Goal: Transaction & Acquisition: Purchase product/service

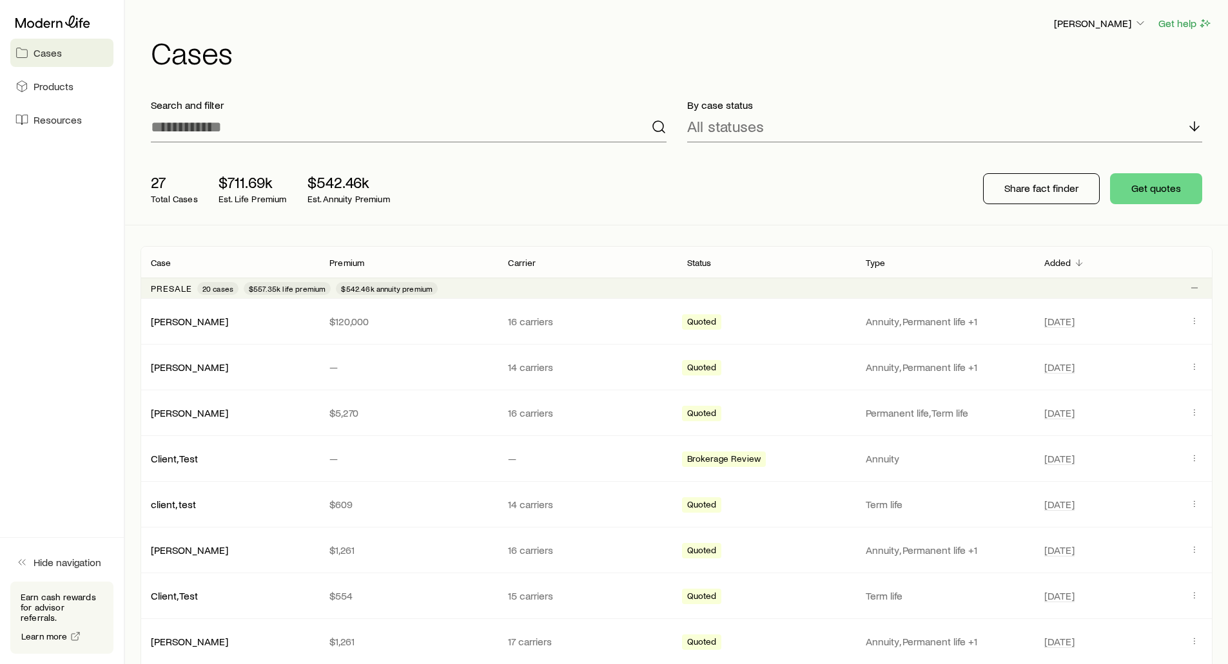
click at [350, 15] on div "[PERSON_NAME] Get help Cases" at bounding box center [676, 41] width 1072 height 83
click at [763, 28] on div "[PERSON_NAME] Get help" at bounding box center [681, 23] width 1061 height 16
click at [640, 51] on h1 "Cases" at bounding box center [681, 52] width 1061 height 31
click at [59, 85] on span "Products" at bounding box center [54, 86] width 40 height 13
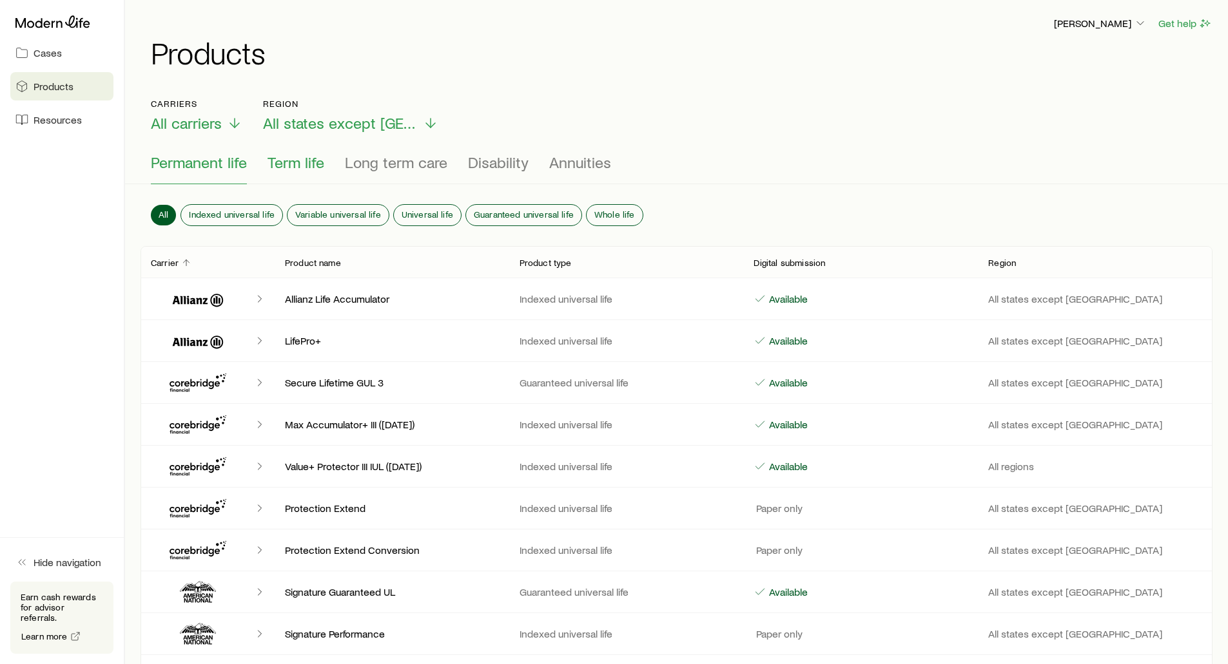
click at [295, 159] on span "Term life" at bounding box center [295, 162] width 57 height 18
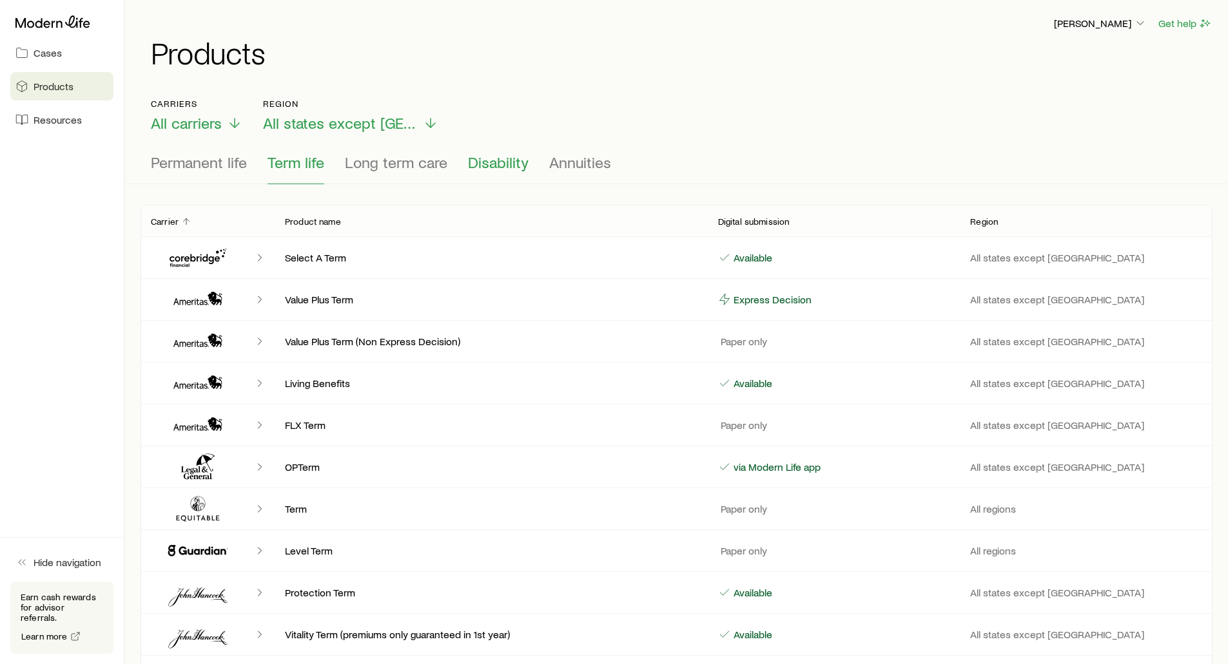
click at [490, 164] on span "Disability" at bounding box center [498, 162] width 61 height 18
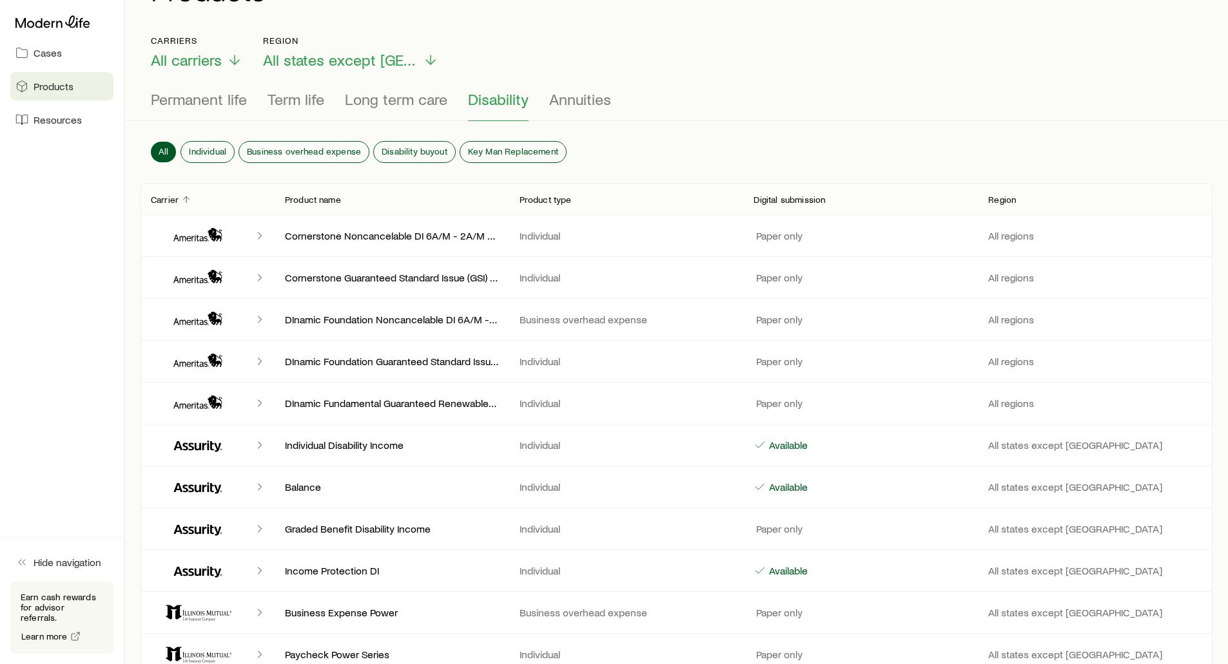
scroll to position [64, 0]
click at [381, 100] on span "Long term care" at bounding box center [396, 98] width 102 height 18
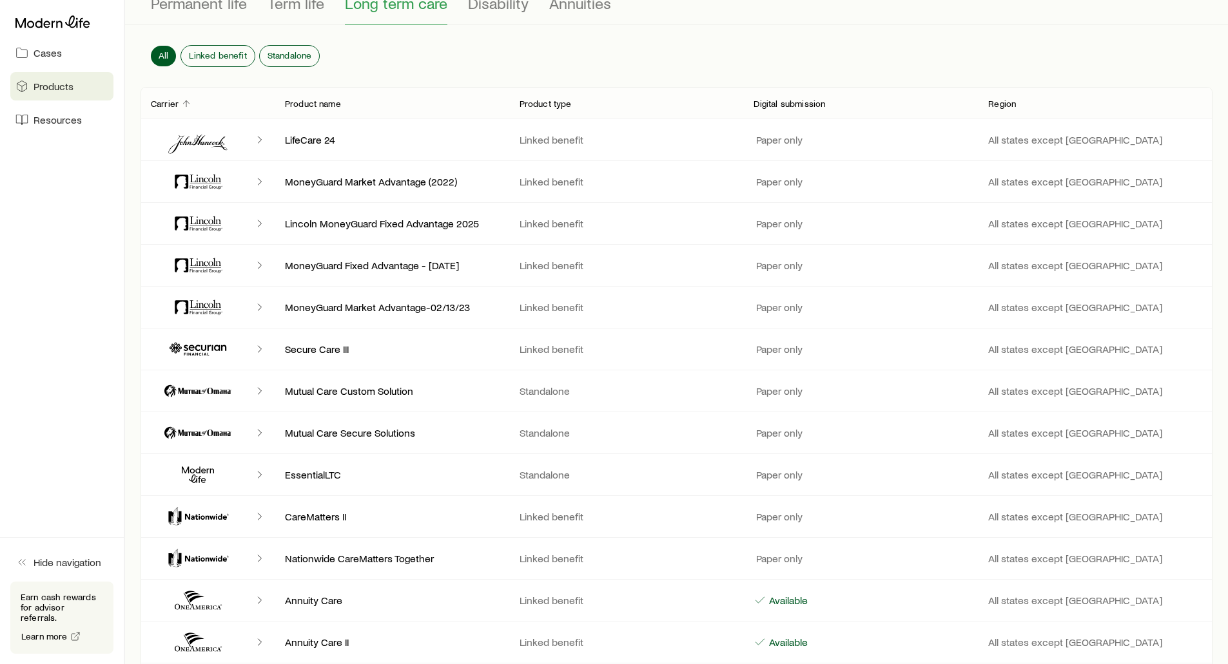
scroll to position [129, 0]
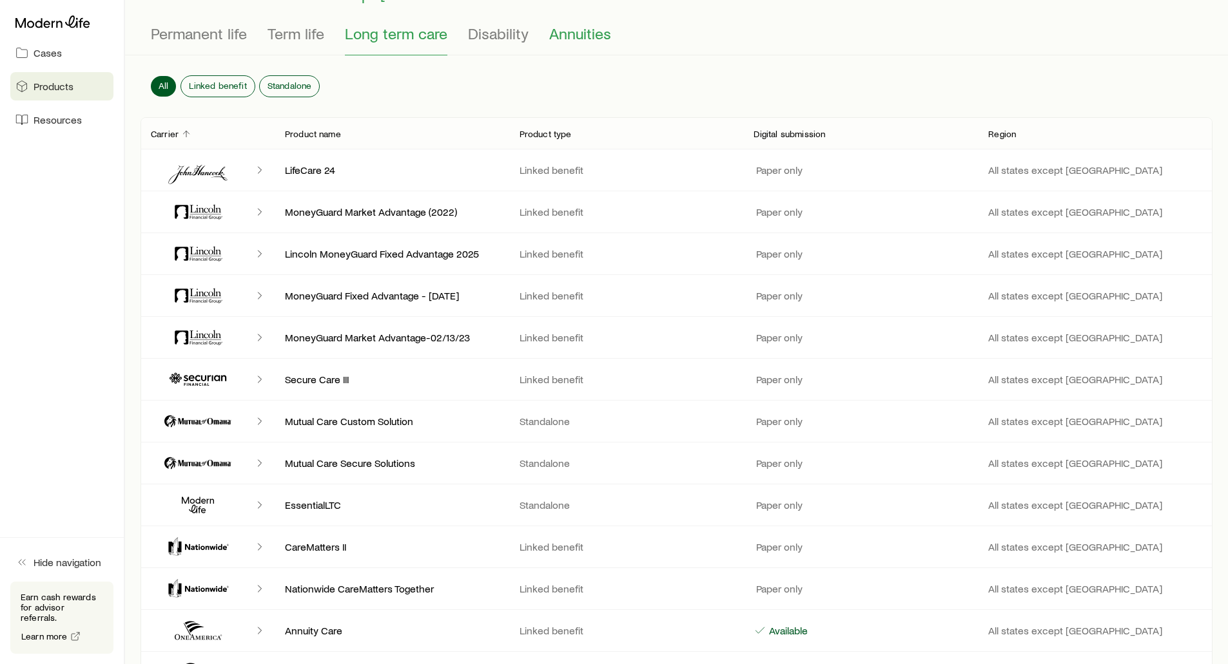
click at [581, 40] on span "Annuities" at bounding box center [580, 33] width 62 height 18
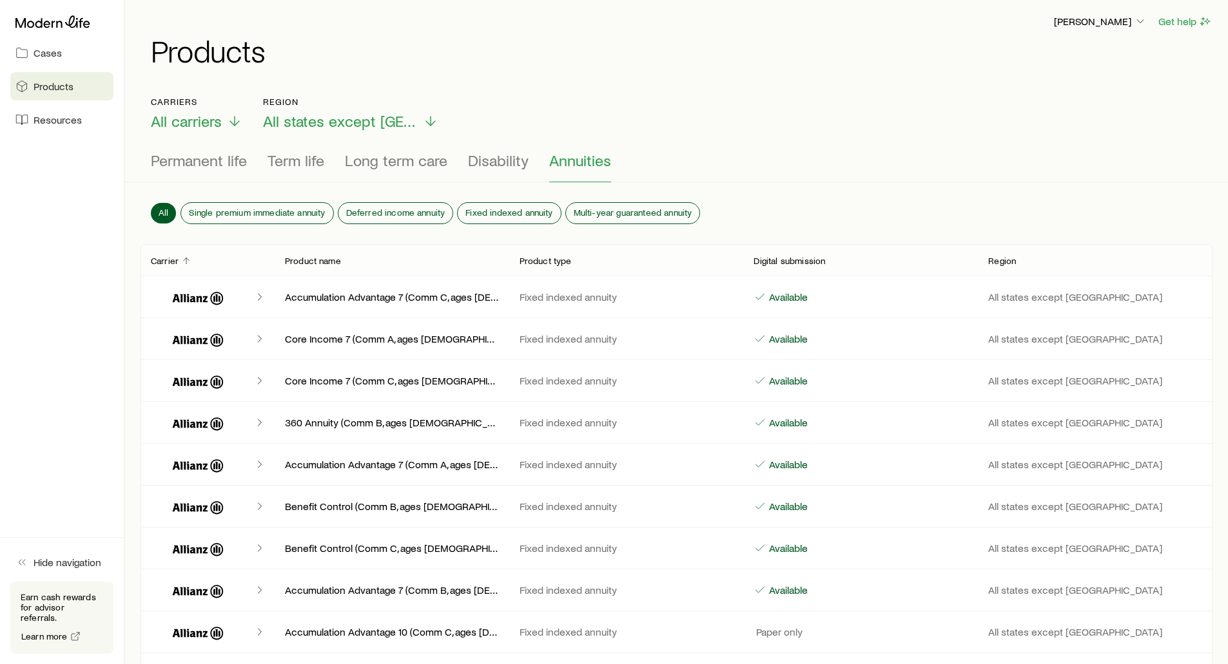
scroll to position [0, 0]
click at [50, 119] on span "Resources" at bounding box center [58, 119] width 48 height 13
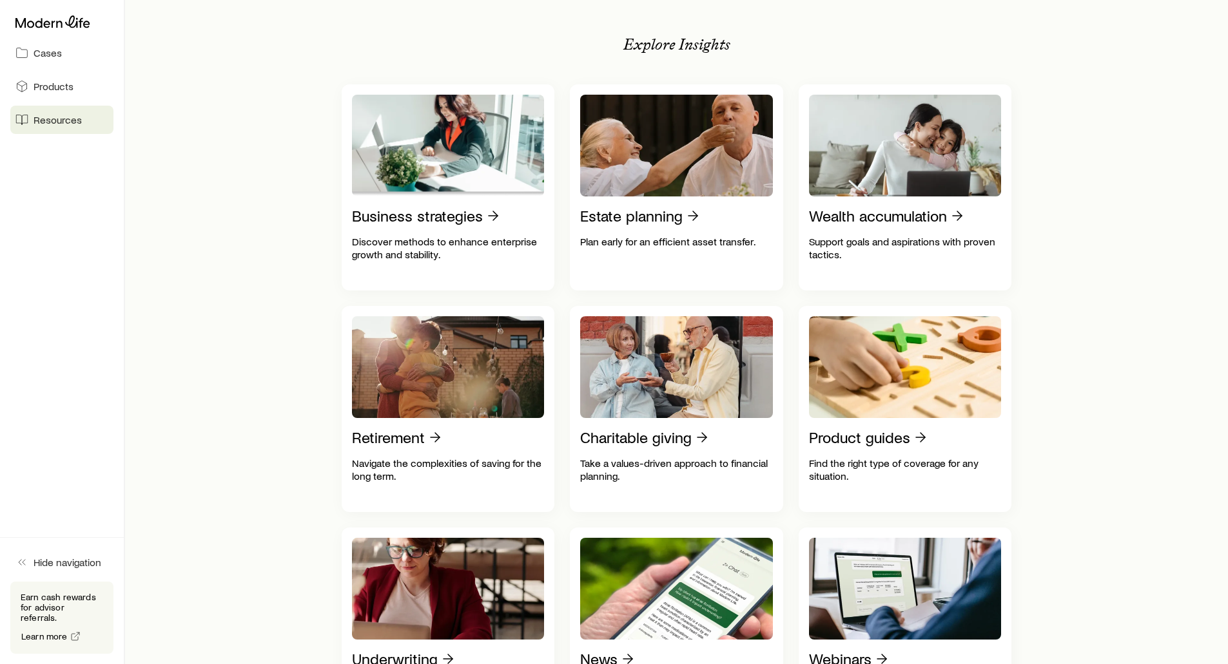
scroll to position [258, 0]
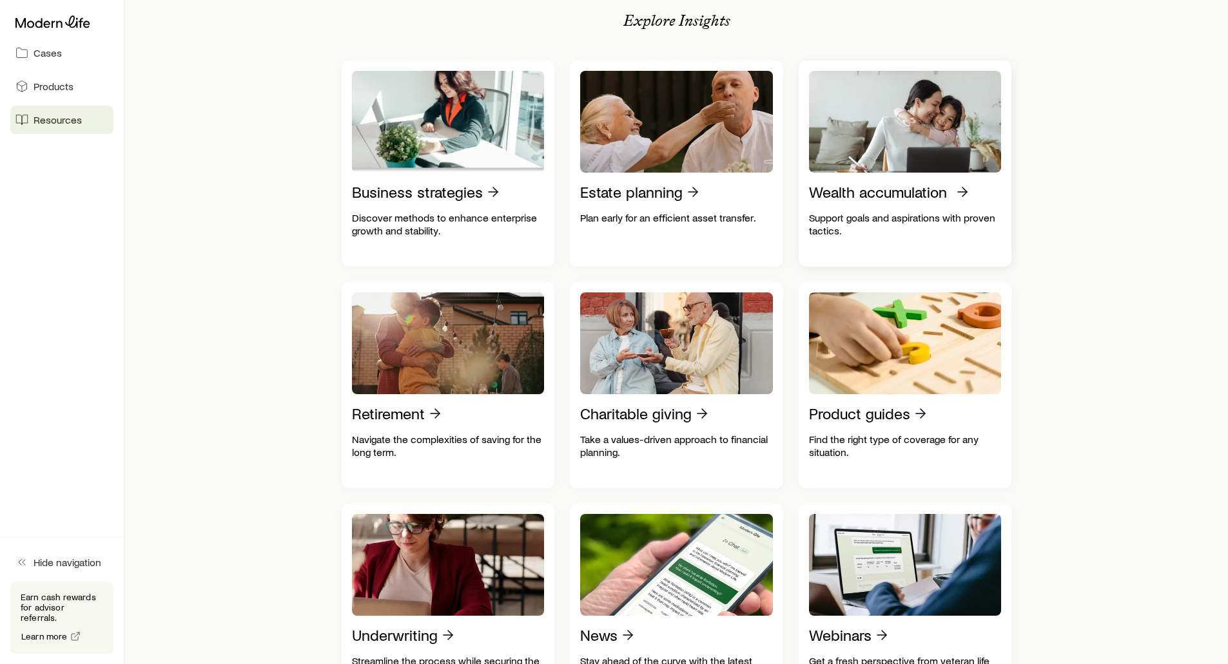
click at [882, 201] on p "Wealth accumulation" at bounding box center [878, 192] width 138 height 18
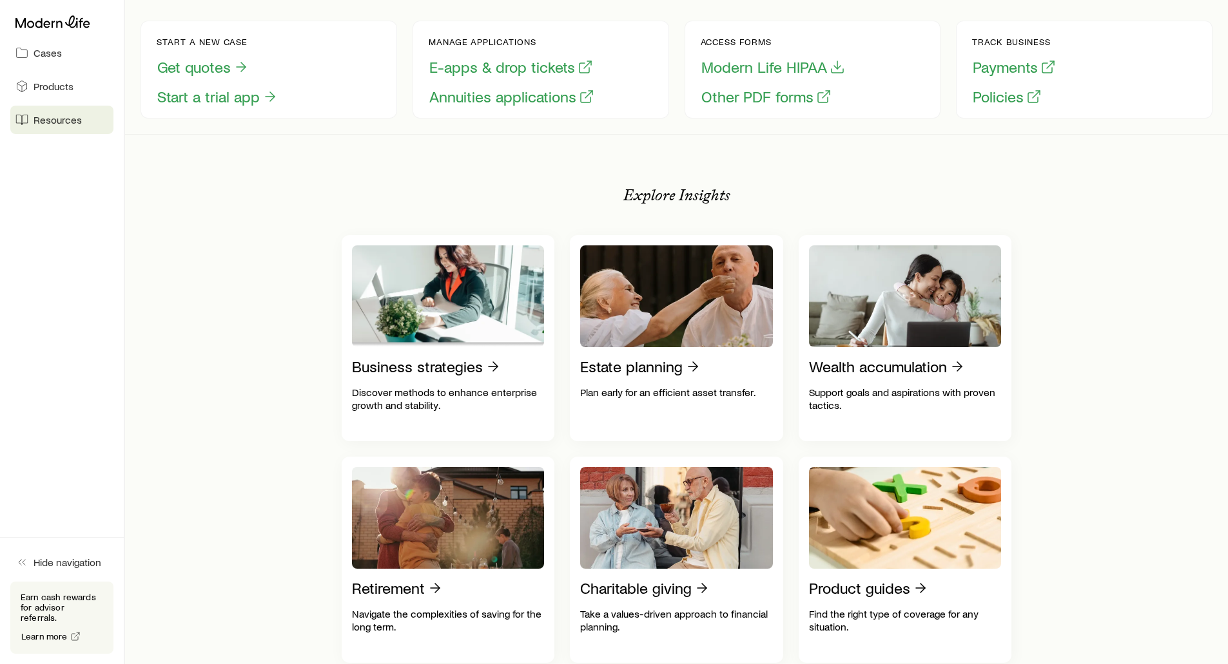
scroll to position [64, 0]
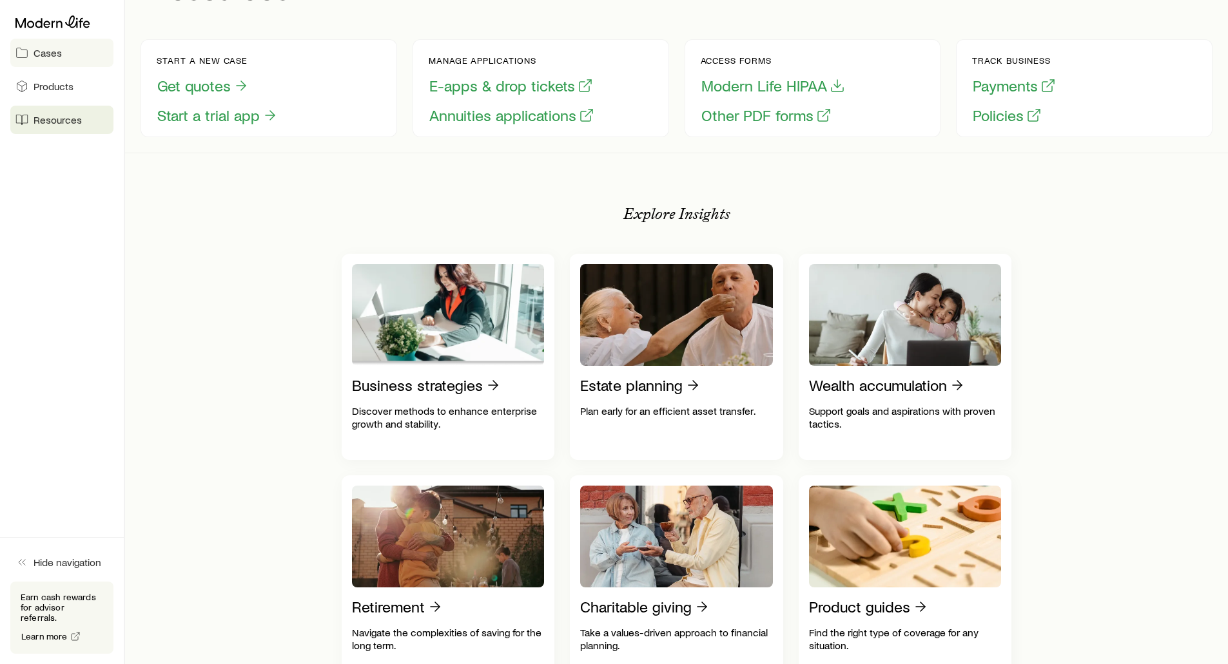
click at [46, 51] on span "Cases" at bounding box center [48, 52] width 28 height 13
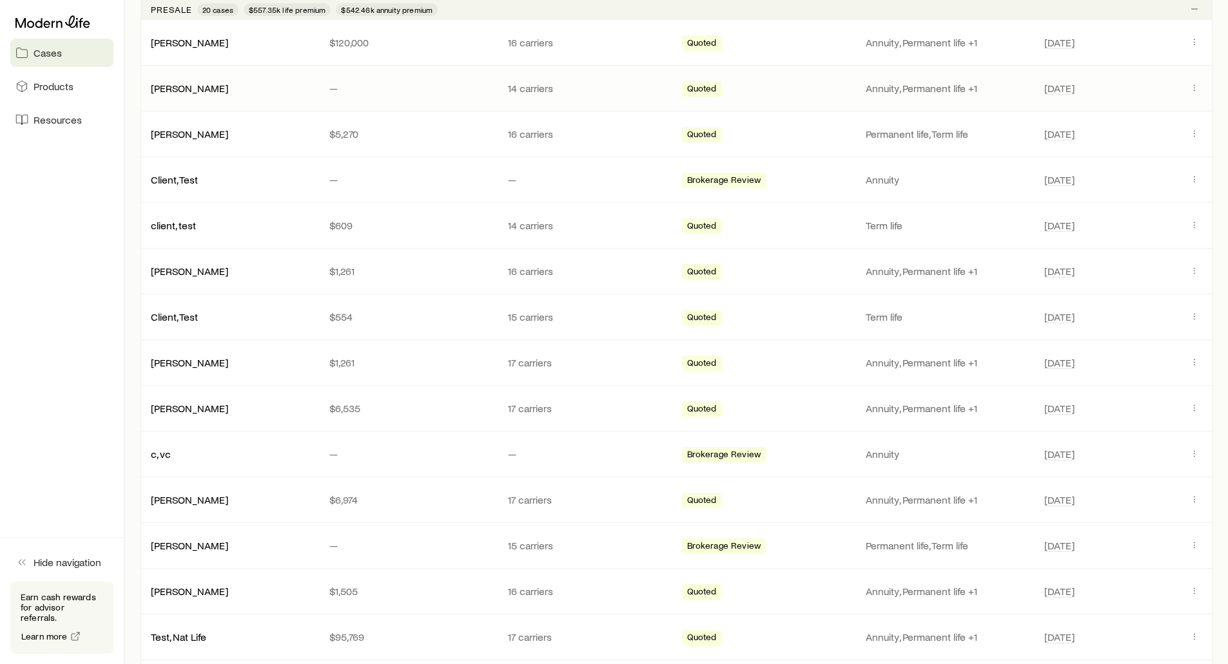
scroll to position [193, 0]
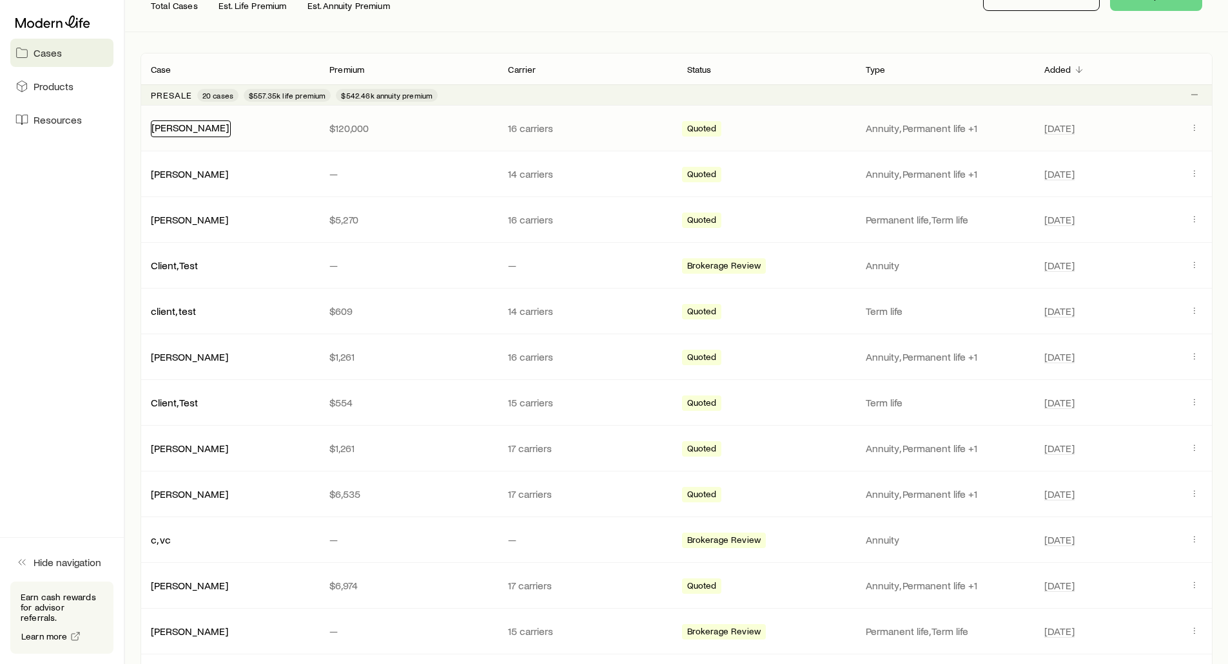
click at [171, 131] on link "[PERSON_NAME]" at bounding box center [189, 127] width 77 height 12
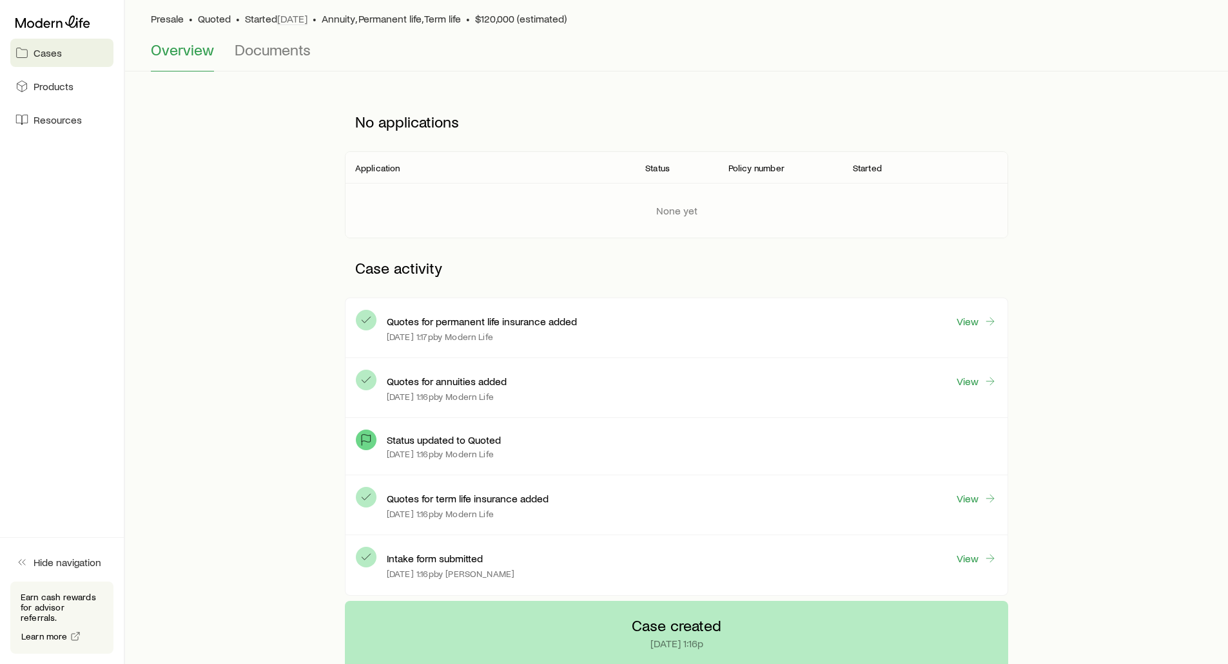
scroll to position [129, 0]
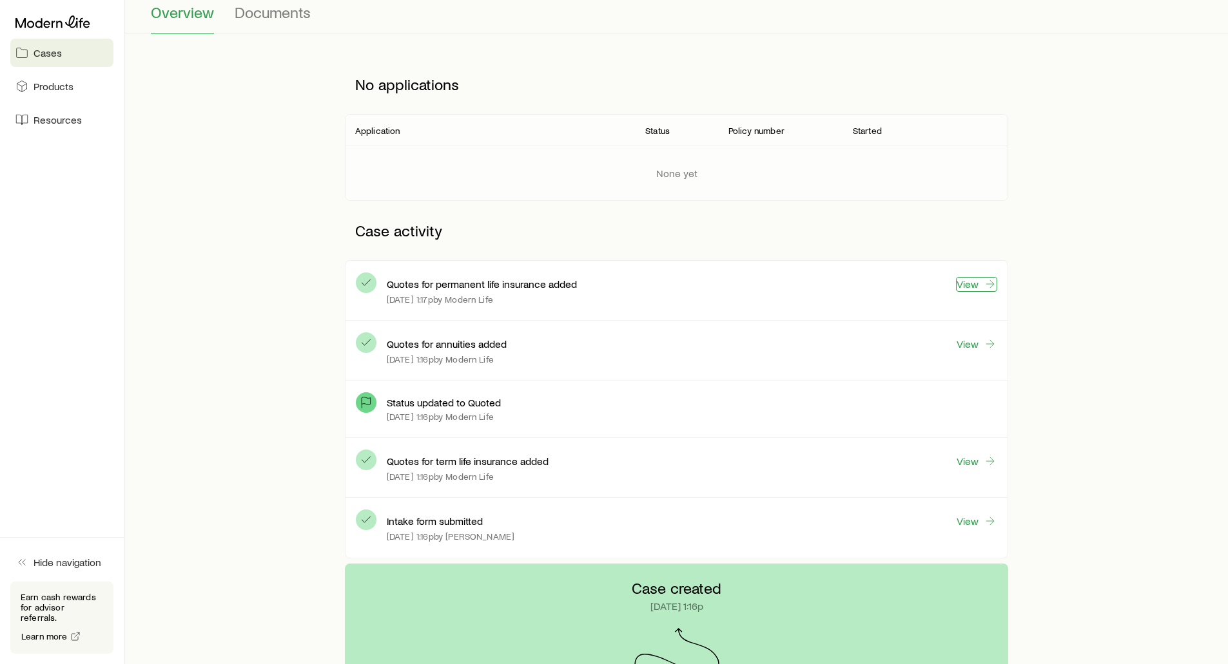
click at [973, 284] on link "View" at bounding box center [976, 284] width 41 height 15
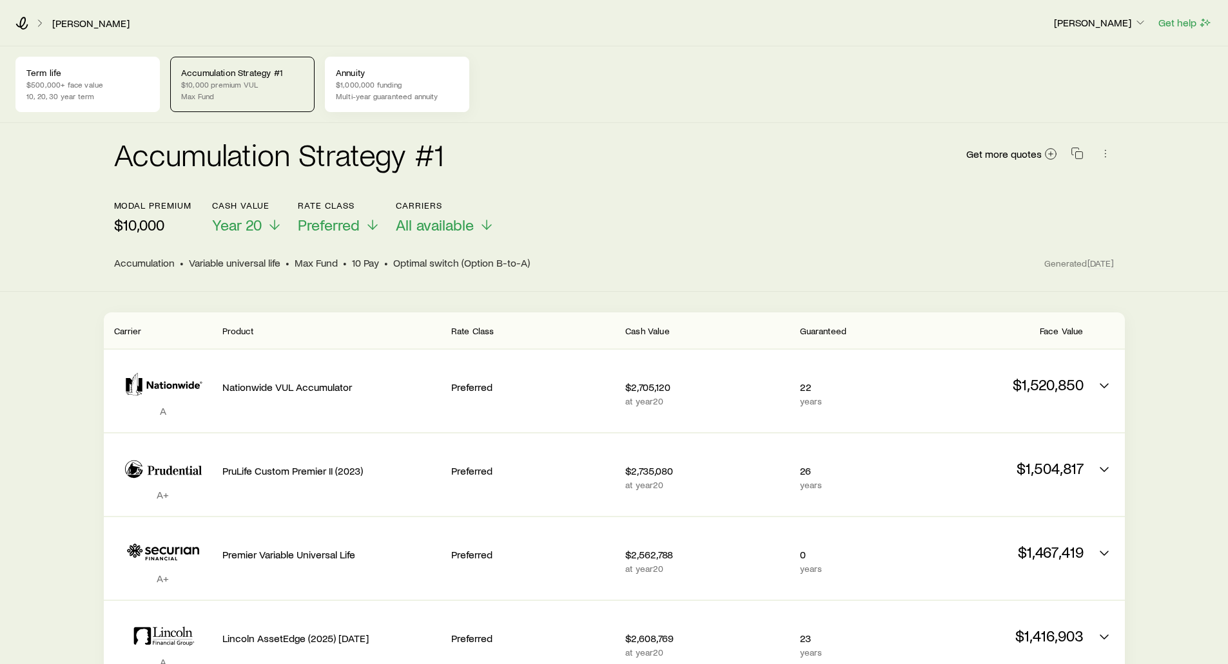
click at [420, 90] on div "Annuity $1,000,000 funding Multi-year guaranteed annuity" at bounding box center [397, 84] width 144 height 55
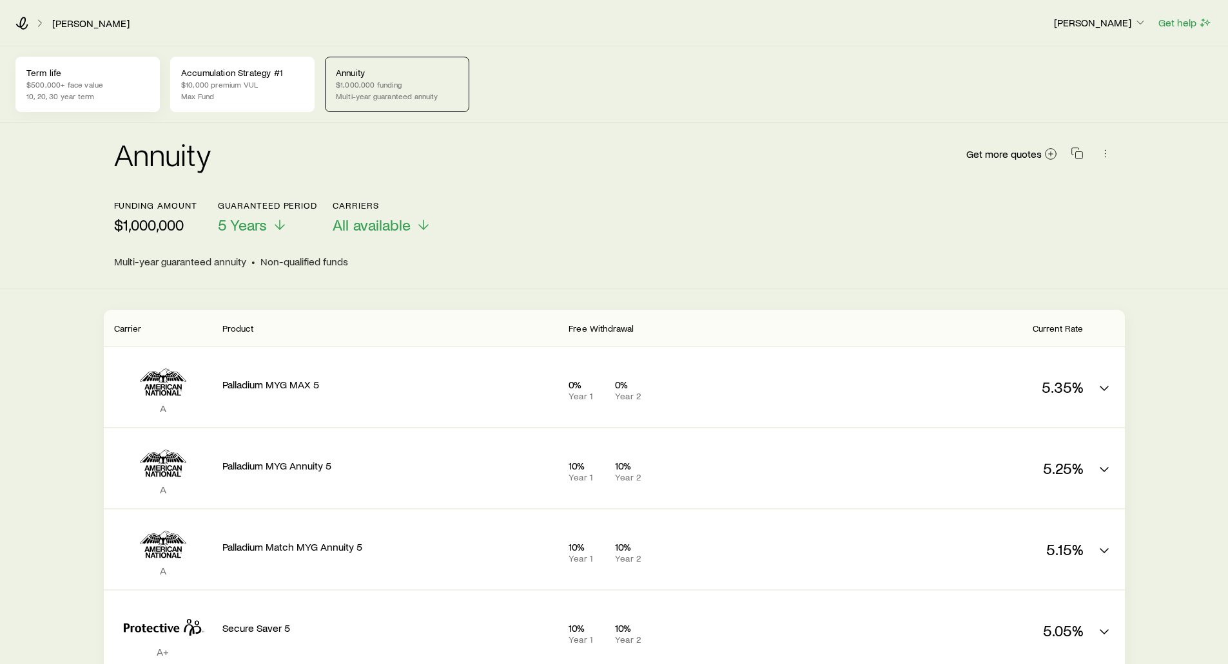
click at [90, 62] on div "Term life $500,000+ face value 10, 20, 30 year term" at bounding box center [87, 84] width 144 height 55
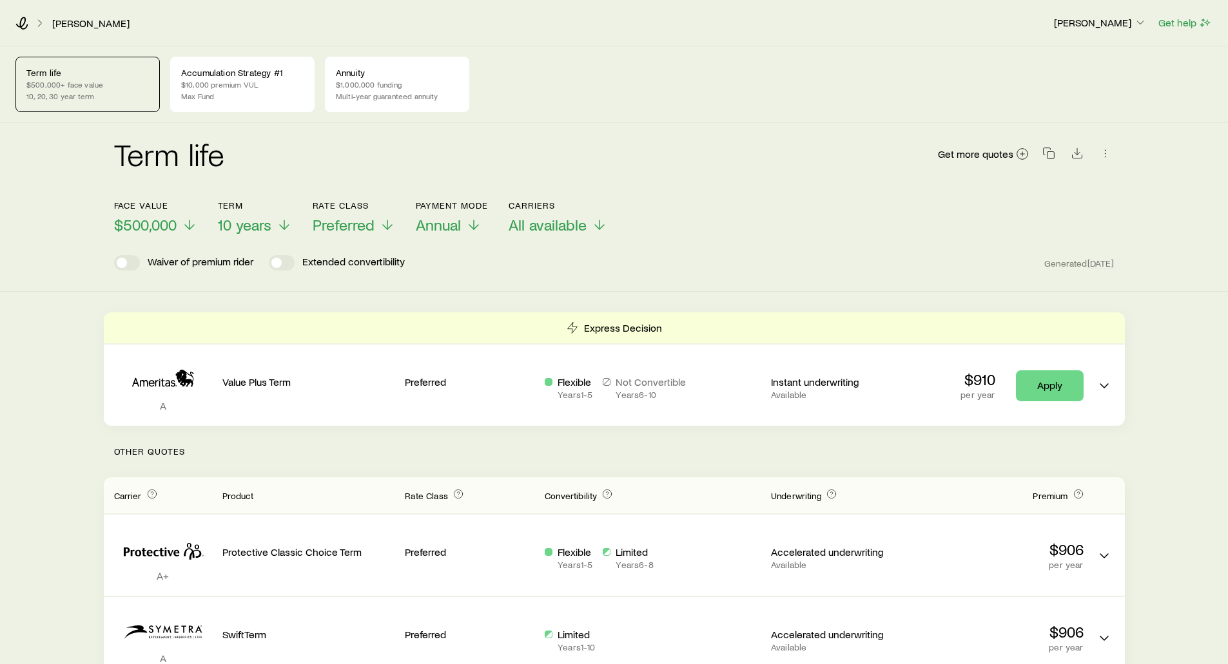
click at [86, 30] on div "[PERSON_NAME] [PERSON_NAME] Get help" at bounding box center [614, 23] width 1228 height 46
click at [84, 28] on link "[PERSON_NAME]" at bounding box center [91, 23] width 79 height 12
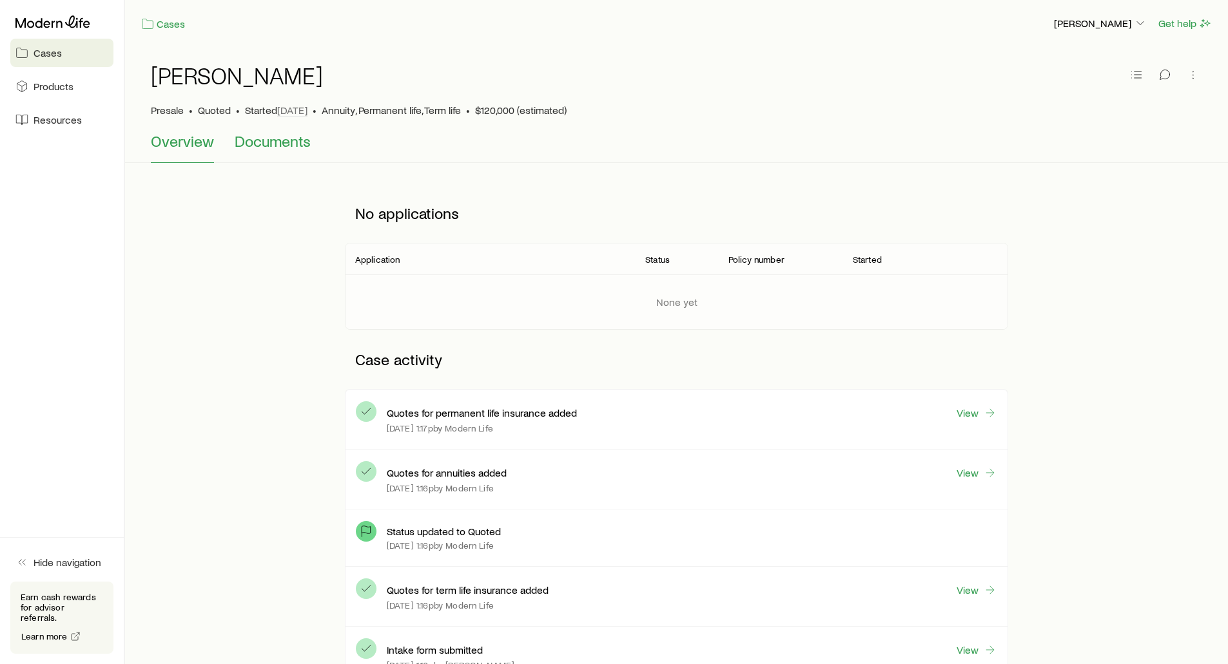
click at [265, 144] on span "Documents" at bounding box center [273, 141] width 76 height 18
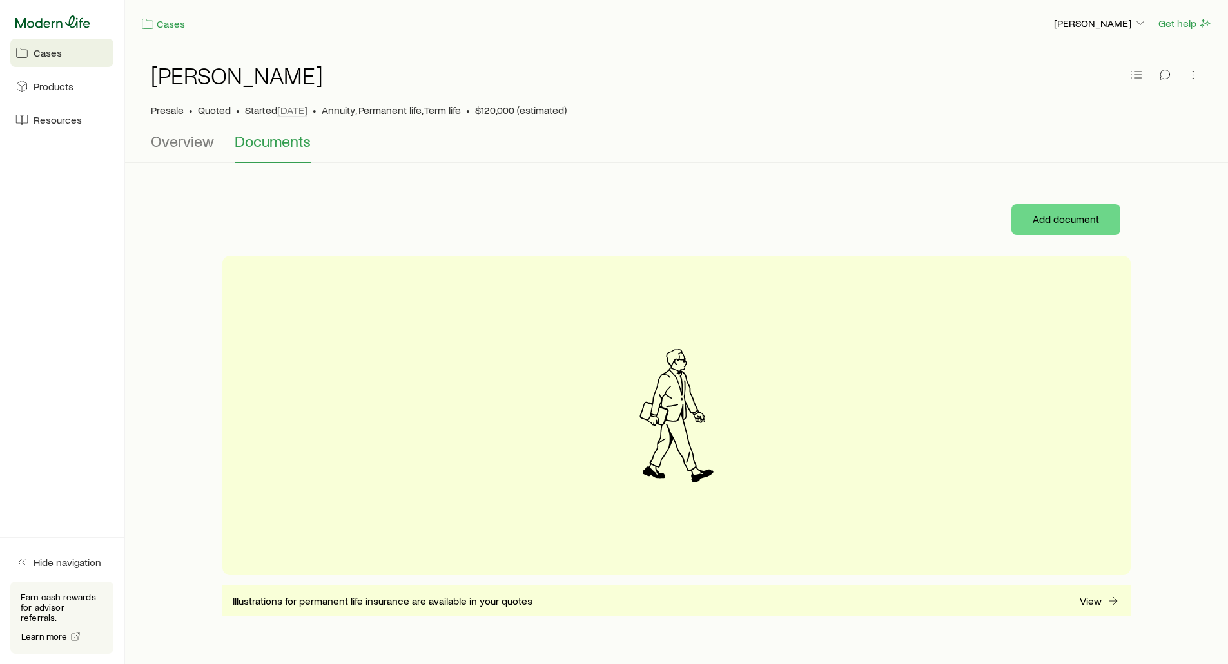
click at [64, 19] on icon at bounding box center [52, 21] width 75 height 13
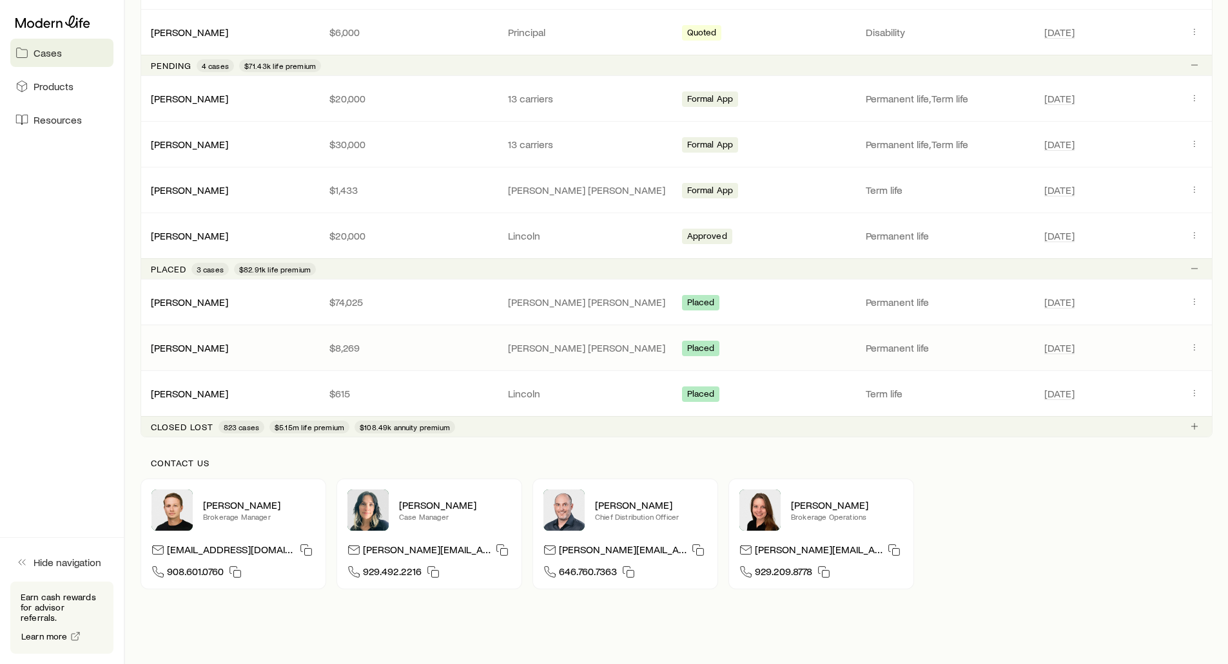
scroll to position [1160, 0]
click at [177, 304] on link "[PERSON_NAME]" at bounding box center [189, 300] width 77 height 12
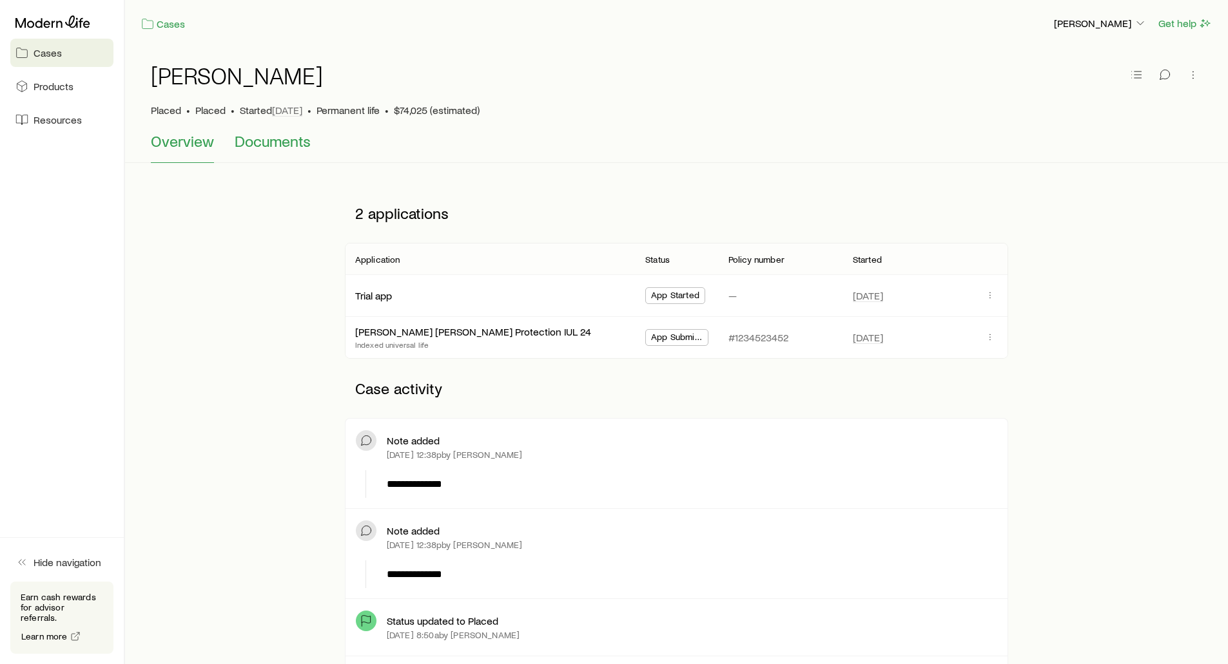
click at [291, 144] on span "Documents" at bounding box center [273, 141] width 76 height 18
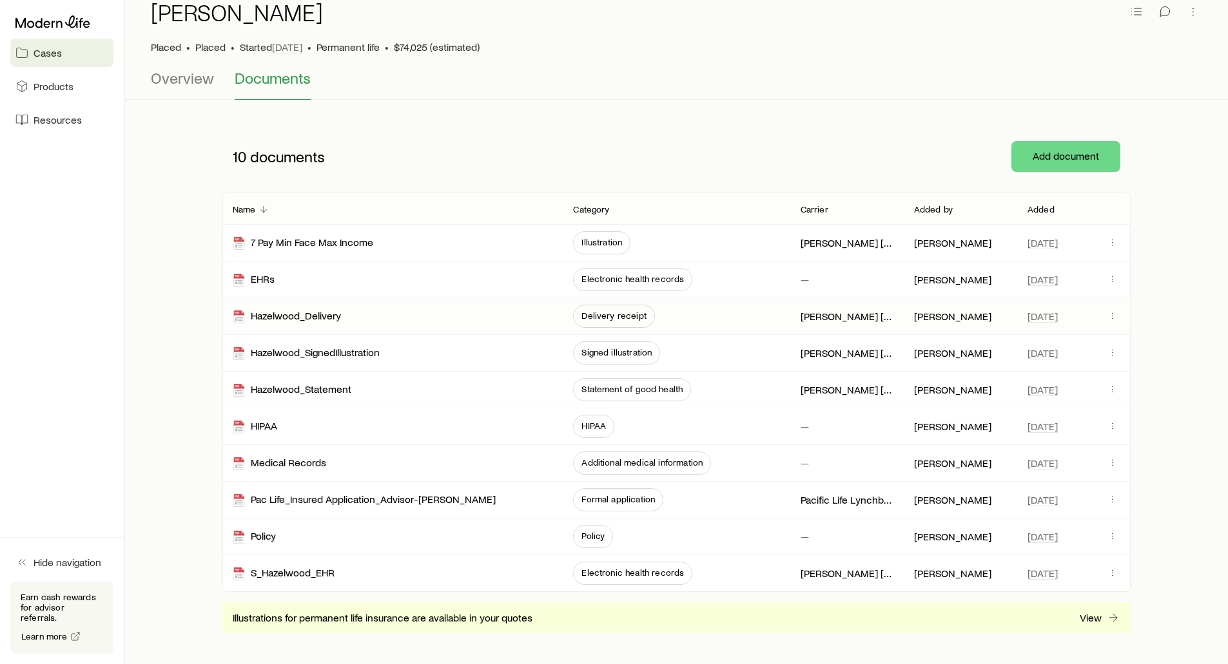
scroll to position [64, 0]
click at [254, 534] on div "Policy" at bounding box center [254, 535] width 43 height 15
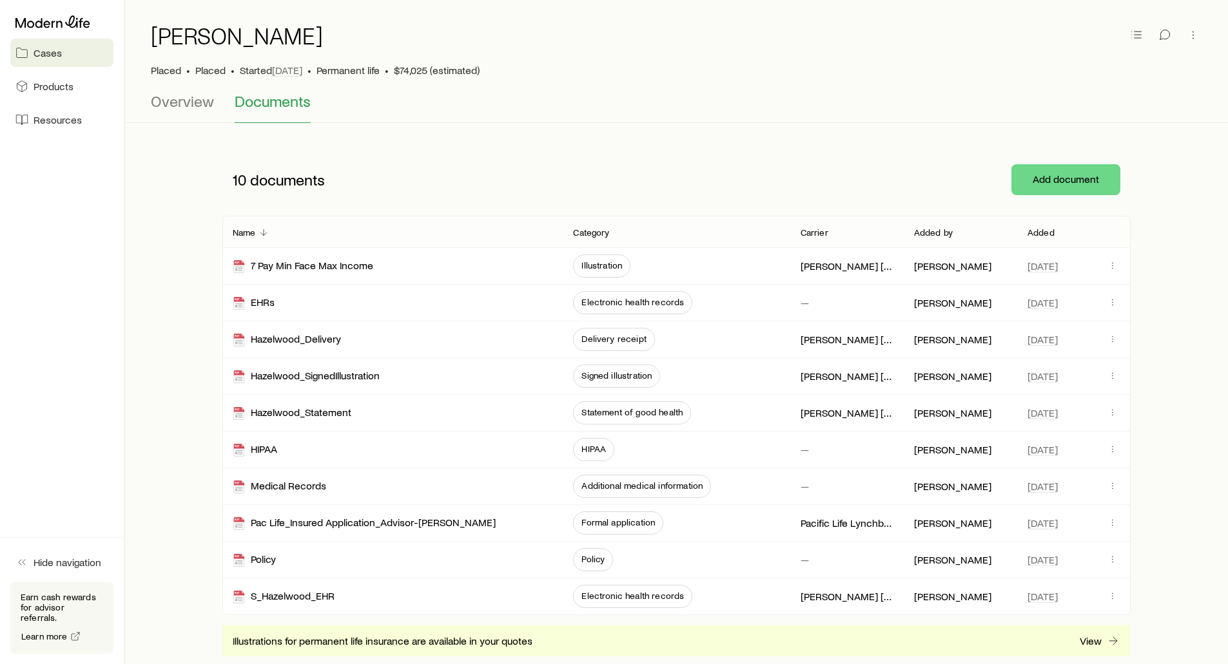
scroll to position [0, 0]
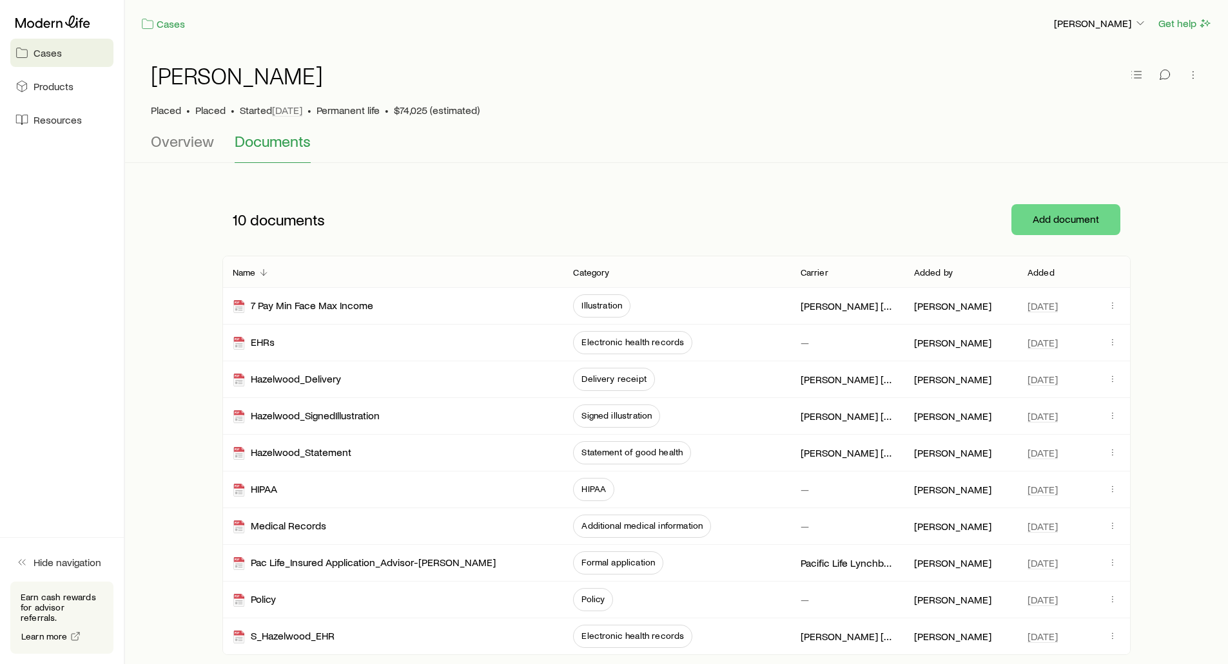
click at [44, 59] on span "Cases" at bounding box center [48, 52] width 28 height 13
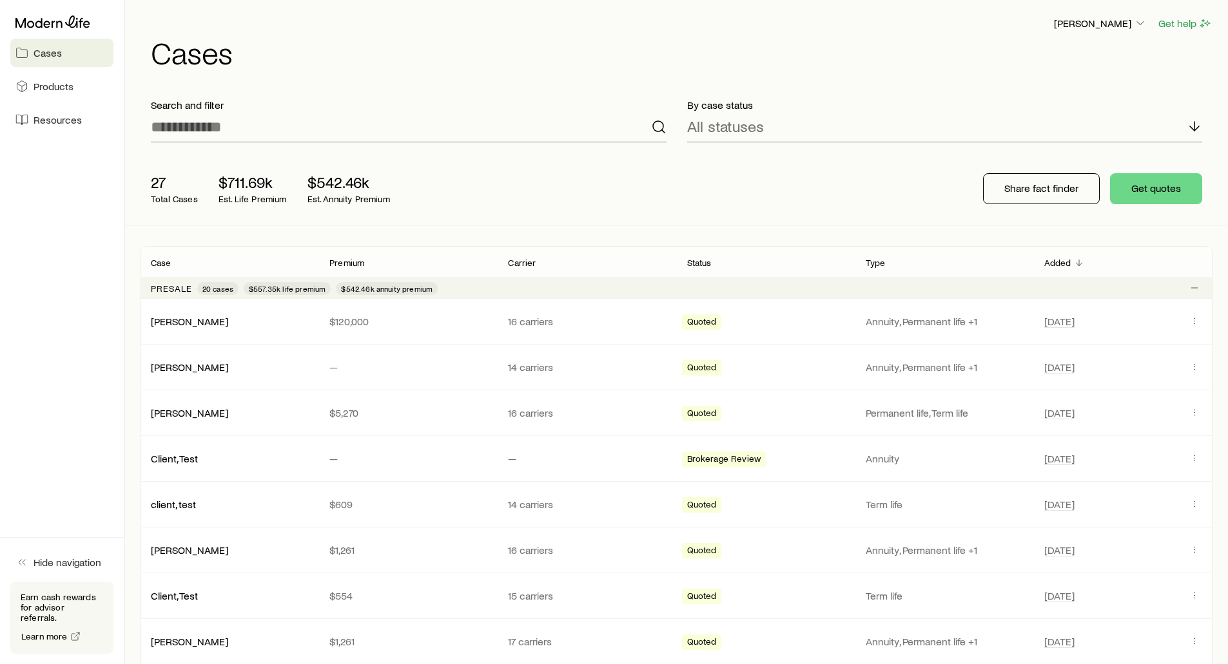
click at [544, 72] on div "[PERSON_NAME] Get help Cases" at bounding box center [676, 41] width 1072 height 83
click at [1170, 190] on button "Get quotes" at bounding box center [1156, 188] width 92 height 31
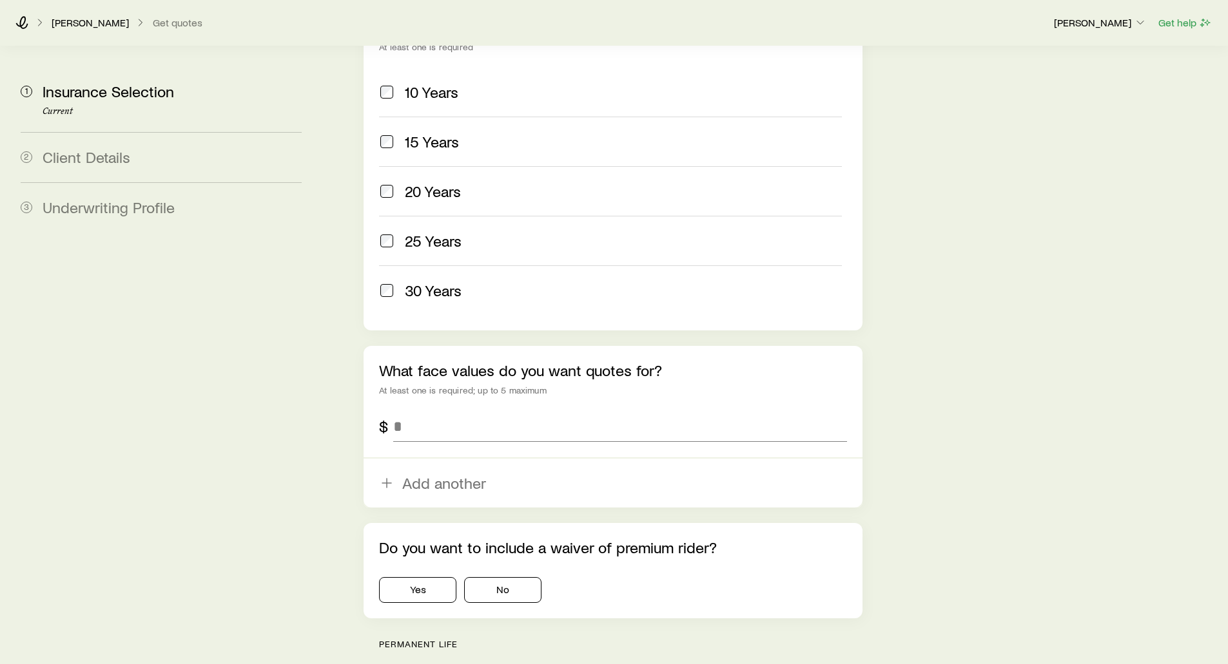
scroll to position [709, 0]
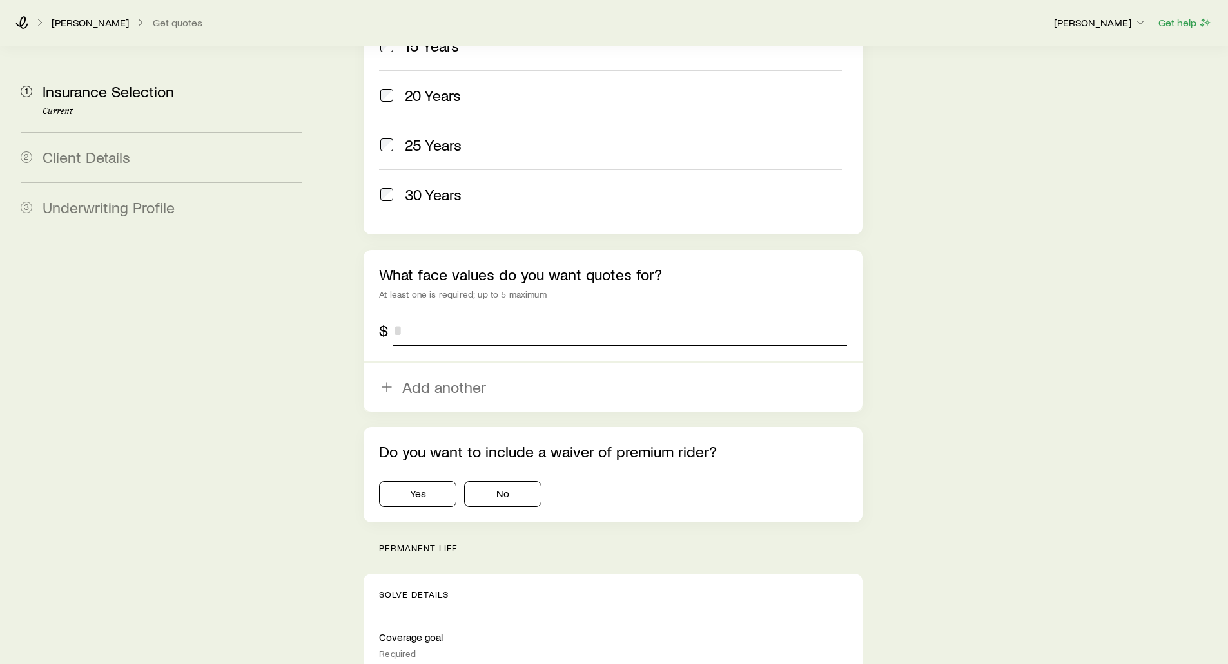
click at [454, 315] on input "tel" at bounding box center [619, 330] width 453 height 31
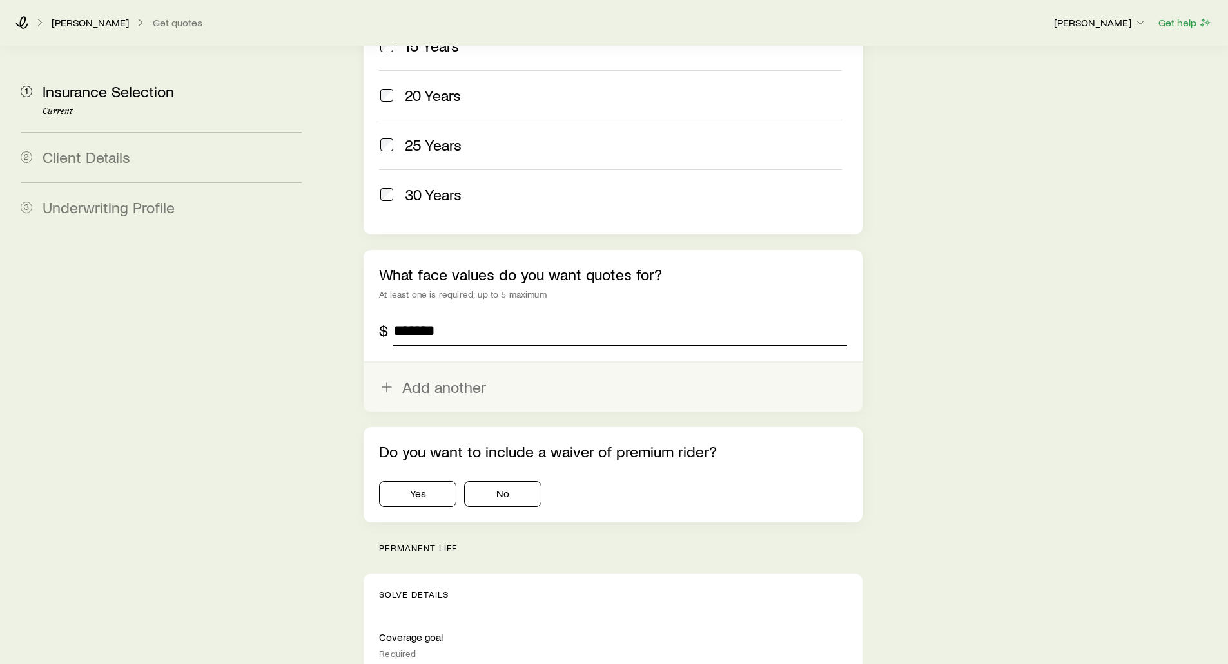
type input "*******"
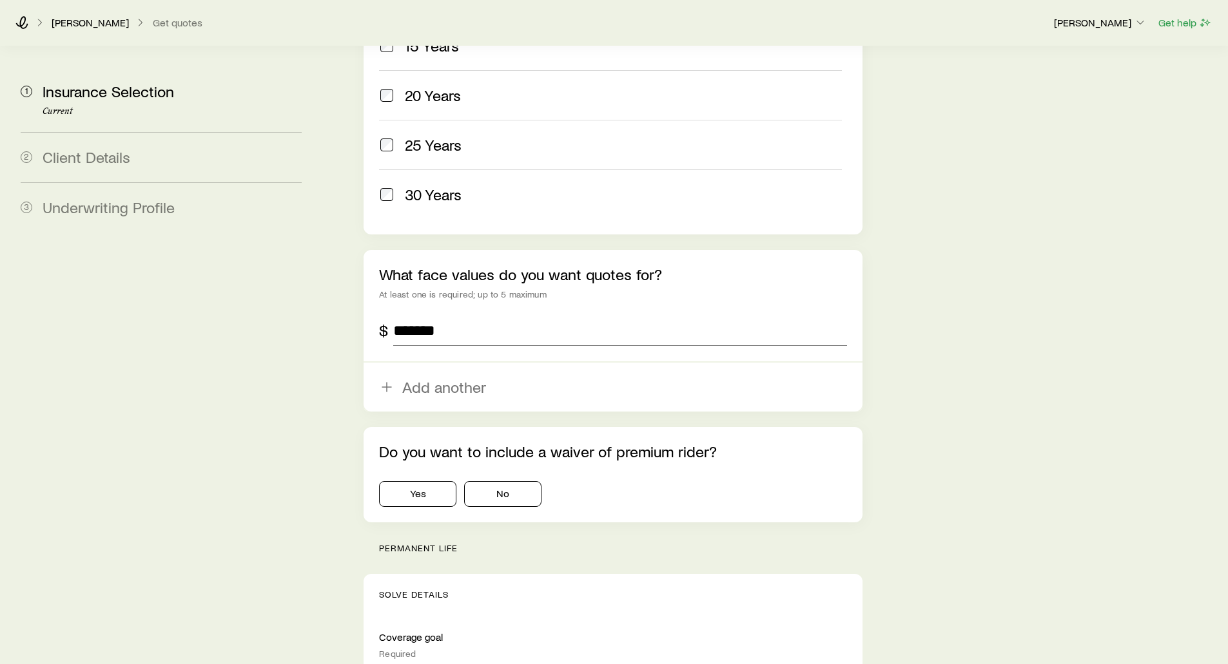
click at [430, 363] on button "Add another" at bounding box center [612, 387] width 498 height 49
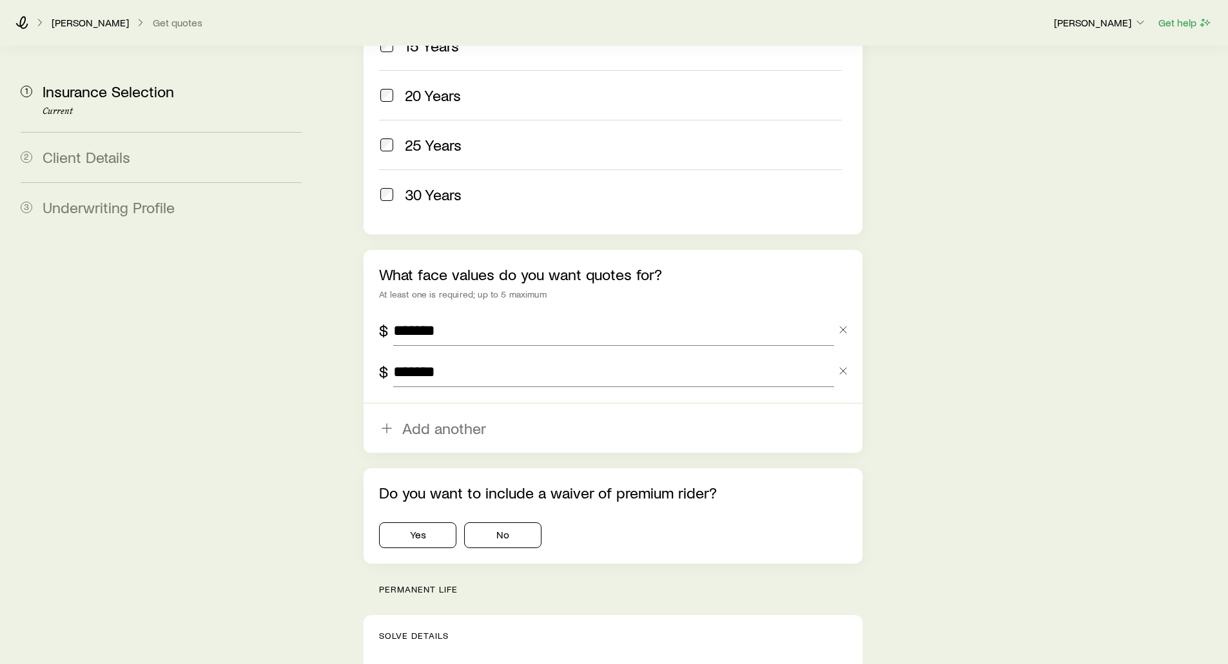
type input "*******"
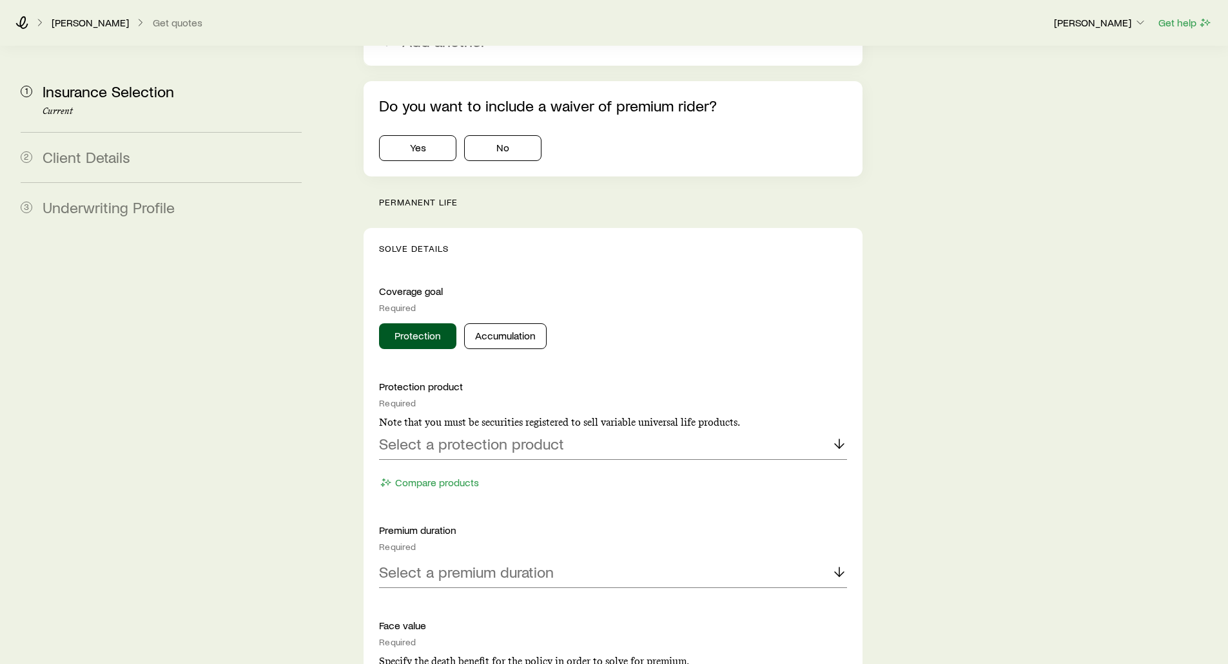
scroll to position [1095, 0]
click at [449, 436] on p "Select a protection product" at bounding box center [471, 445] width 185 height 18
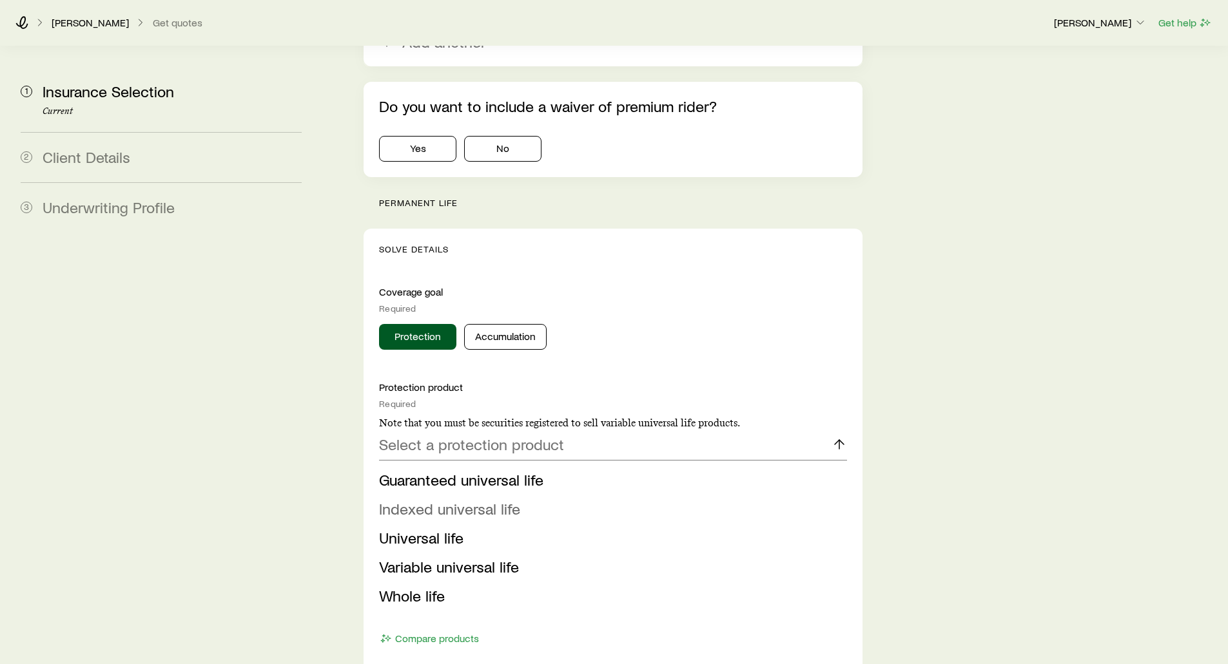
click at [421, 499] on span "Indexed universal life" at bounding box center [449, 508] width 141 height 19
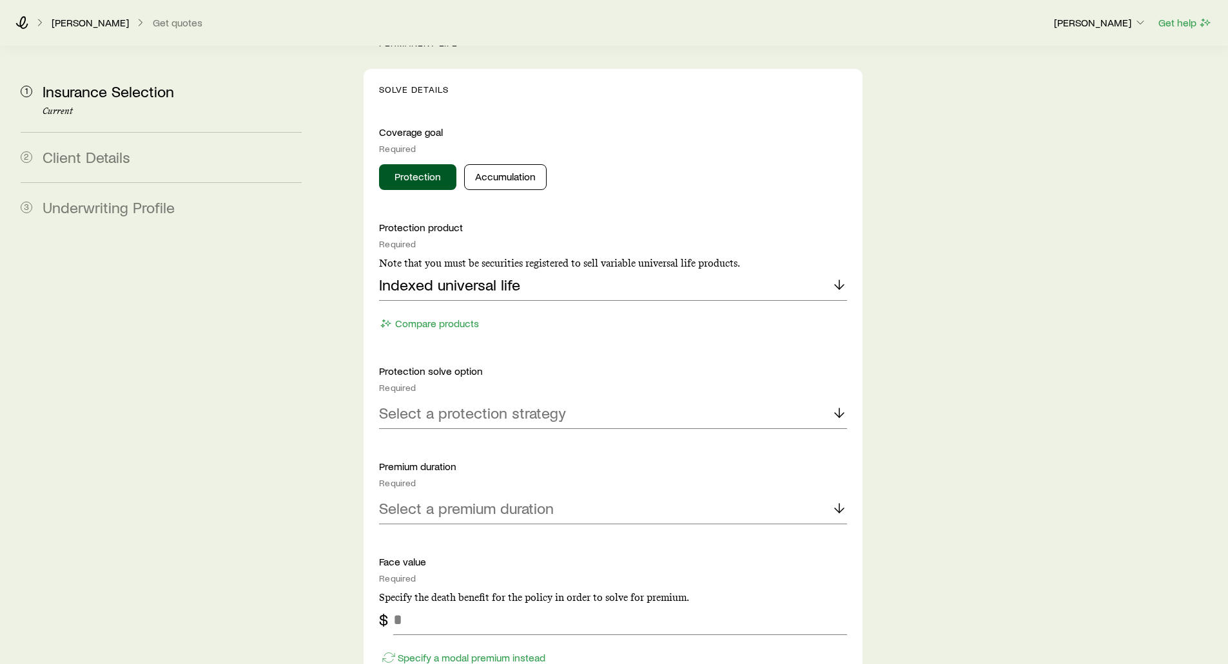
scroll to position [1289, 0]
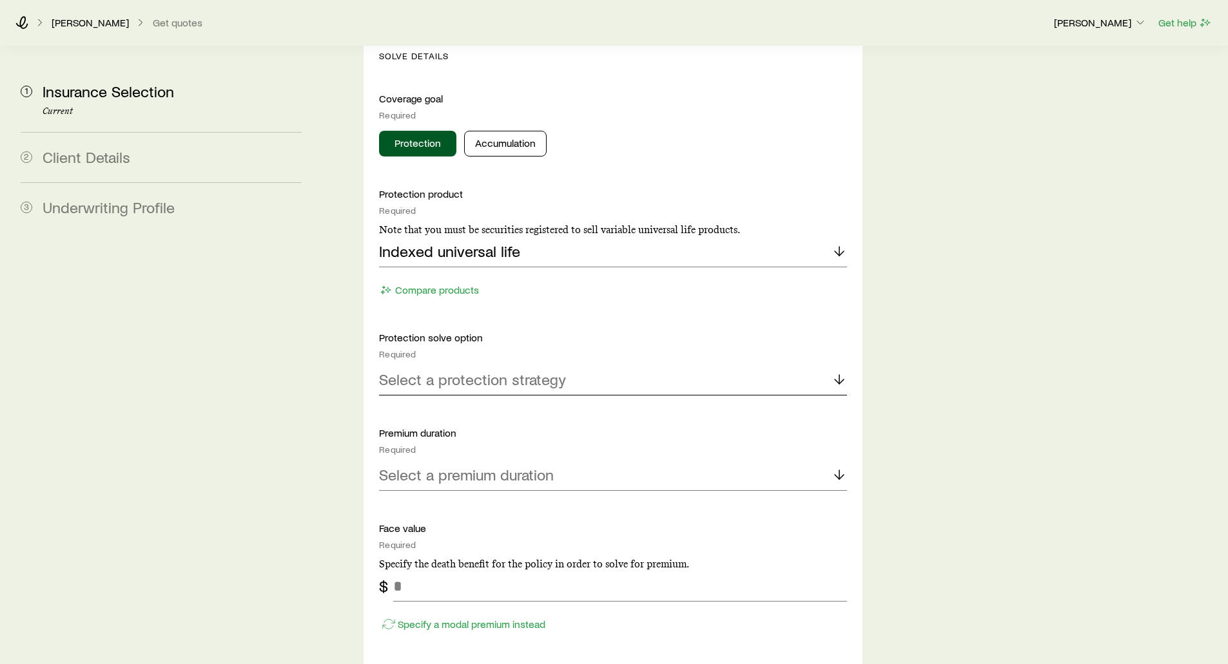
click at [472, 371] on p "Select a protection strategy" at bounding box center [472, 380] width 187 height 18
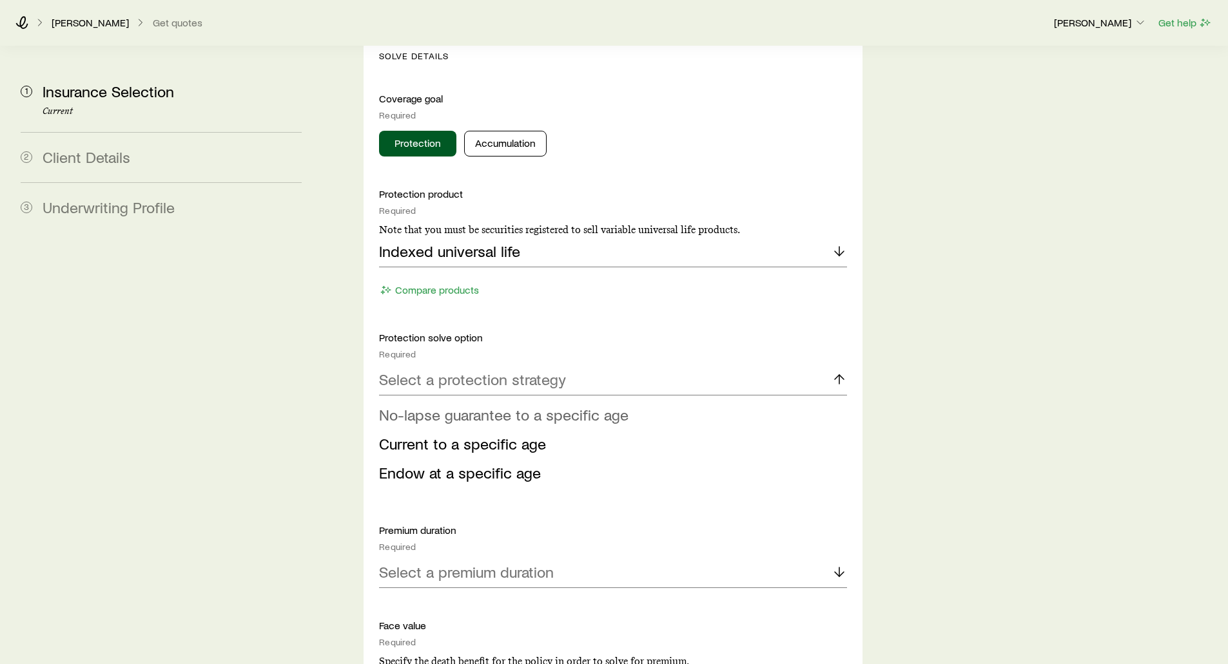
click at [513, 405] on span "No-lapse guarantee to a specific age" at bounding box center [503, 414] width 249 height 19
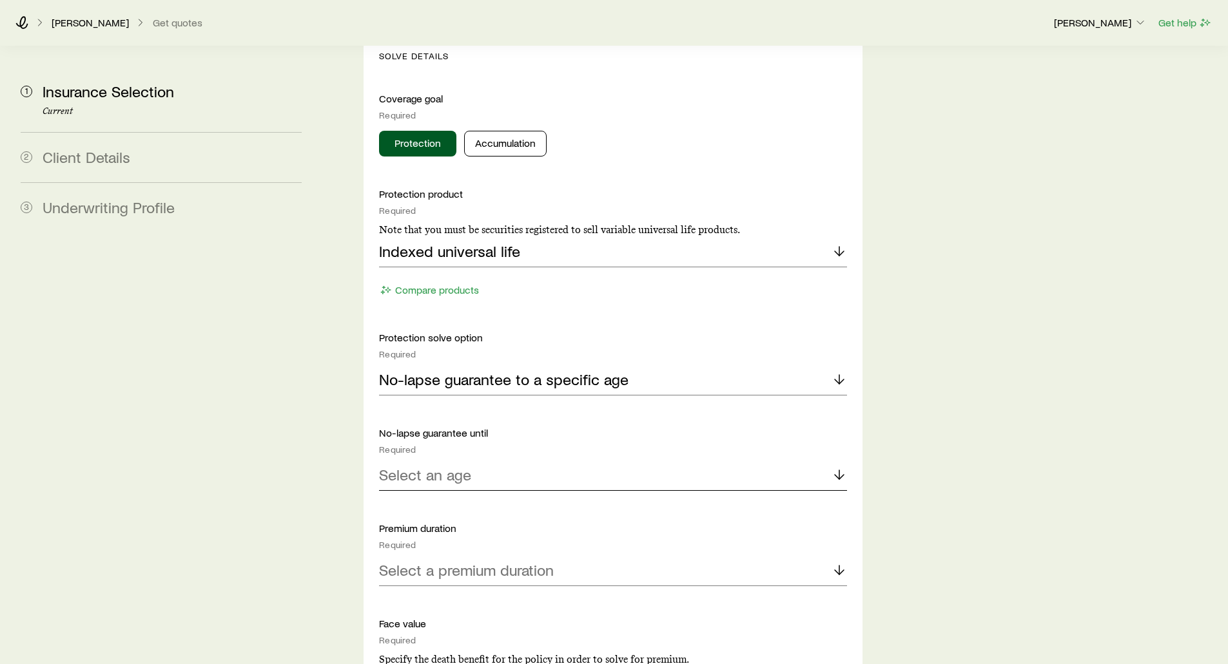
click at [421, 466] on p "Select an age" at bounding box center [425, 475] width 92 height 18
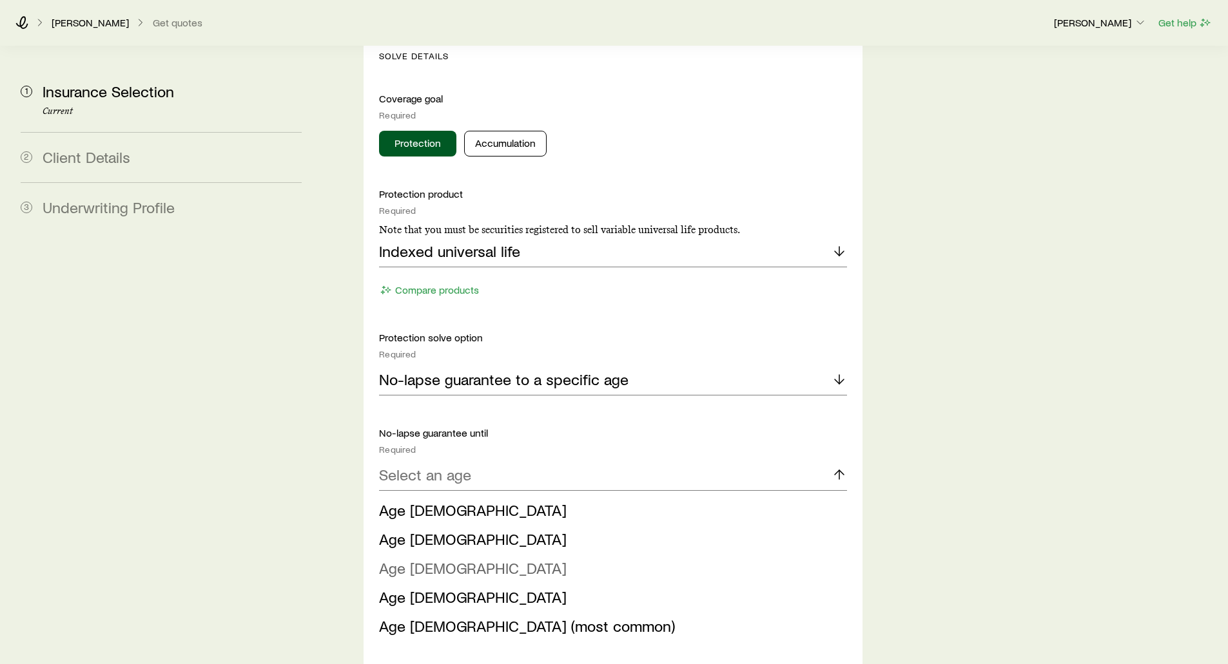
click at [405, 559] on span "Age [DEMOGRAPHIC_DATA]" at bounding box center [473, 568] width 188 height 19
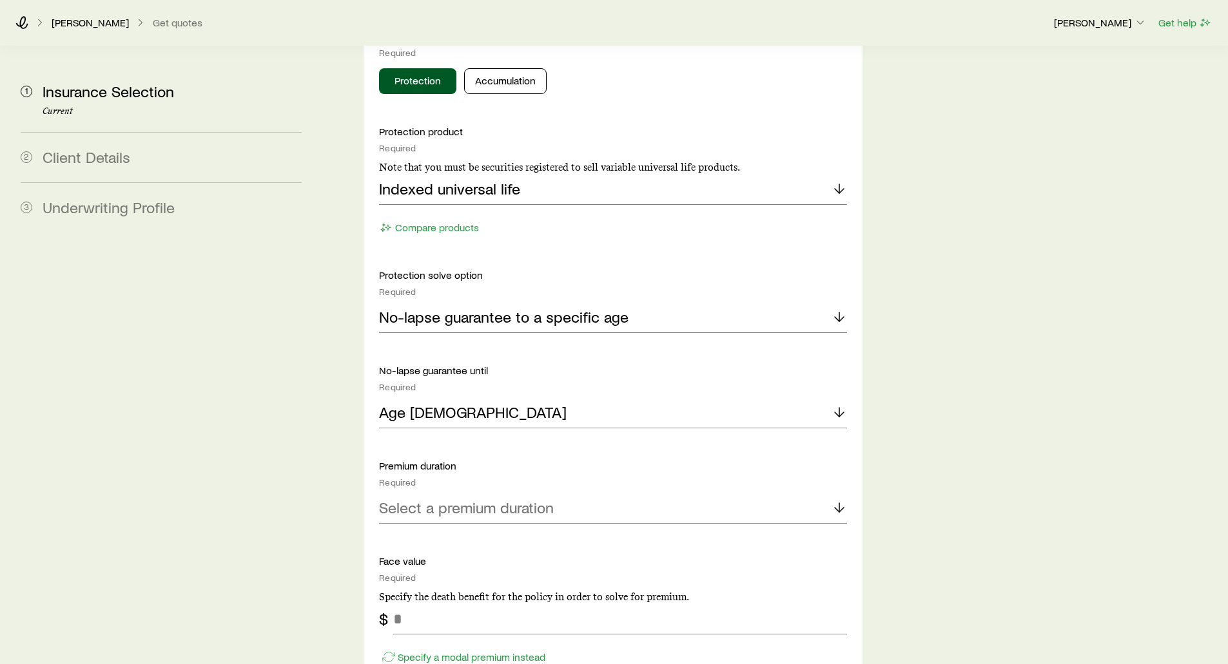
scroll to position [1353, 0]
click at [476, 396] on div "Age [DEMOGRAPHIC_DATA]" at bounding box center [612, 411] width 467 height 31
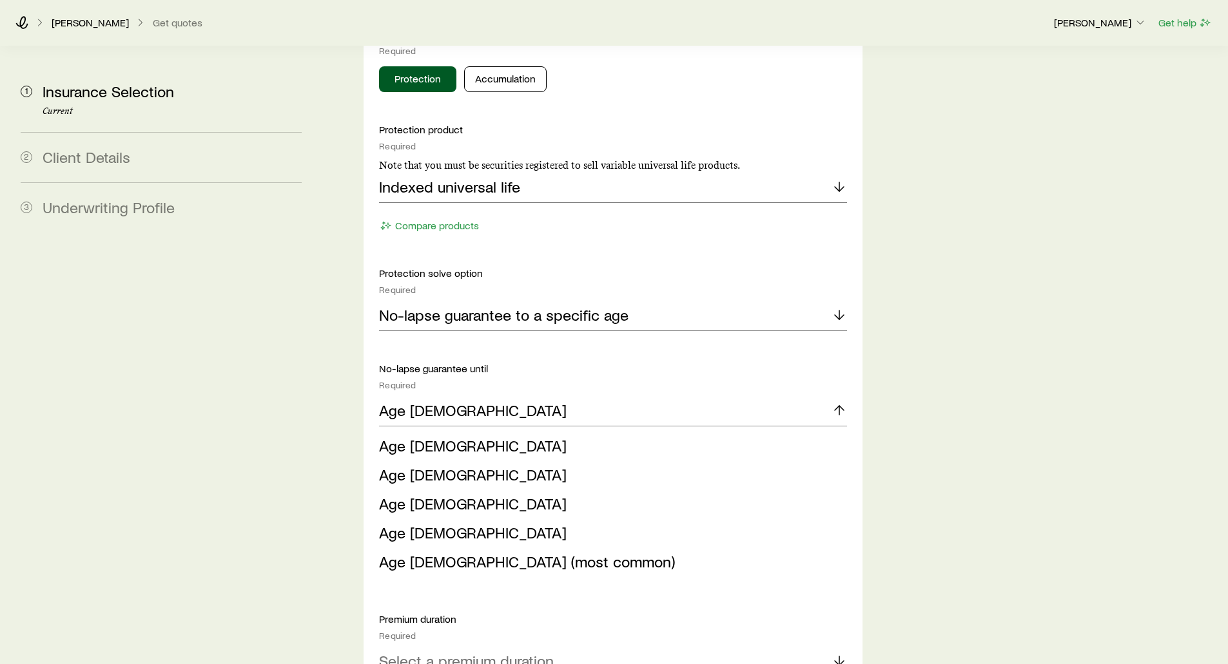
click at [281, 391] on aside "1 Insurance Selection Current 2 Client Details 3 Underwriting Profile" at bounding box center [161, 281] width 302 height 3176
click at [302, 378] on aside "1 Insurance Selection Current 2 Client Details 3 Underwriting Profile" at bounding box center [161, 281] width 302 height 3176
click at [842, 406] on polyline at bounding box center [838, 408] width 9 height 5
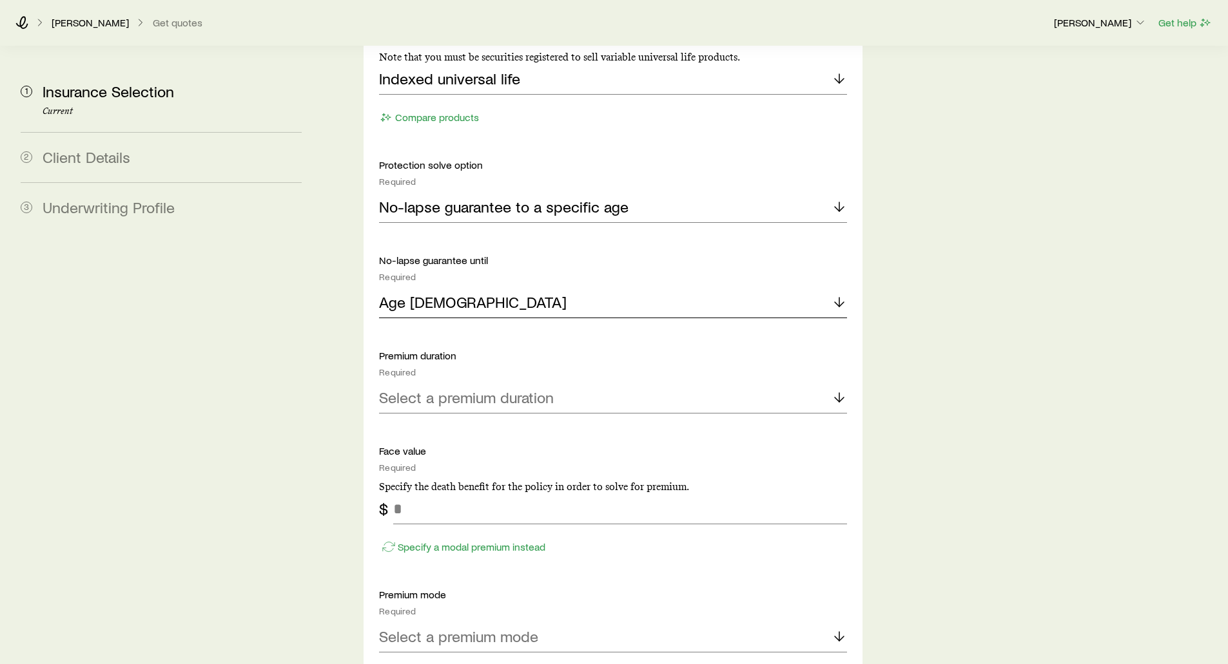
scroll to position [1482, 0]
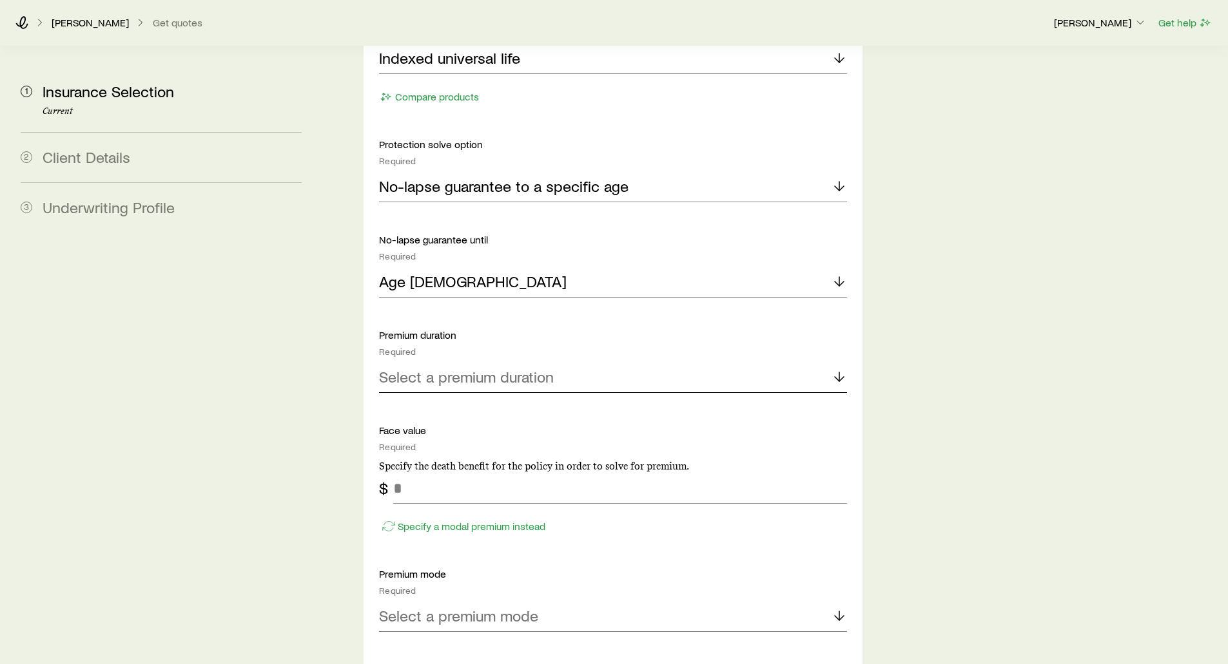
click at [472, 368] on p "Select a premium duration" at bounding box center [466, 377] width 175 height 18
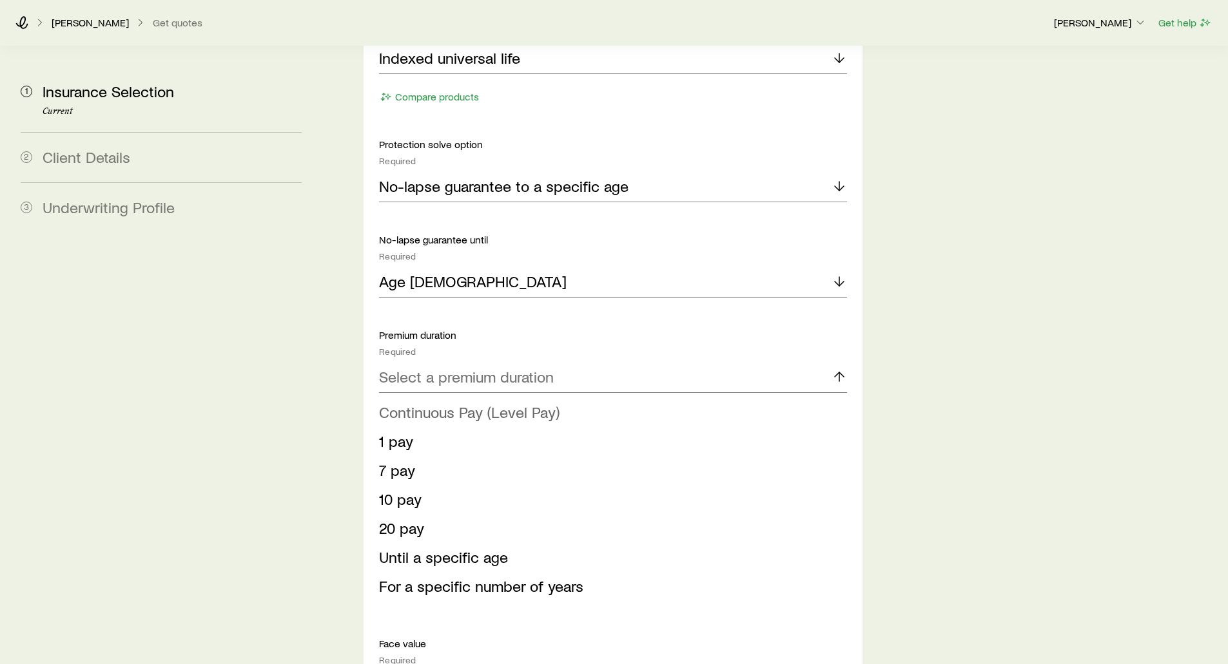
click at [441, 403] on span "Continuous Pay (Level Pay)" at bounding box center [469, 412] width 180 height 19
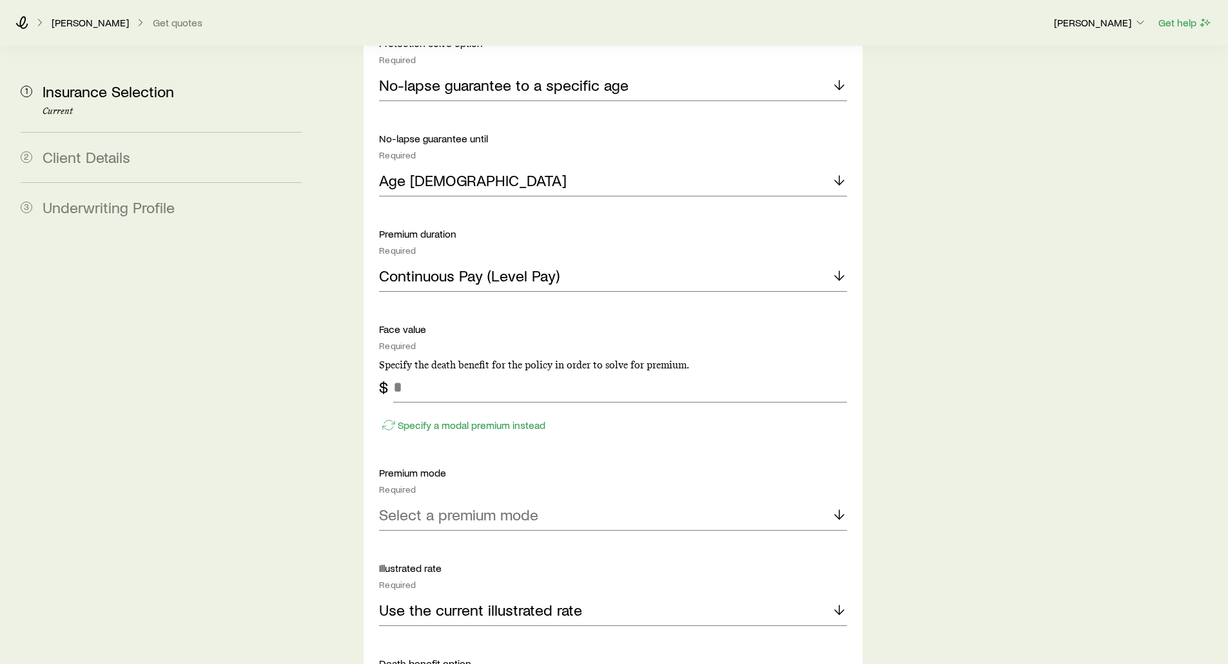
scroll to position [1611, 0]
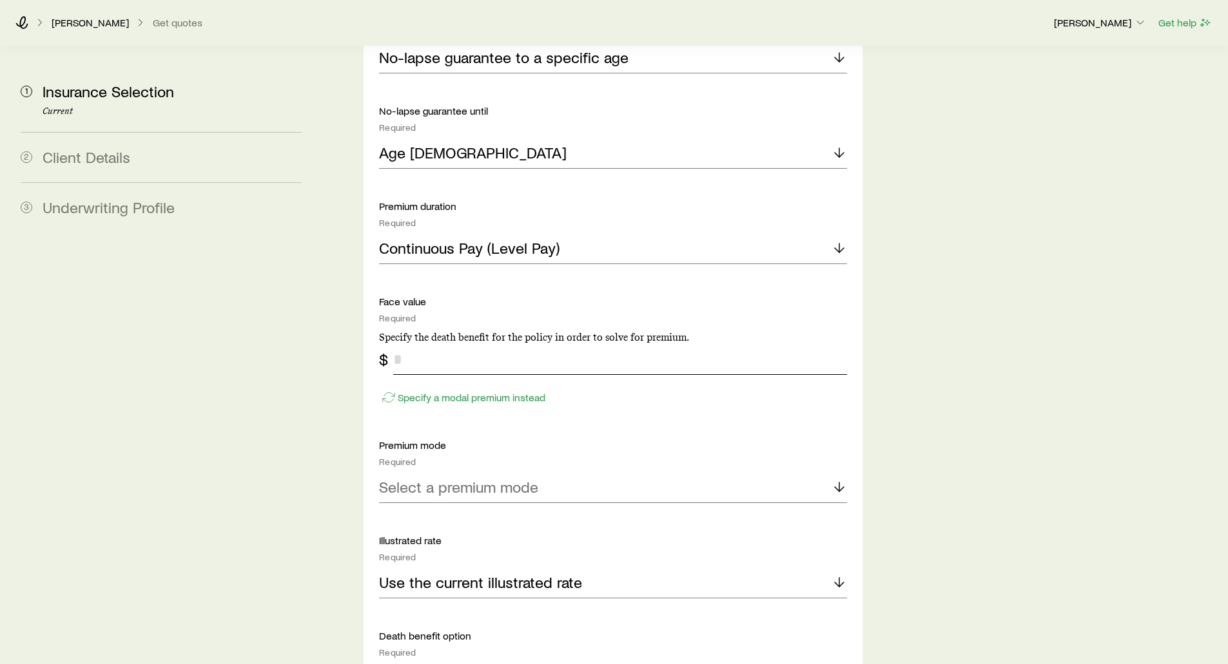
click at [413, 344] on input "tel" at bounding box center [619, 359] width 453 height 31
type input "*******"
click at [438, 391] on p "Specify a modal premium instead" at bounding box center [472, 397] width 148 height 13
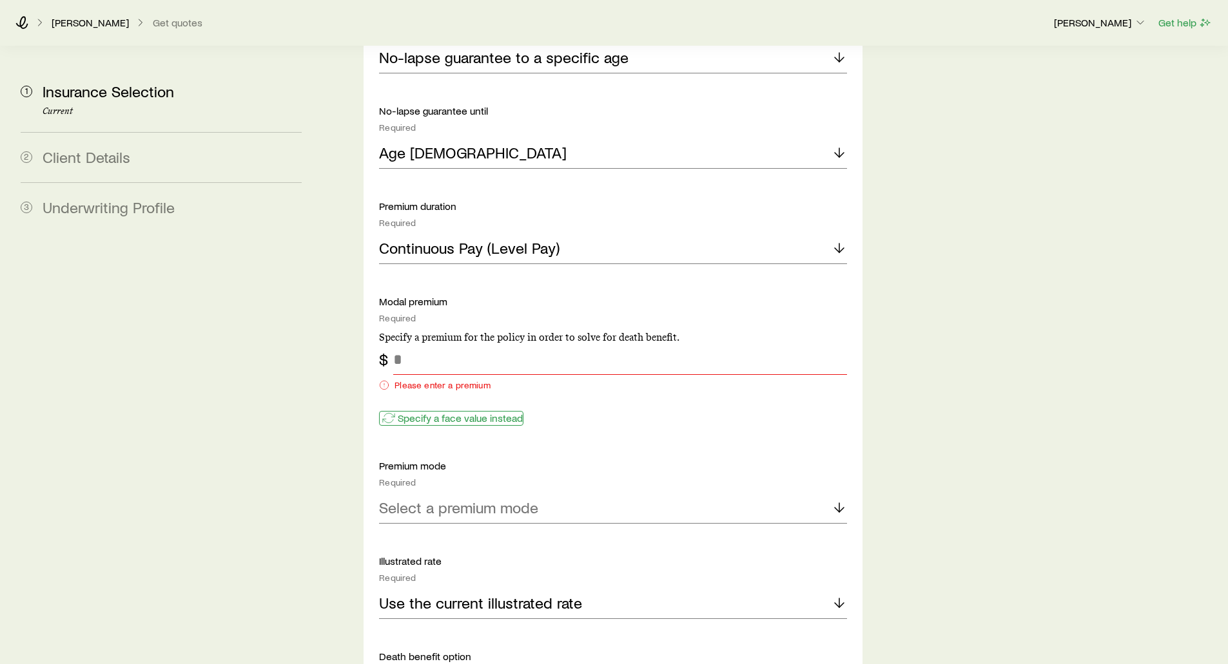
click at [425, 412] on p "Specify a face value instead" at bounding box center [460, 418] width 125 height 13
click at [426, 344] on input "tel" at bounding box center [619, 359] width 453 height 31
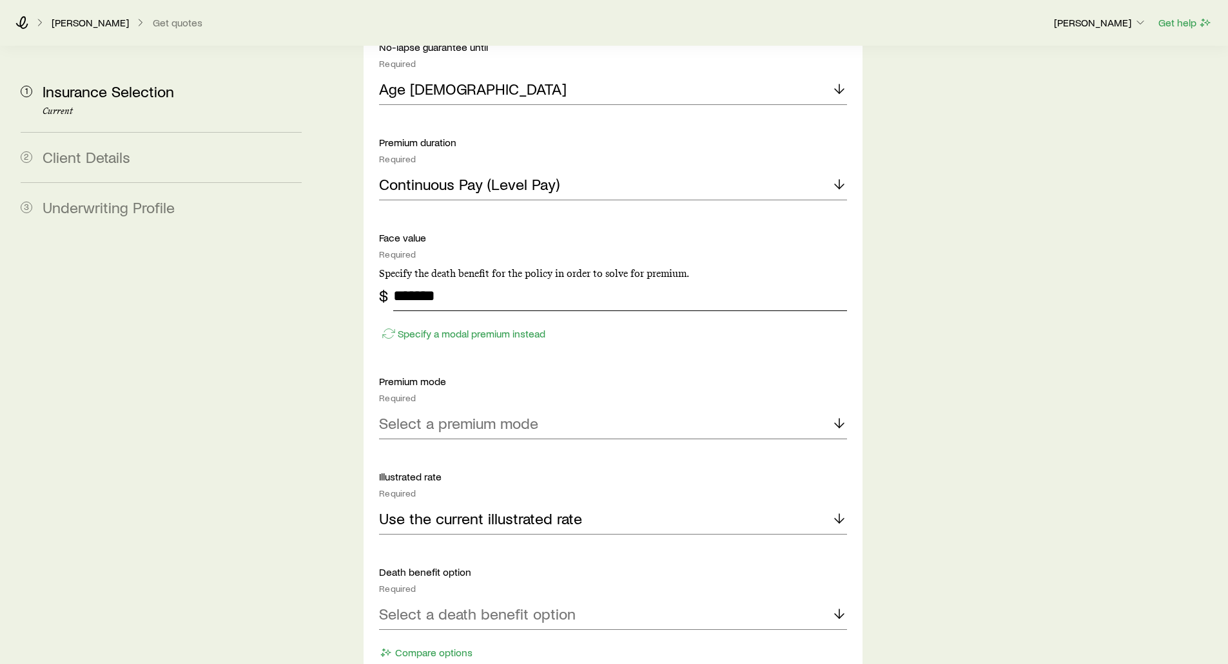
scroll to position [1675, 0]
type input "*******"
click at [400, 408] on div "Select a premium mode" at bounding box center [612, 423] width 467 height 31
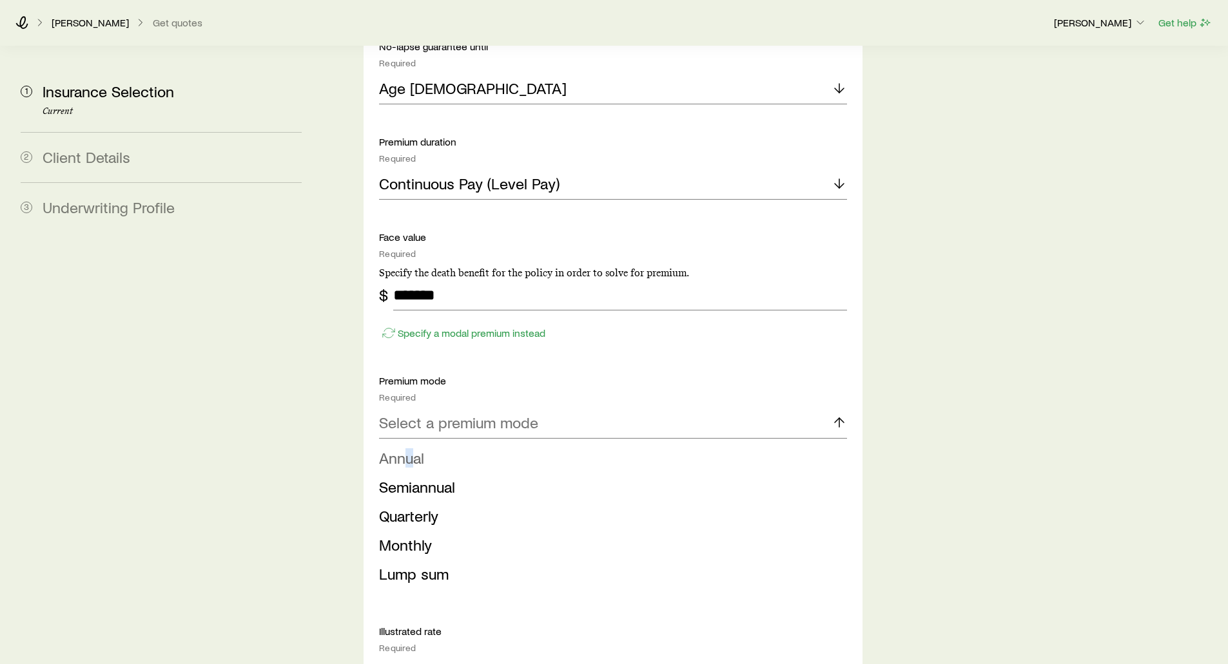
click at [410, 449] on span "Annual" at bounding box center [401, 458] width 45 height 19
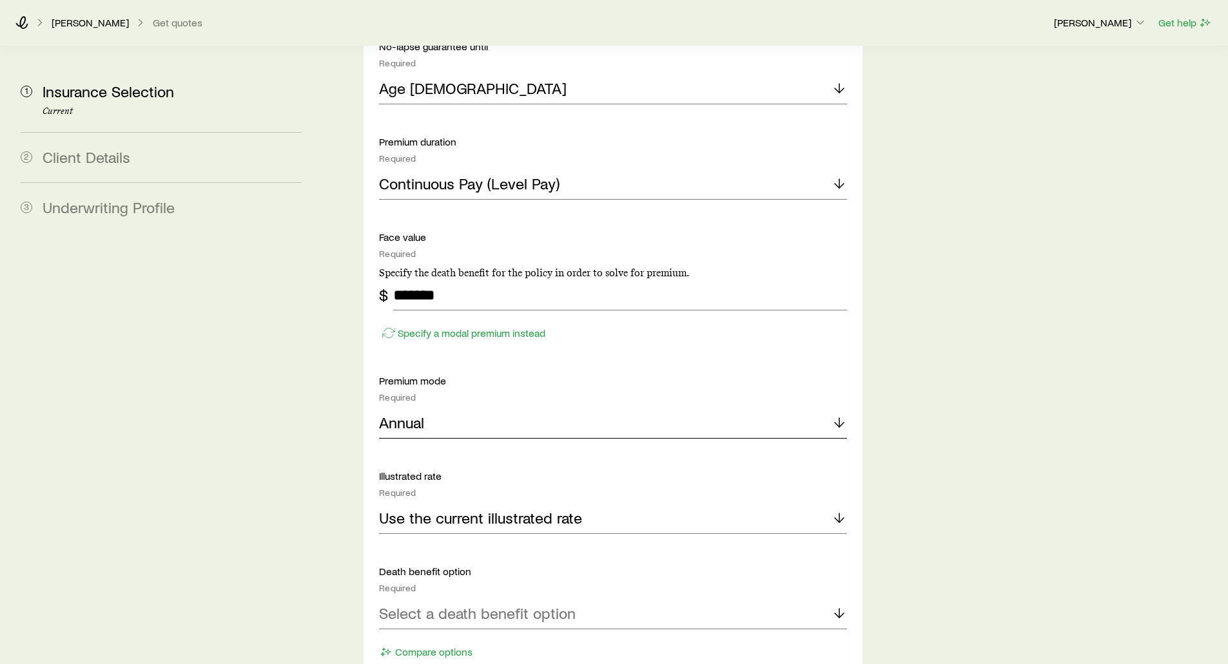
click at [421, 414] on p "Annual" at bounding box center [401, 423] width 45 height 18
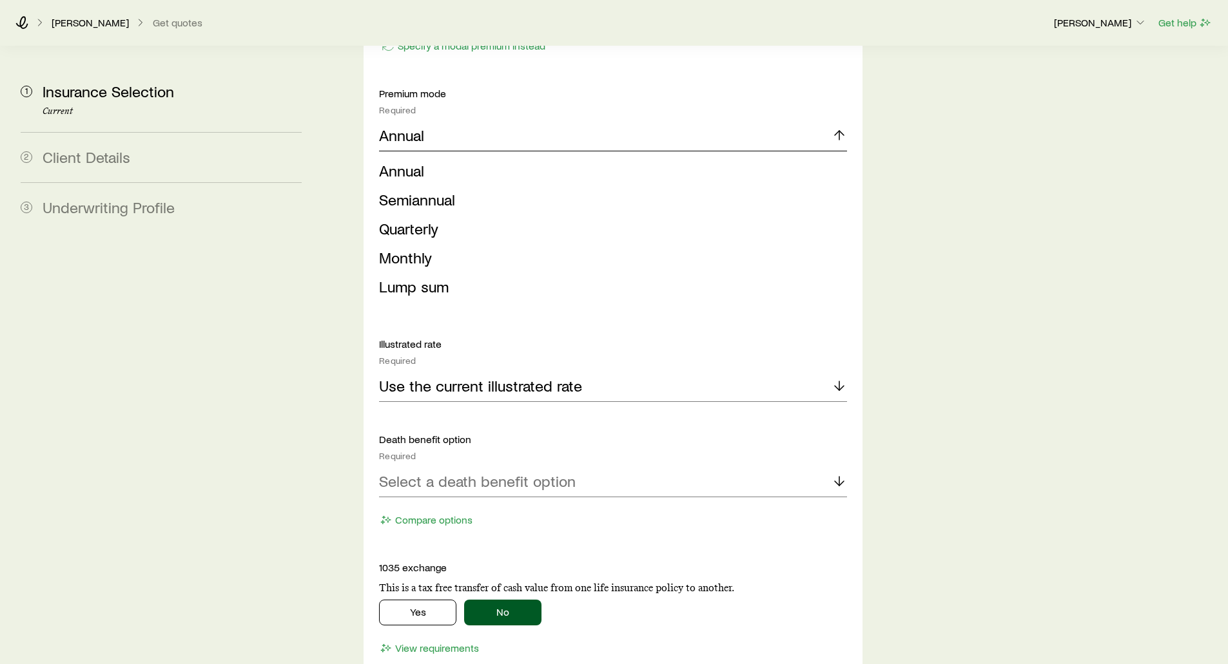
scroll to position [2062, 0]
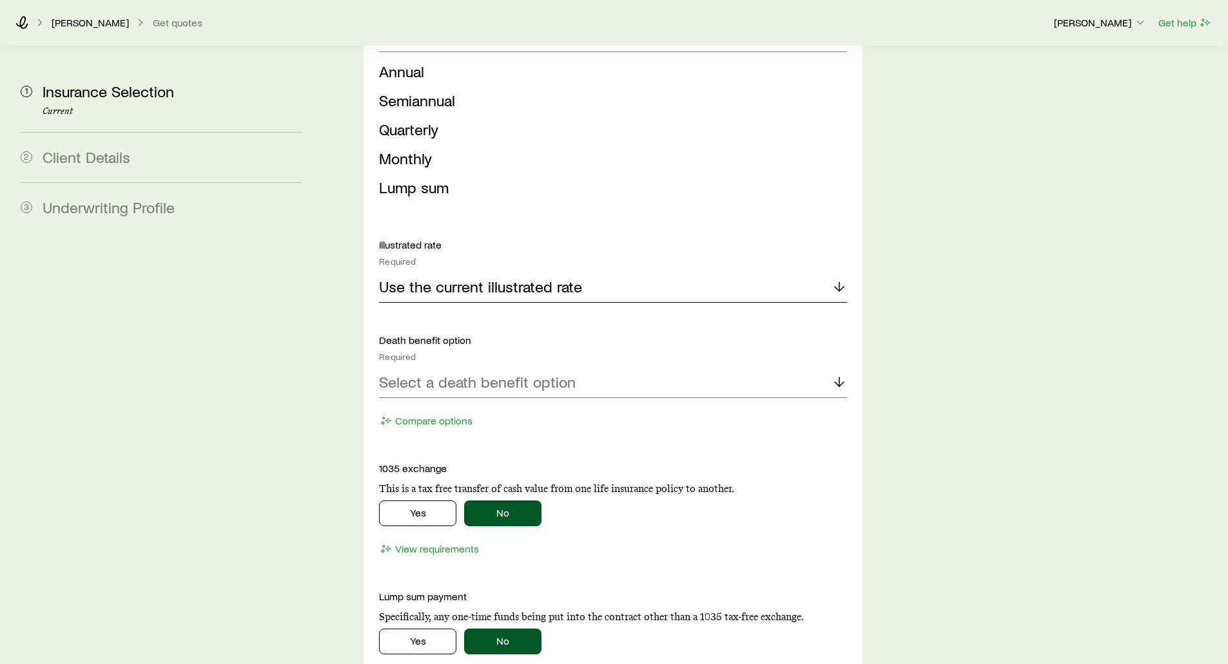
click at [537, 278] on p "Use the current illustrated rate" at bounding box center [480, 287] width 203 height 18
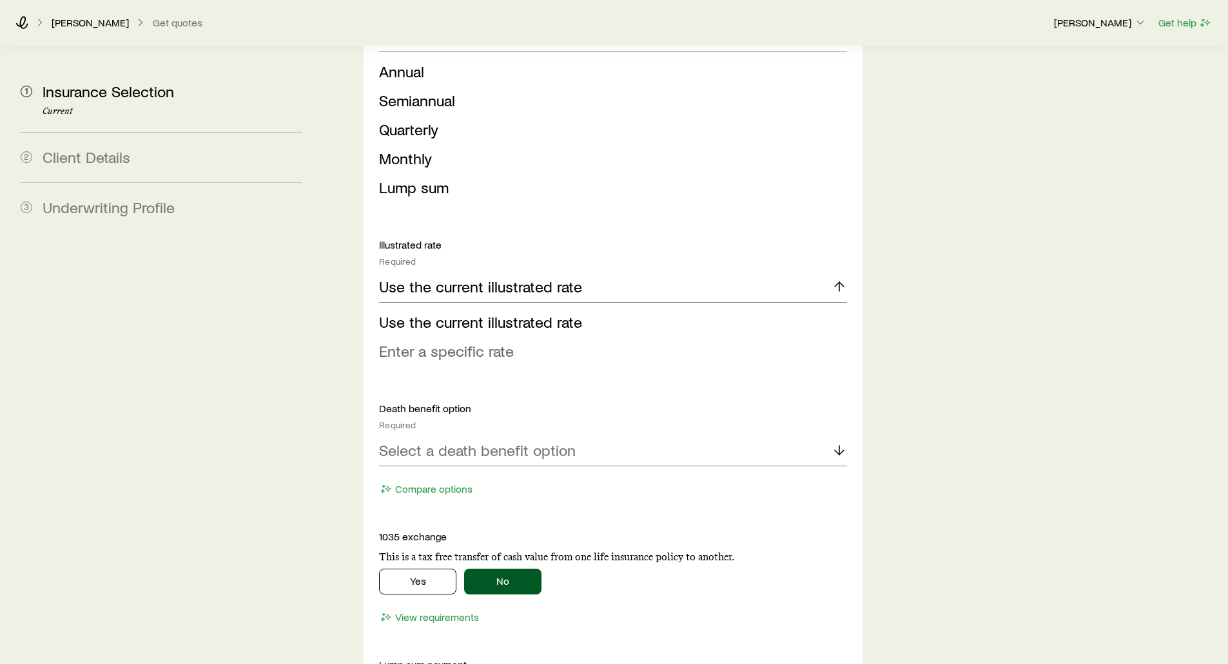
click at [427, 342] on span "Enter a specific rate" at bounding box center [446, 351] width 135 height 19
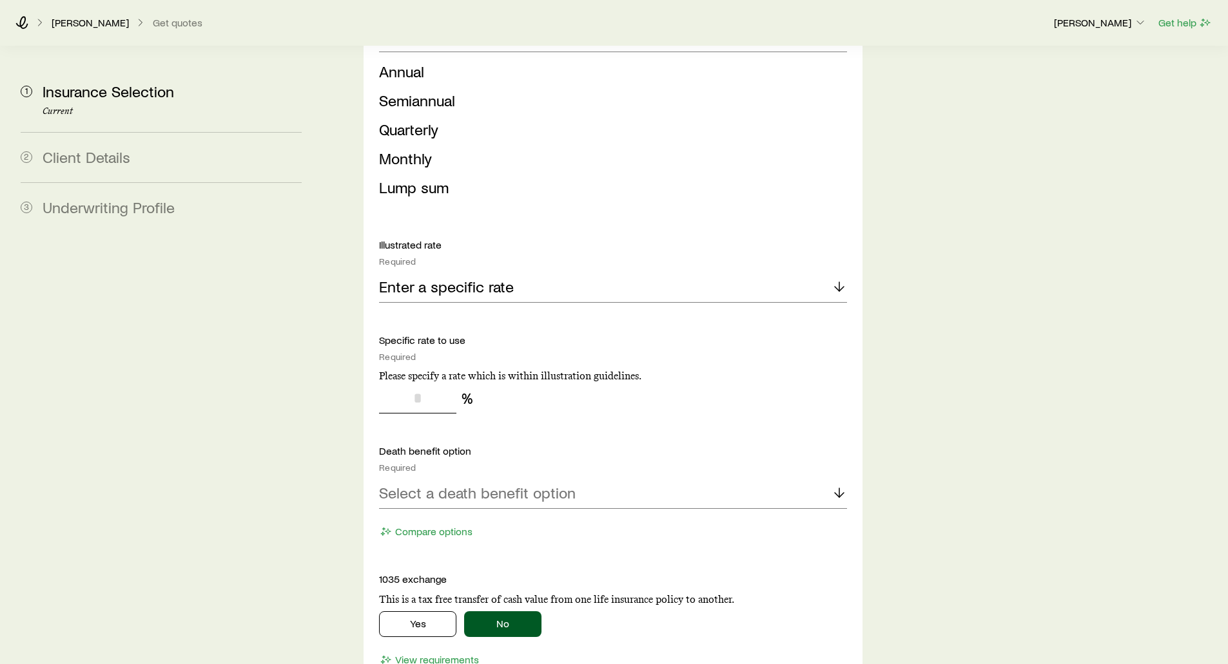
click at [408, 383] on input "tel" at bounding box center [417, 398] width 77 height 31
type input "*"
click at [445, 278] on p "Enter a specific rate" at bounding box center [446, 287] width 135 height 18
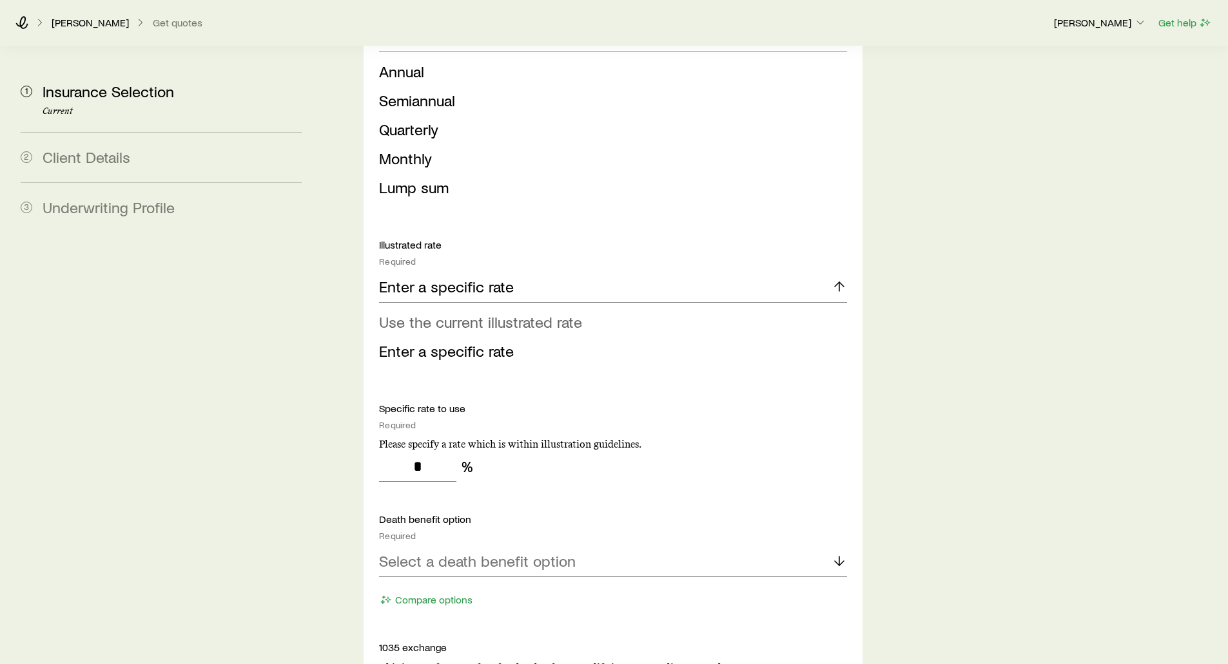
click at [438, 313] on span "Use the current illustrated rate" at bounding box center [480, 322] width 203 height 19
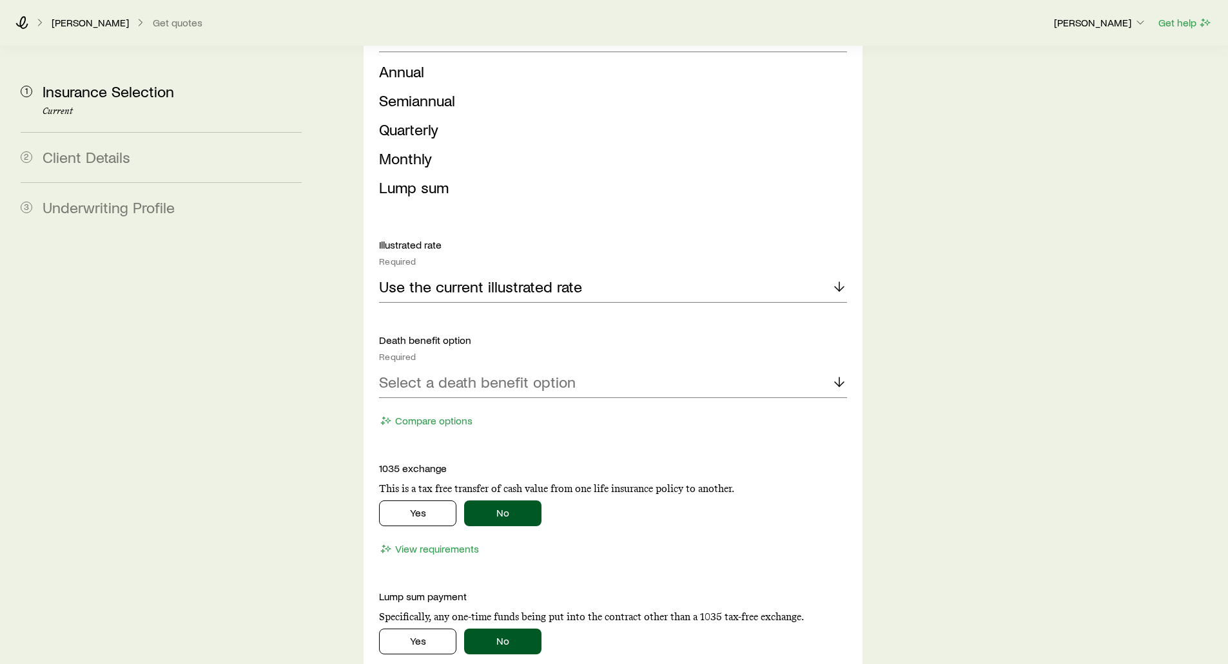
click at [435, 272] on div "Use the current illustrated rate" at bounding box center [612, 287] width 467 height 31
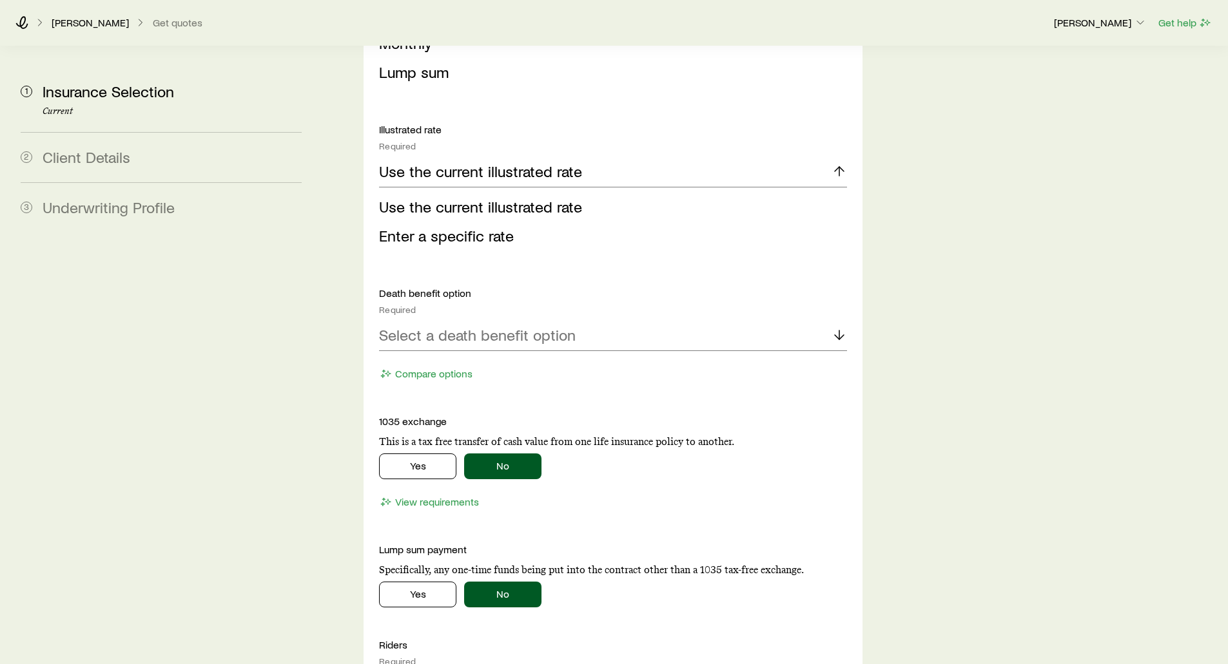
scroll to position [2191, 0]
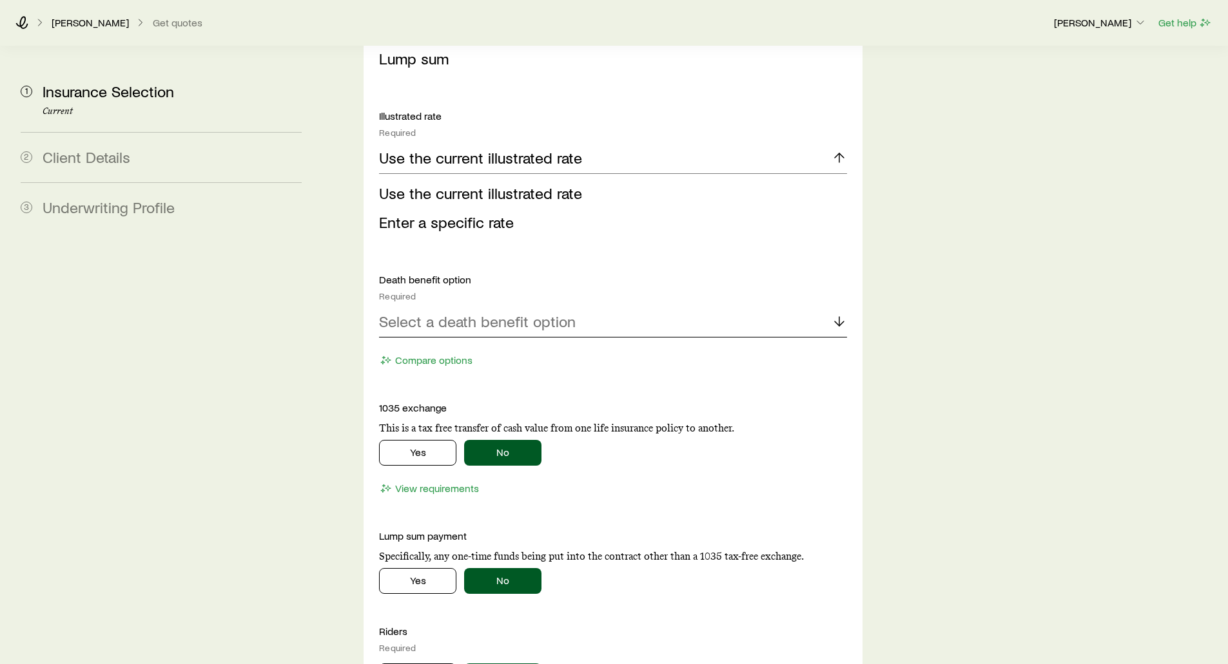
click at [447, 307] on div "Select a death benefit option" at bounding box center [612, 322] width 467 height 31
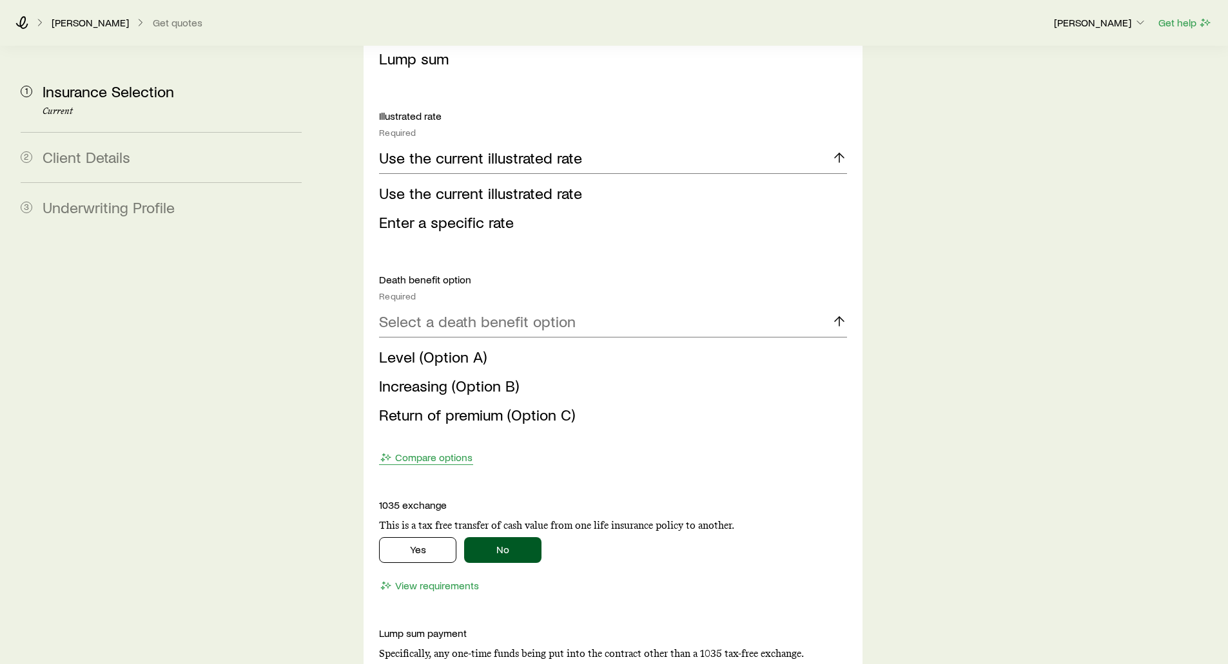
click at [400, 347] on span "Level (Option A)" at bounding box center [433, 356] width 108 height 19
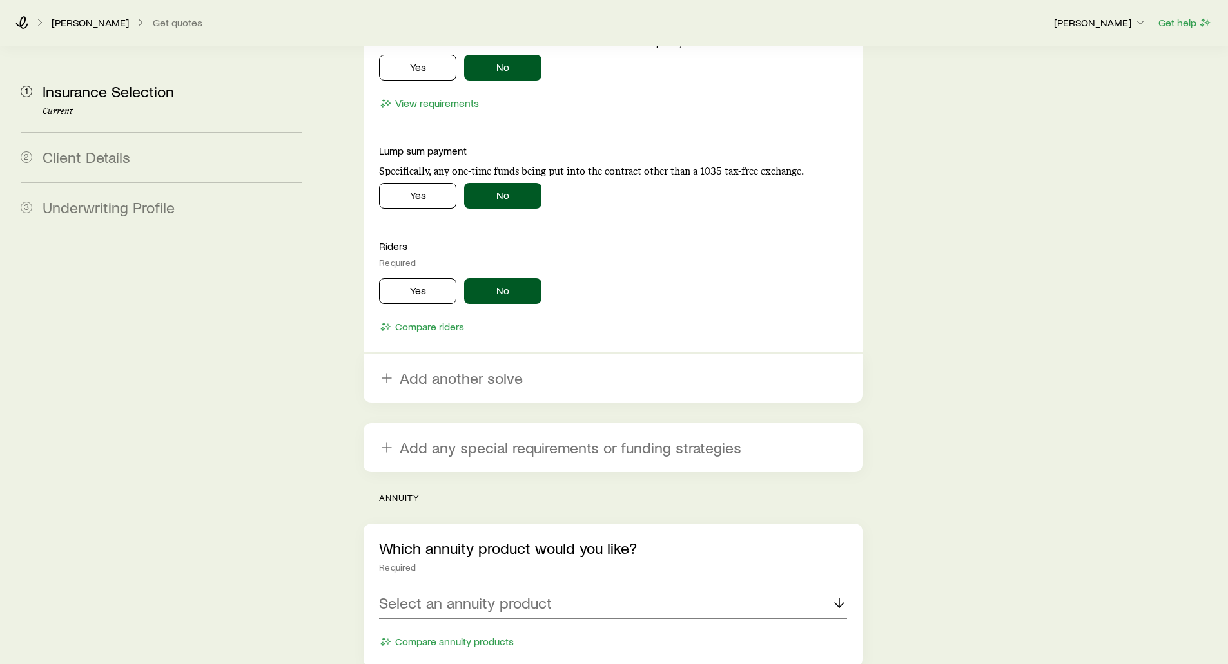
scroll to position [2578, 0]
click at [420, 277] on button "Yes" at bounding box center [417, 290] width 77 height 26
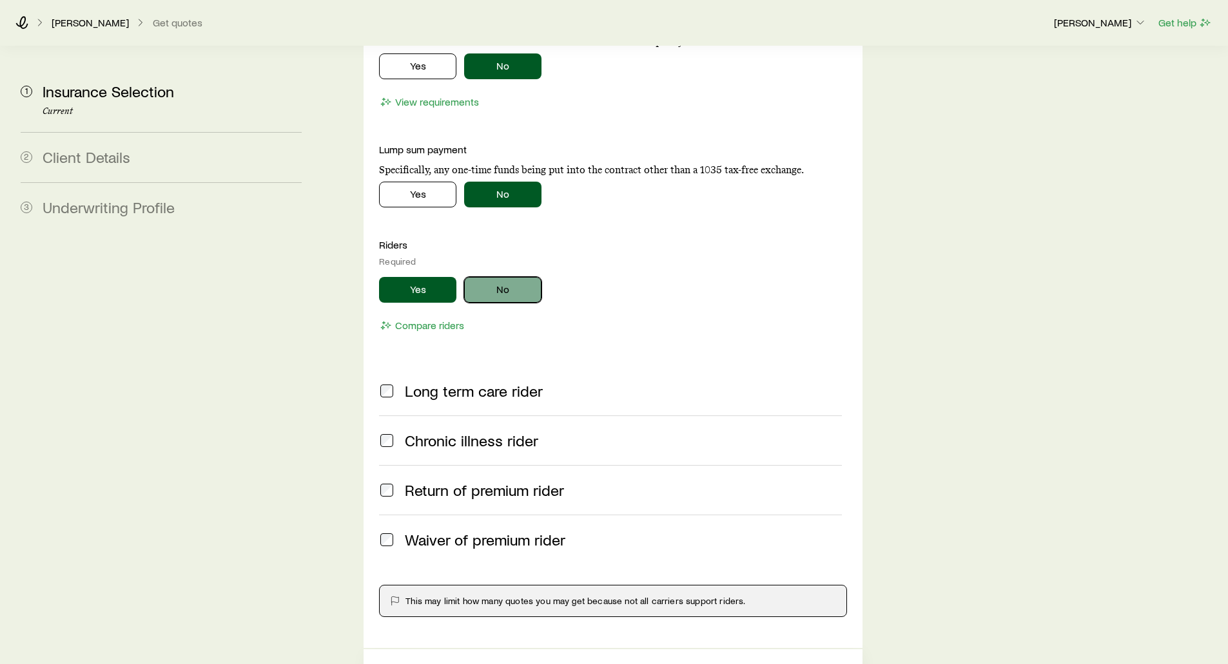
click at [526, 277] on button "No" at bounding box center [502, 290] width 77 height 26
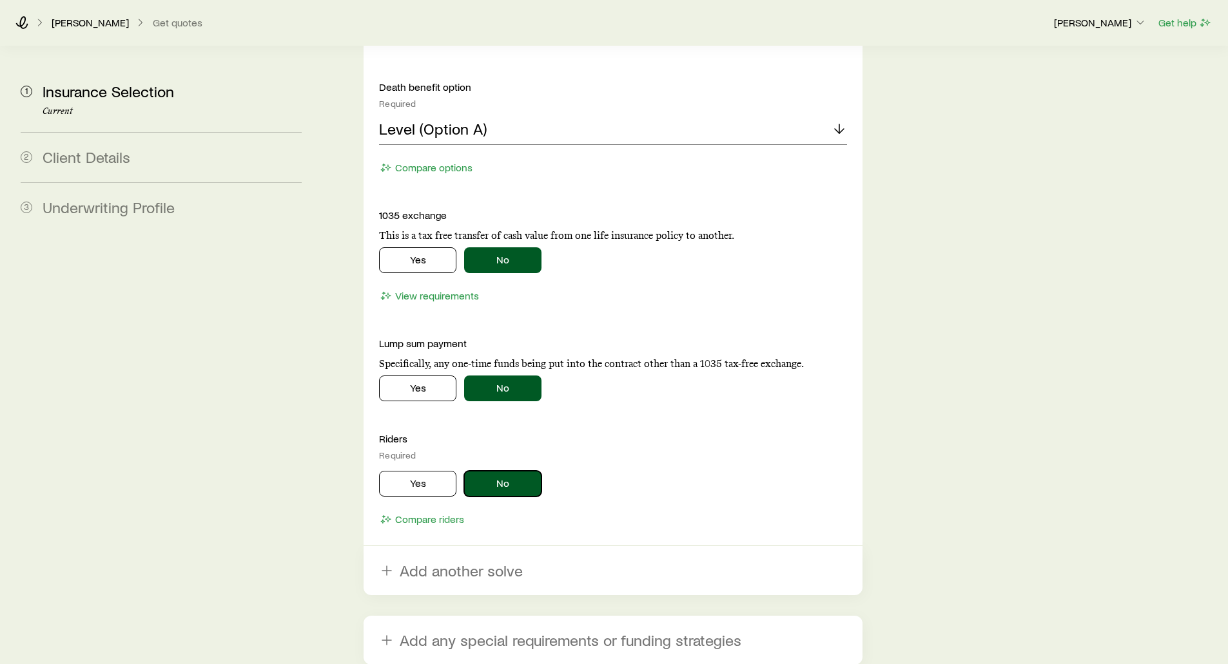
scroll to position [2384, 0]
click at [420, 512] on button "Compare riders" at bounding box center [422, 519] width 86 height 15
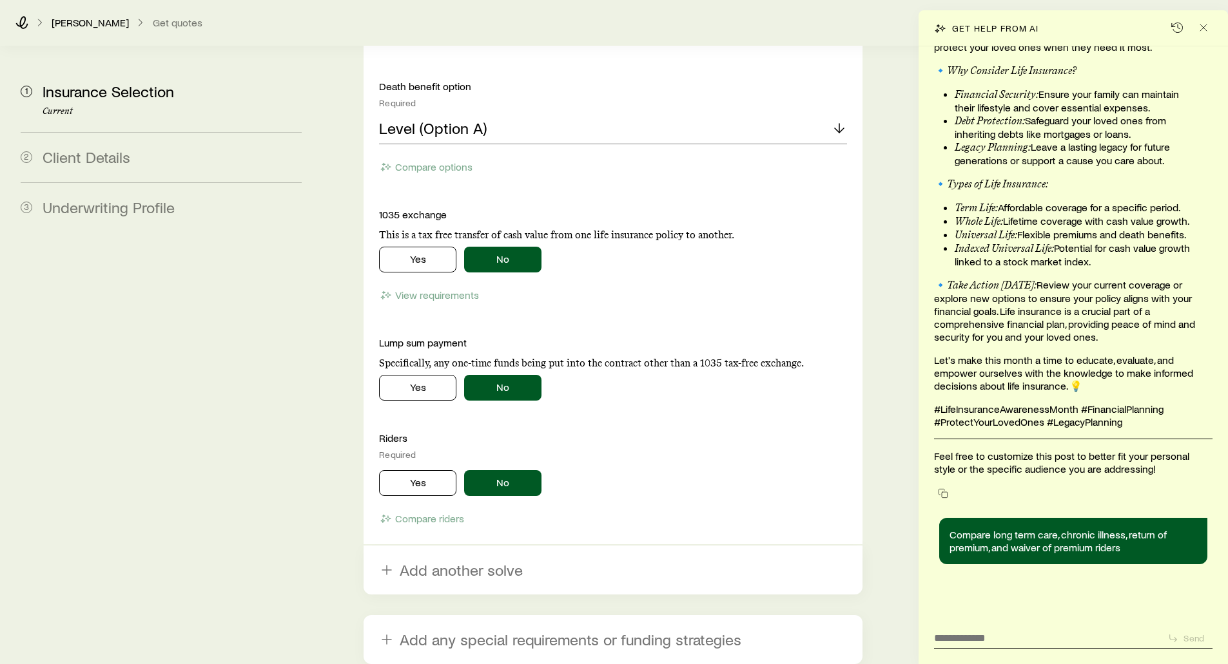
scroll to position [21407, 0]
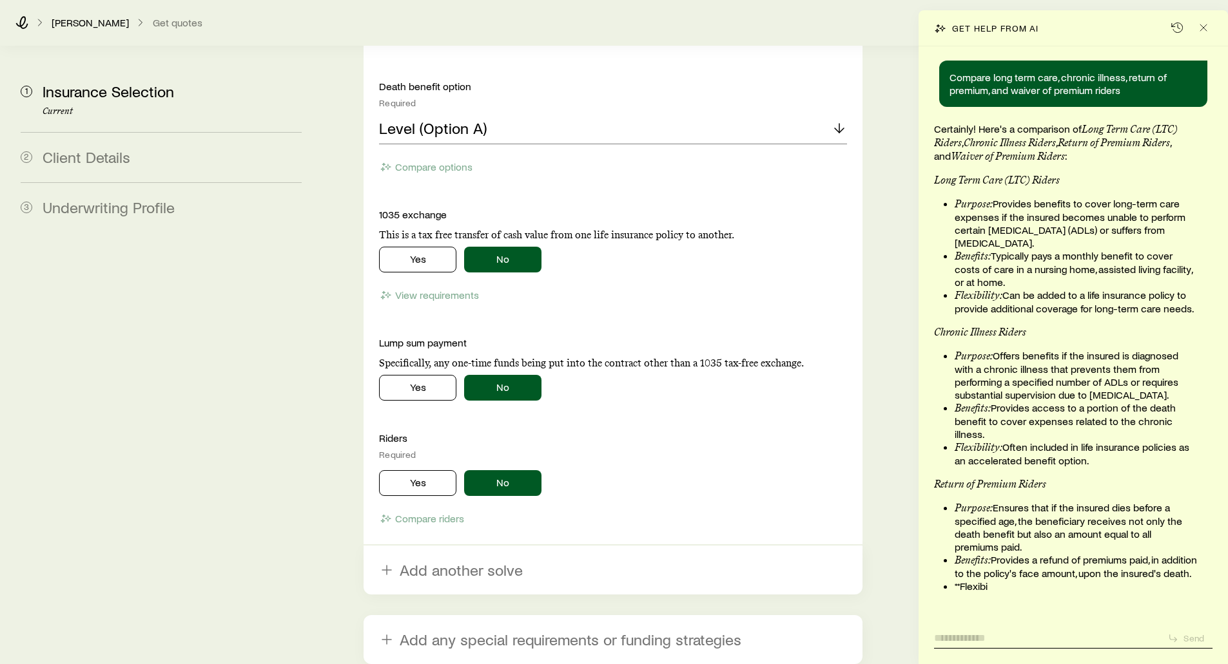
click at [952, 641] on textarea at bounding box center [1045, 634] width 223 height 20
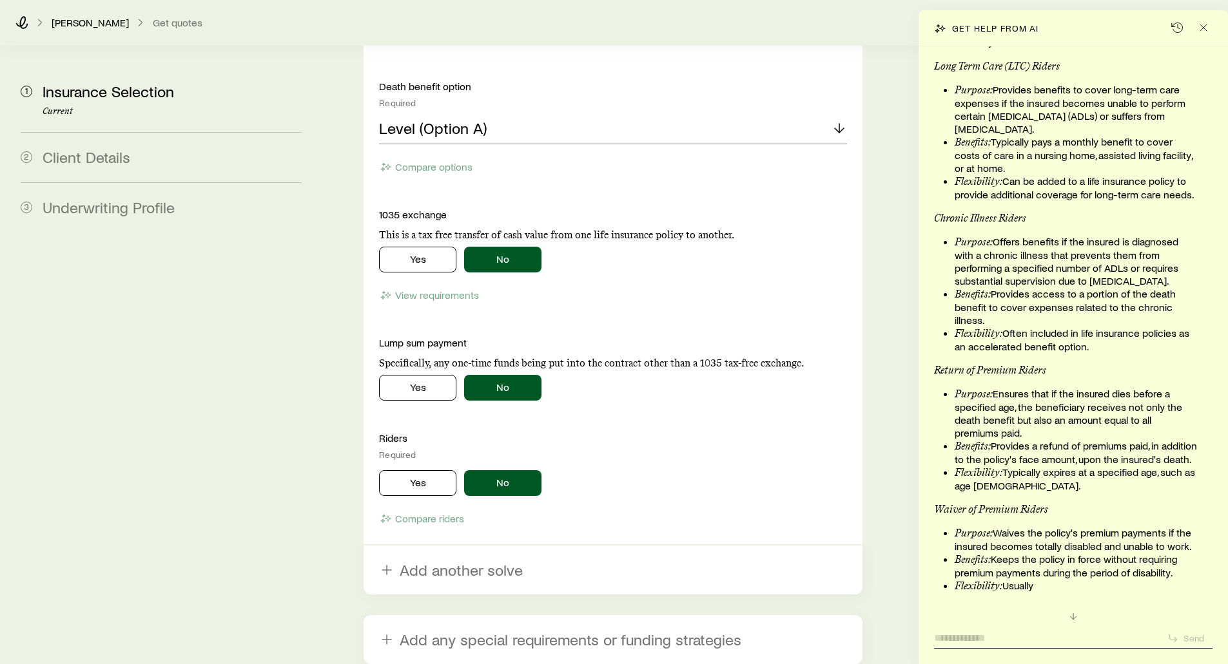
scroll to position [21888, 0]
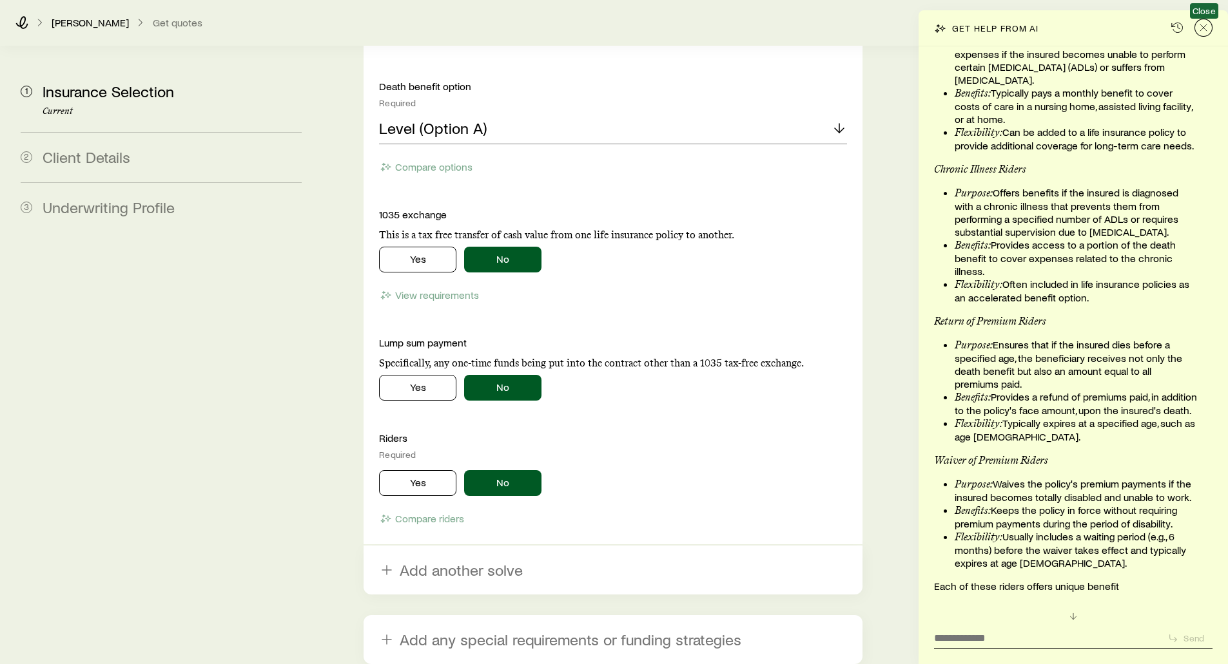
click at [1202, 29] on icon "Close" at bounding box center [1203, 27] width 13 height 13
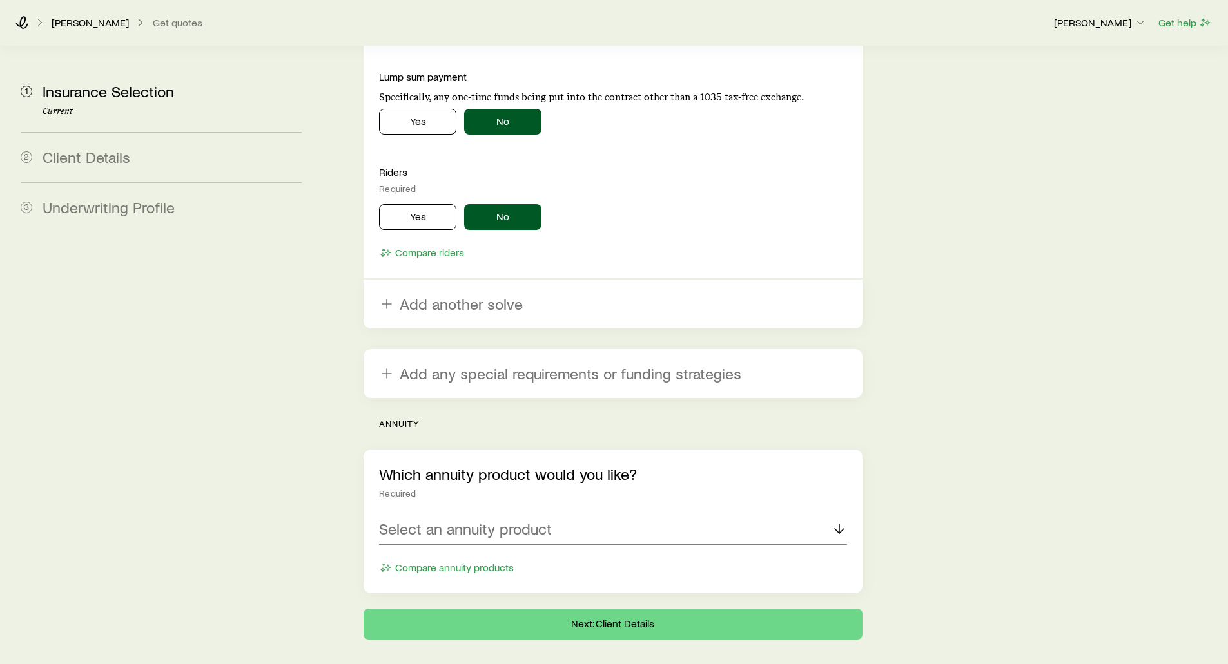
scroll to position [2677, 0]
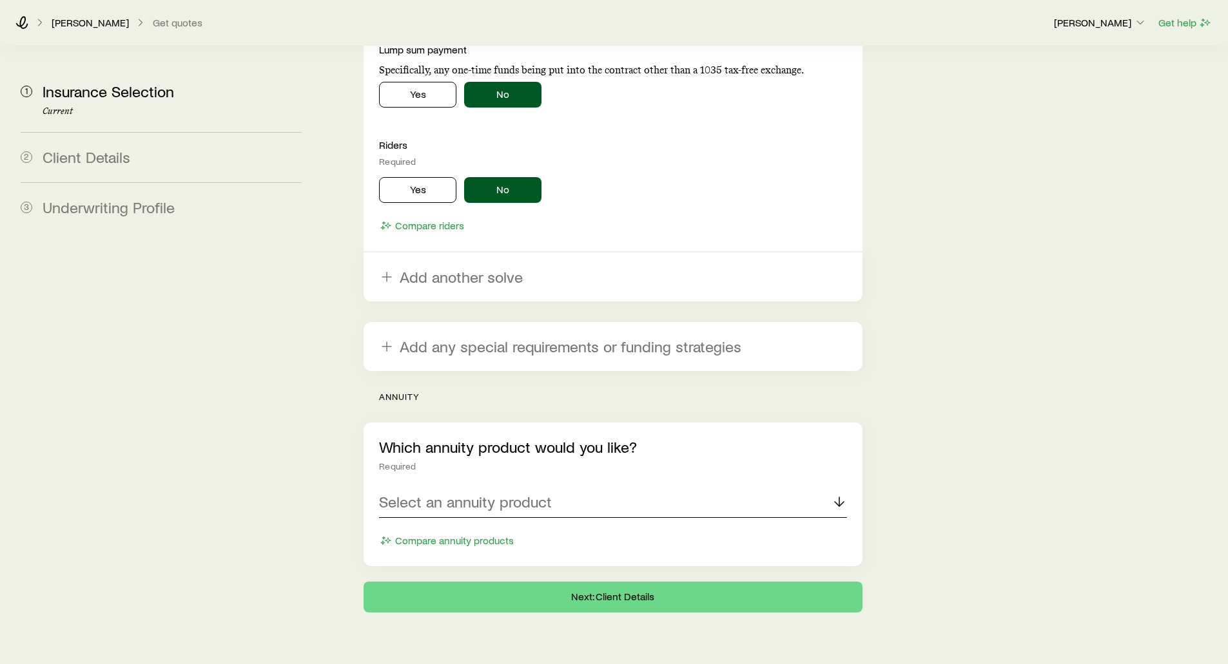
click at [456, 493] on p "Select an annuity product" at bounding box center [465, 502] width 173 height 18
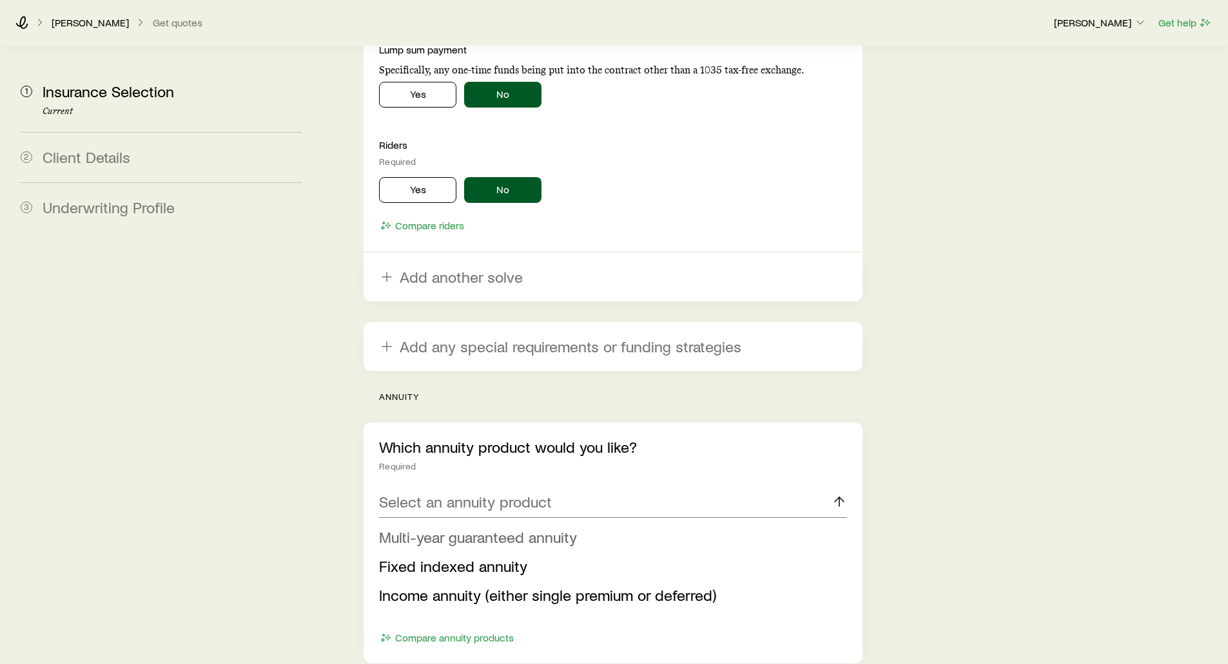
click at [450, 528] on span "Multi-year guaranteed annuity" at bounding box center [478, 537] width 198 height 19
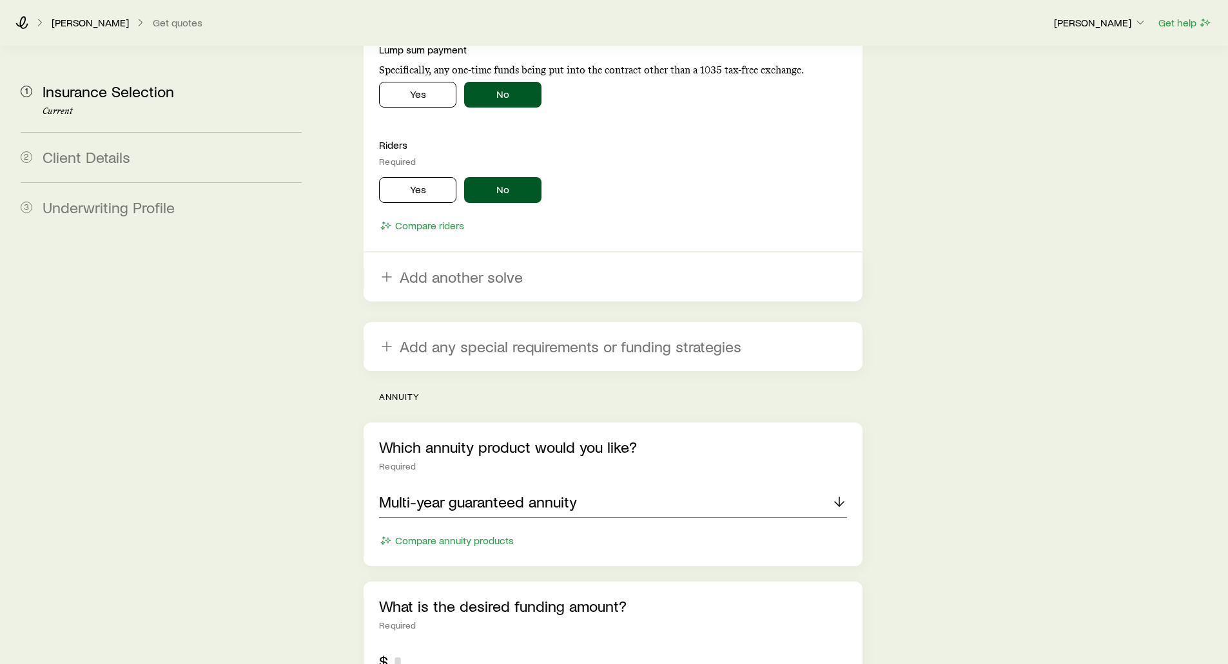
click at [428, 646] on input "tel" at bounding box center [619, 661] width 453 height 31
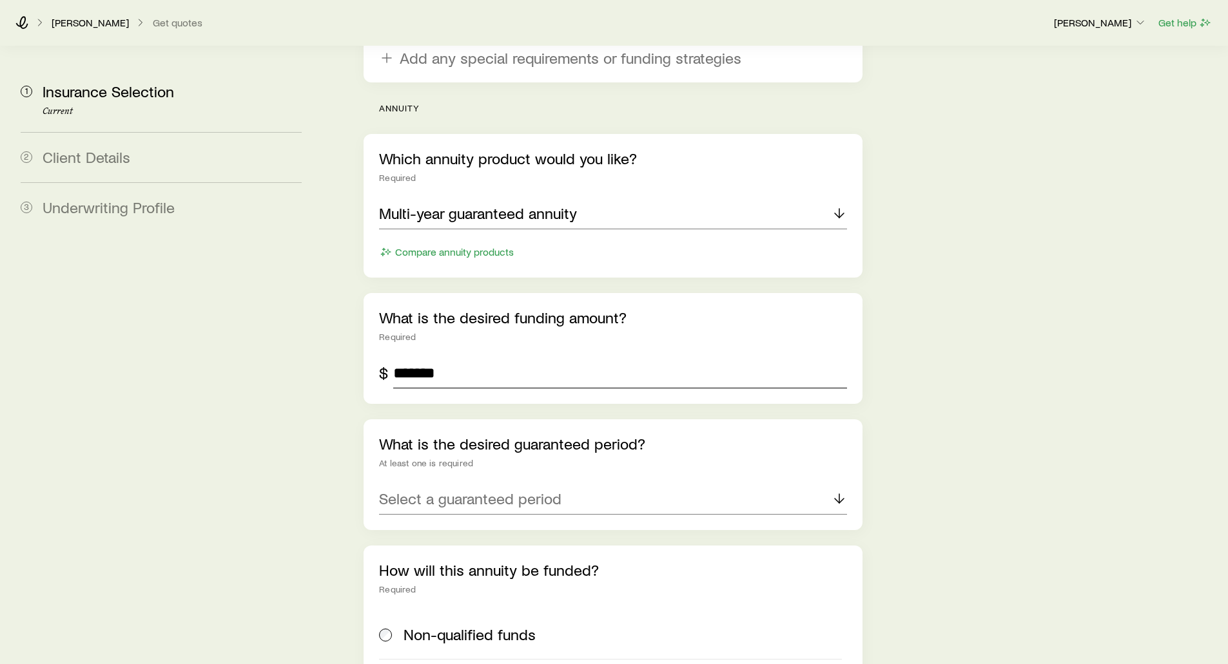
scroll to position [3000, 0]
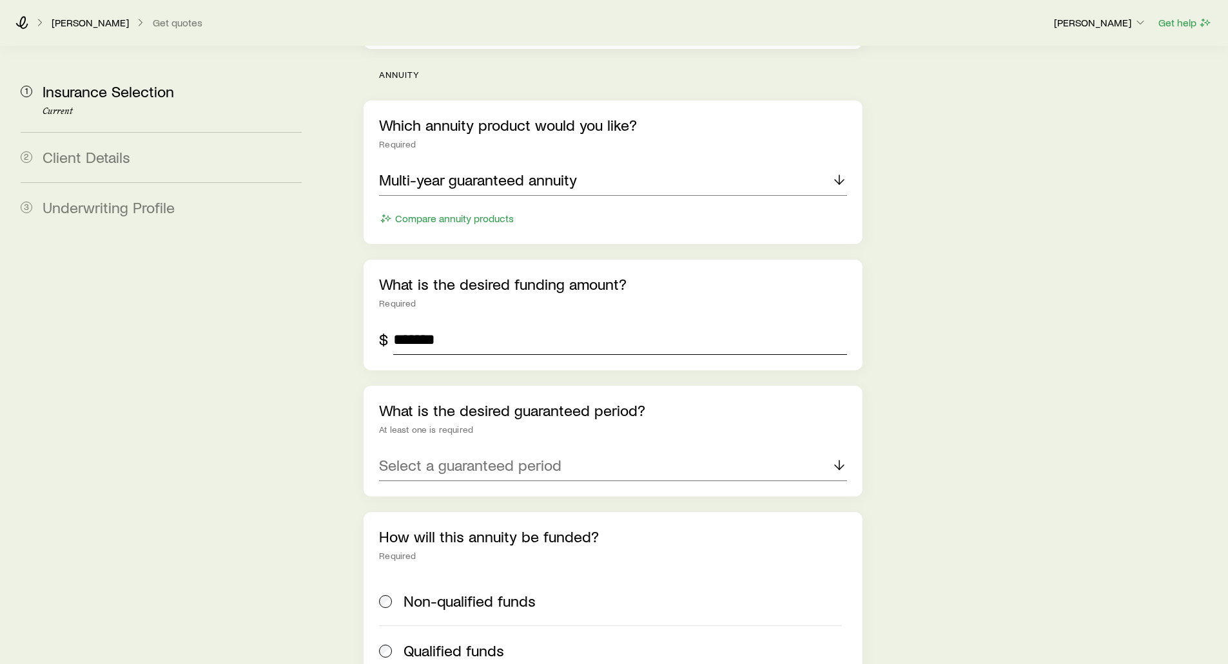
type input "*******"
click at [455, 450] on div "Select a guaranteed period" at bounding box center [612, 465] width 467 height 31
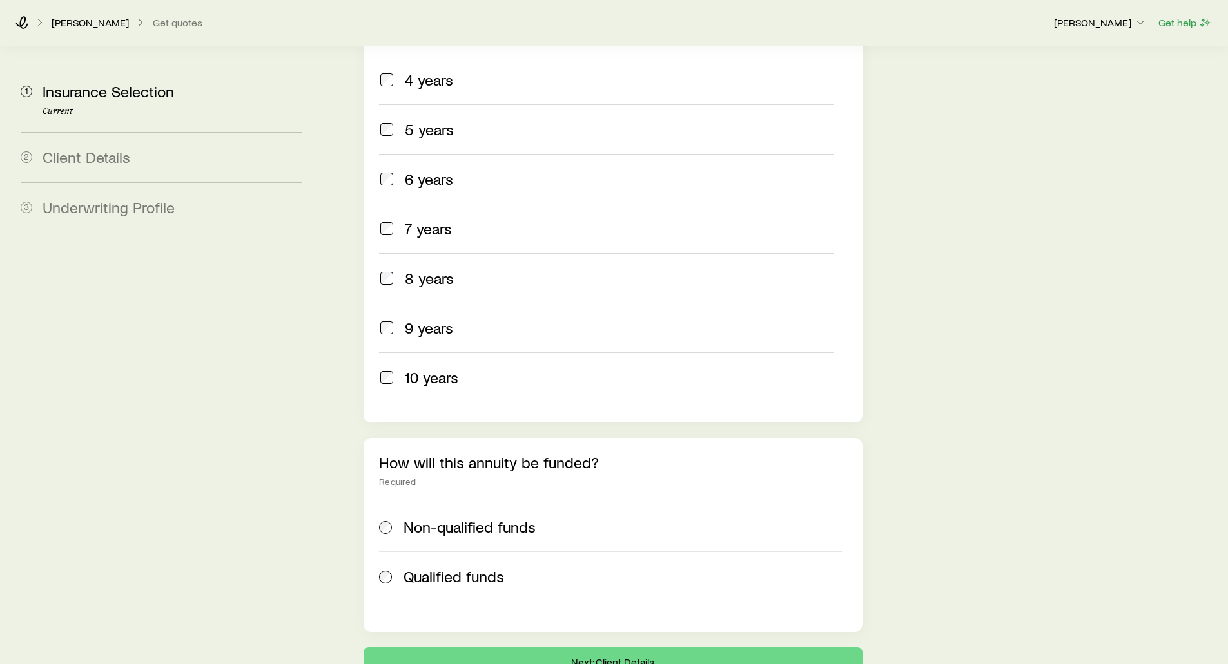
scroll to position [3140, 0]
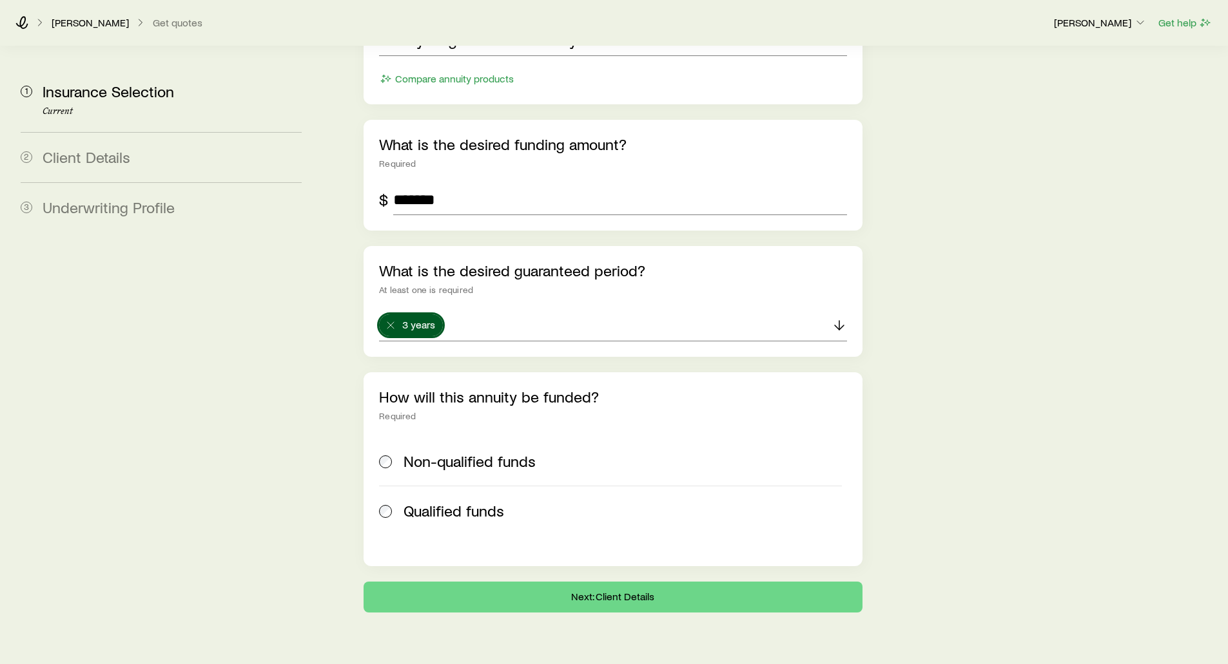
click at [442, 499] on div "Non-qualified funds Qualified funds" at bounding box center [612, 486] width 467 height 99
click at [426, 452] on span "Non-qualified funds" at bounding box center [469, 461] width 132 height 18
click at [562, 582] on button "Next: Client Details" at bounding box center [612, 597] width 498 height 31
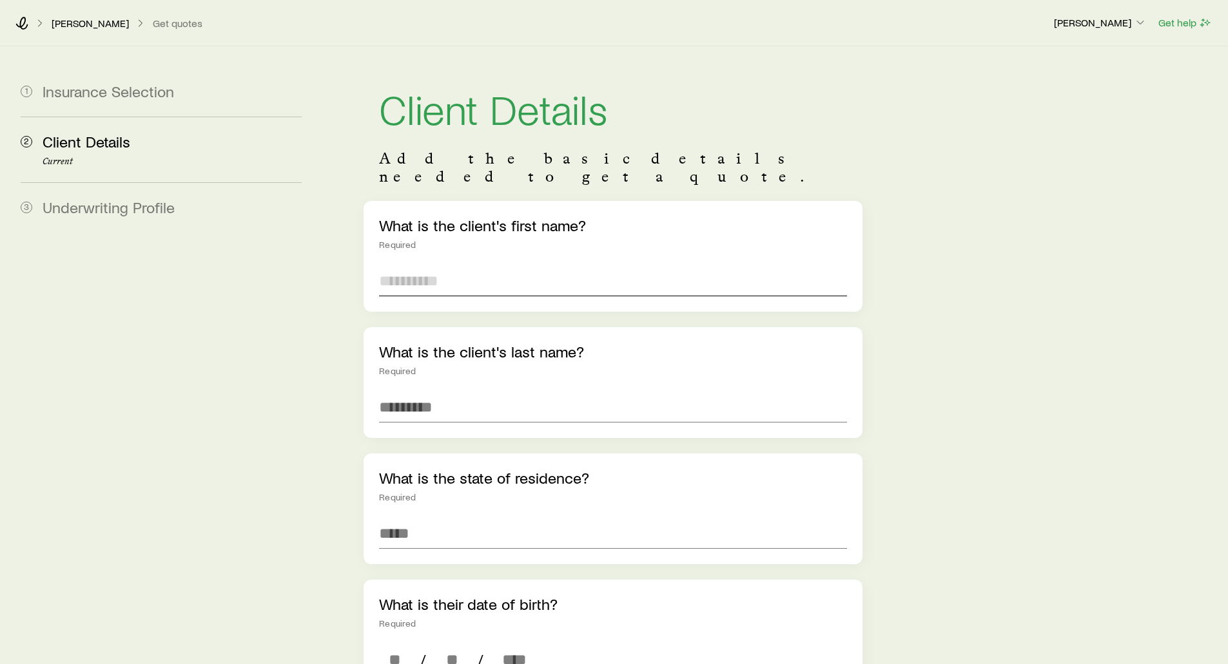
click at [433, 265] on input "text" at bounding box center [612, 280] width 467 height 31
type input "****"
type input "*****"
click at [423, 521] on input at bounding box center [612, 533] width 467 height 31
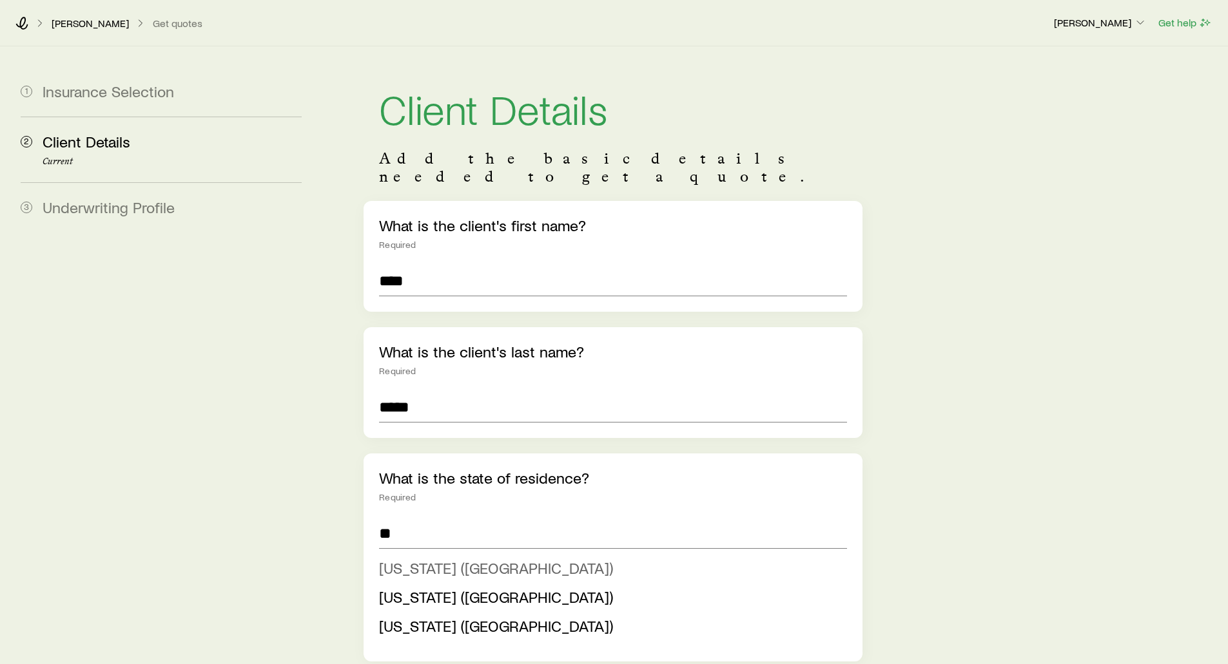
click at [412, 559] on span "[US_STATE] ([GEOGRAPHIC_DATA])" at bounding box center [496, 568] width 234 height 19
type input "**********"
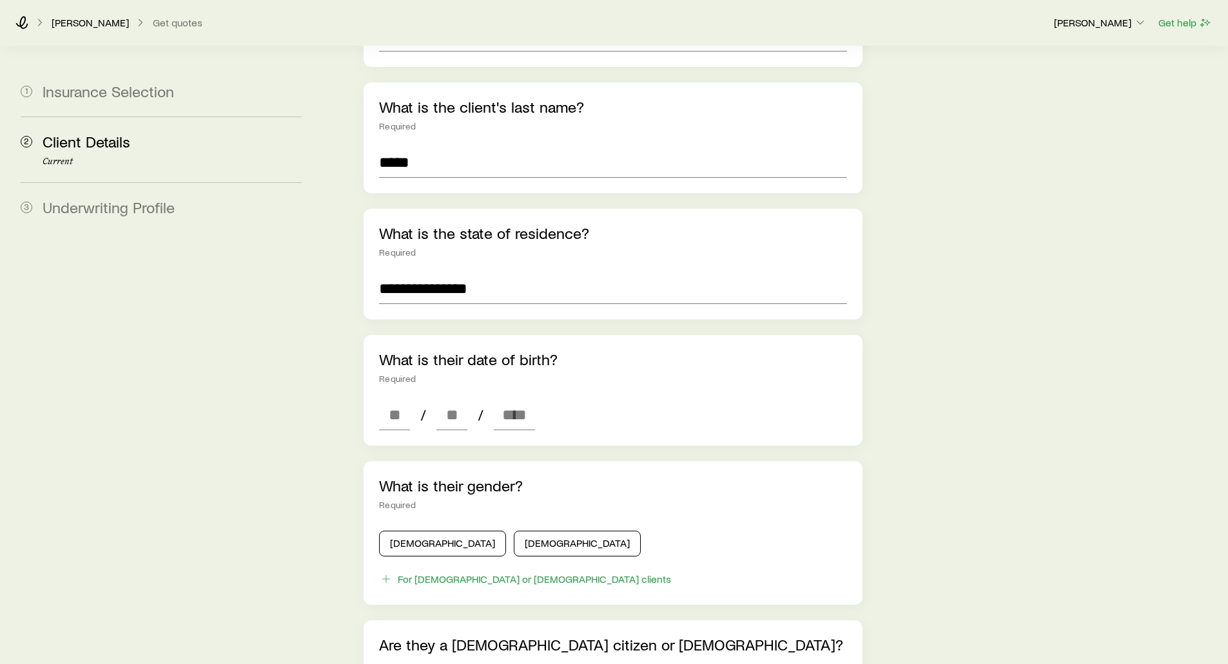
scroll to position [258, 0]
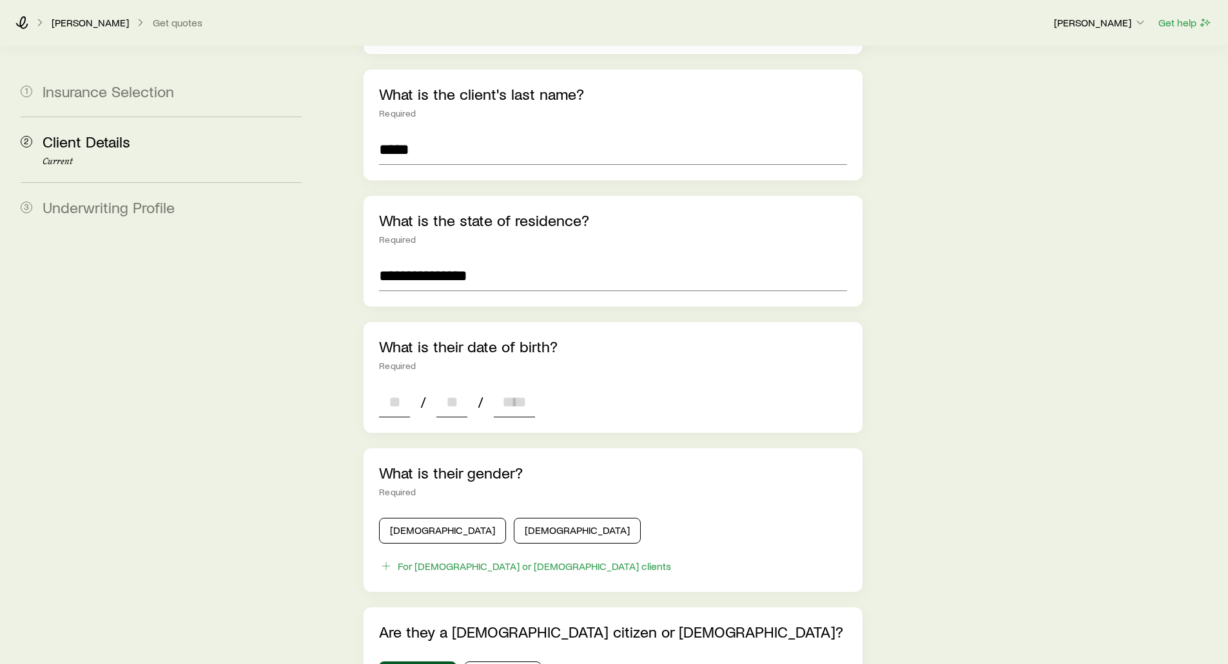
click at [398, 387] on input at bounding box center [394, 402] width 31 height 31
type input "**"
type input "****"
type input "*"
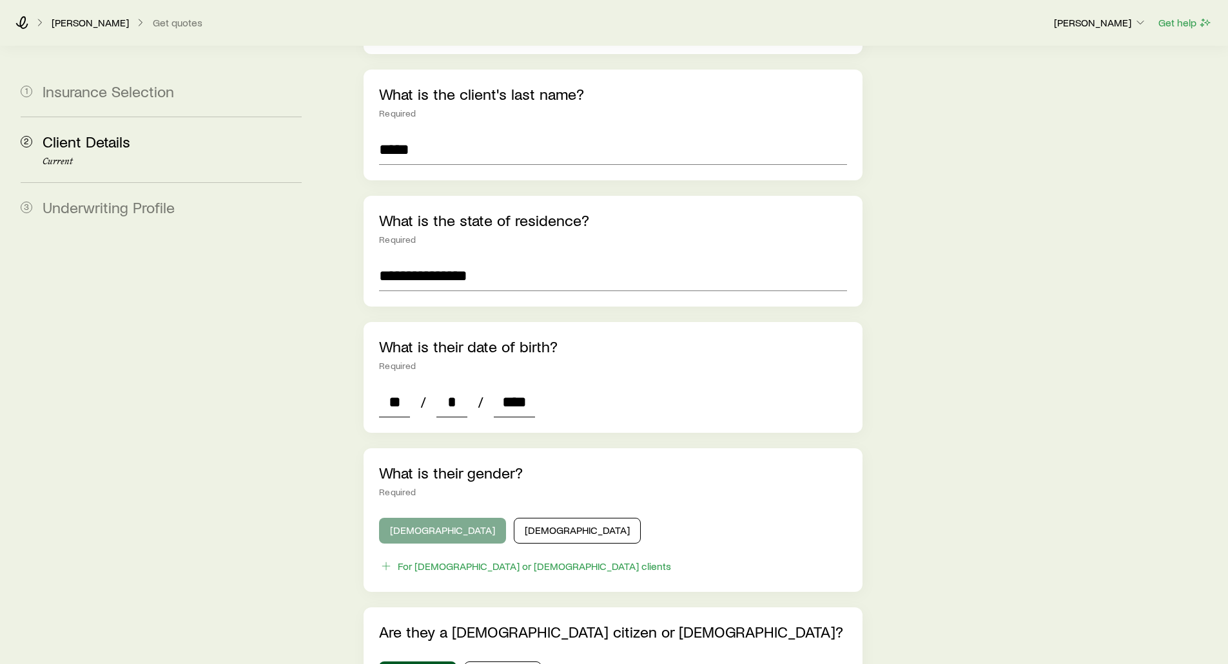
type input "****"
click at [422, 518] on button "[DEMOGRAPHIC_DATA]" at bounding box center [442, 531] width 127 height 26
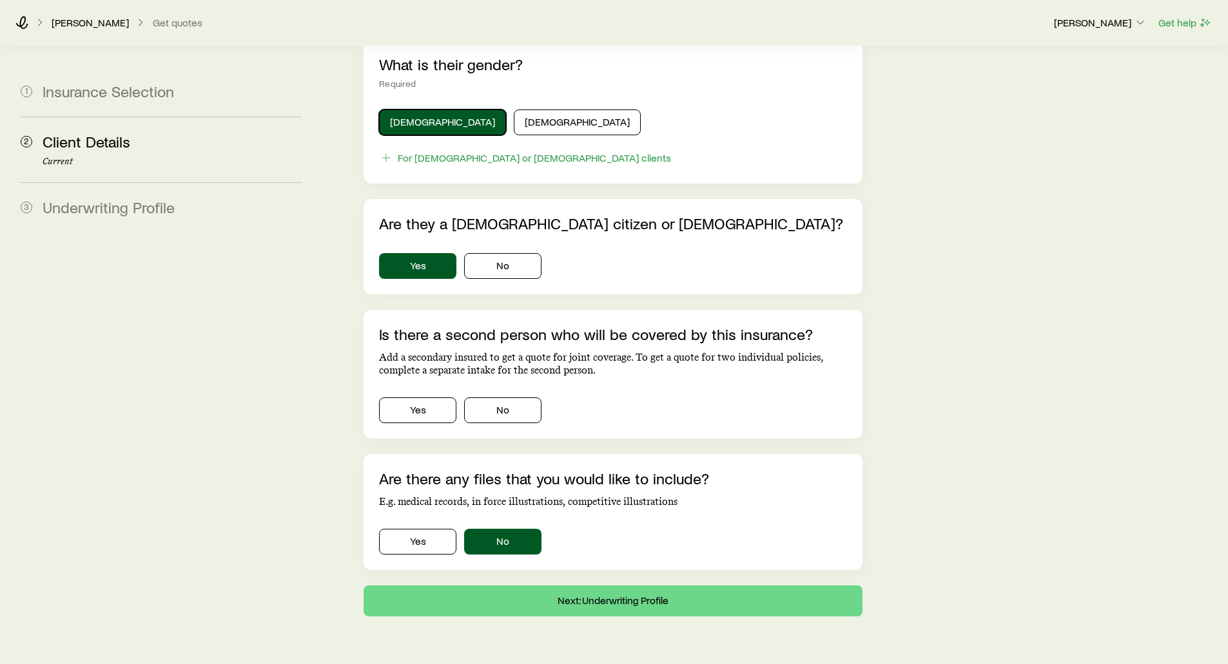
scroll to position [688, 0]
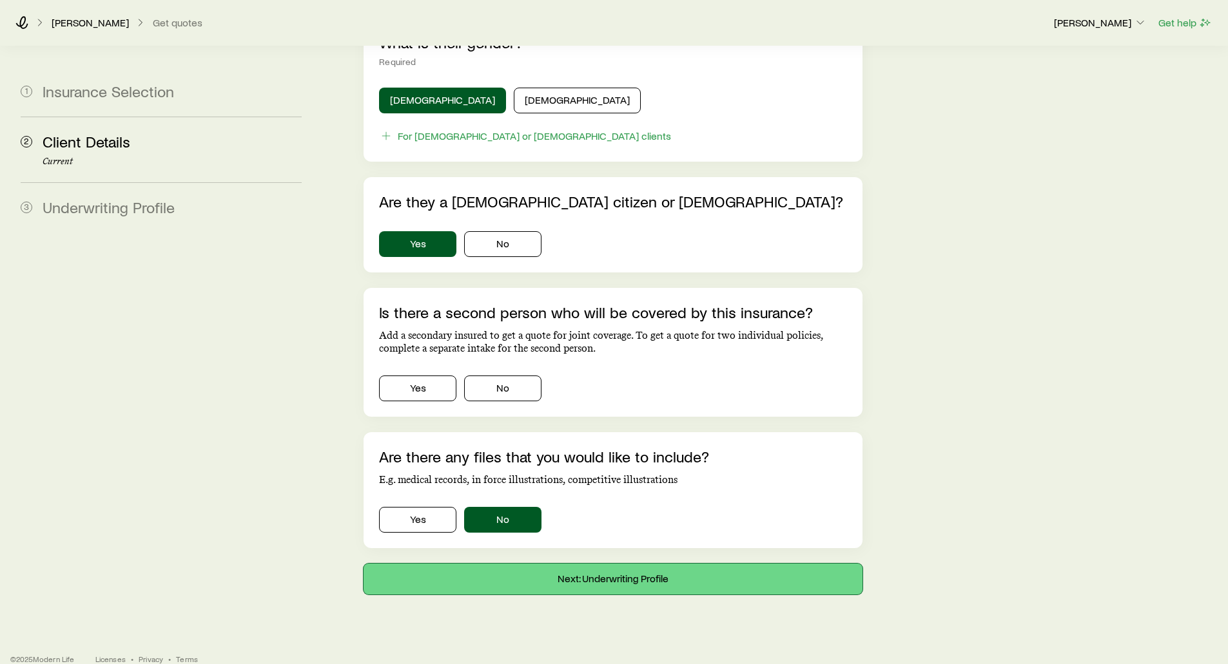
click at [621, 564] on button "Next: Underwriting Profile" at bounding box center [612, 579] width 498 height 31
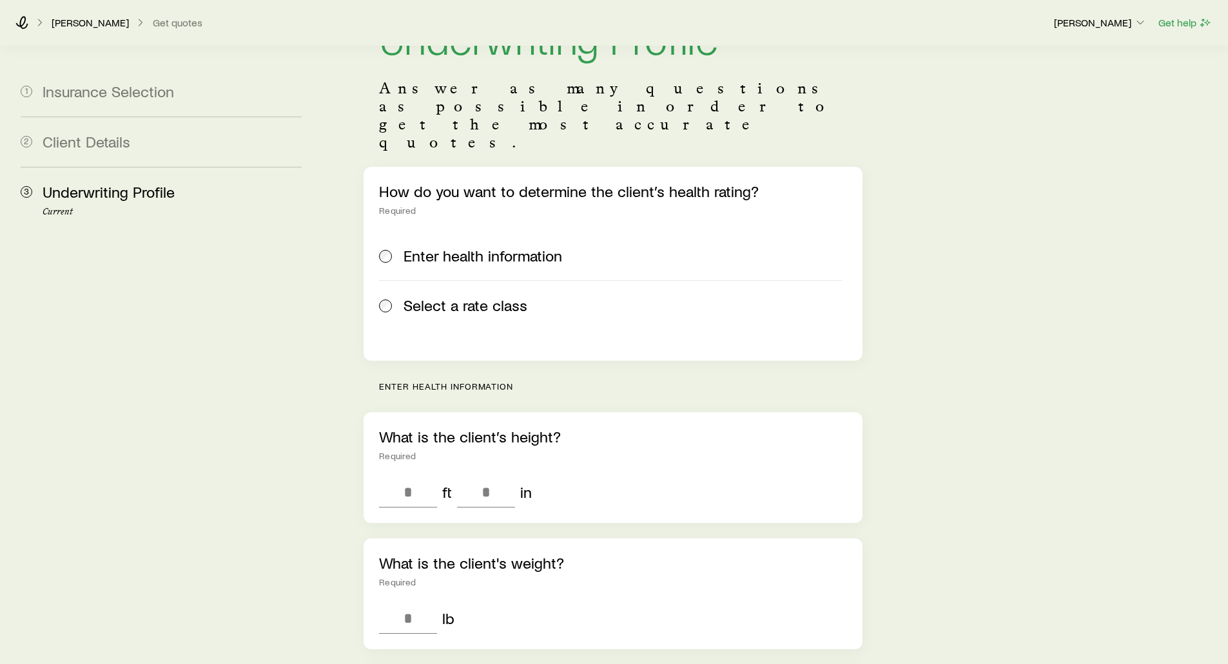
scroll to position [64, 0]
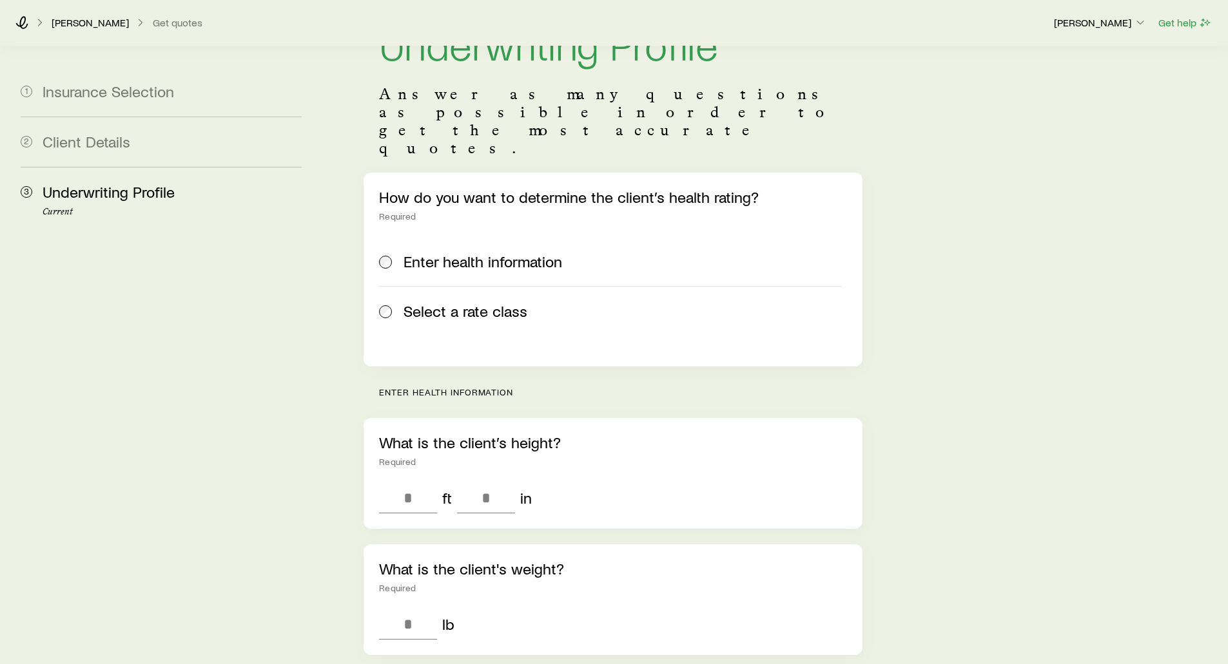
click at [422, 302] on span "Select a rate class" at bounding box center [465, 311] width 124 height 18
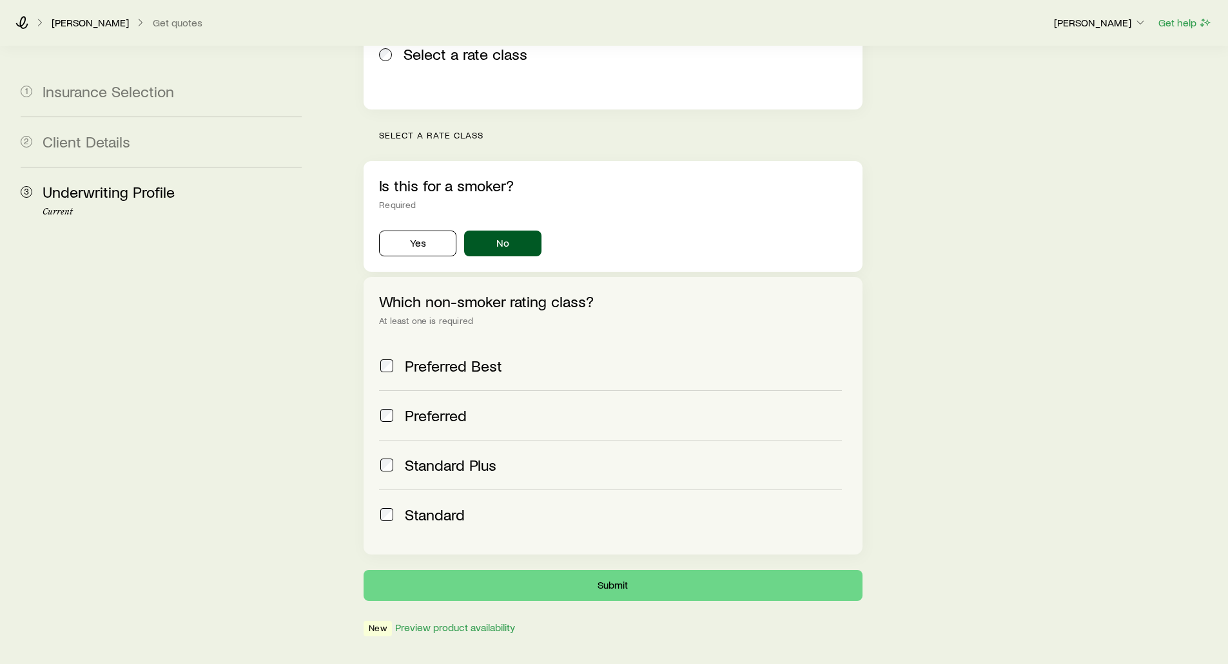
scroll to position [322, 0]
click at [354, 459] on div "Underwriting Profile Answer as many questions as possible in order to get the m…" at bounding box center [612, 180] width 519 height 912
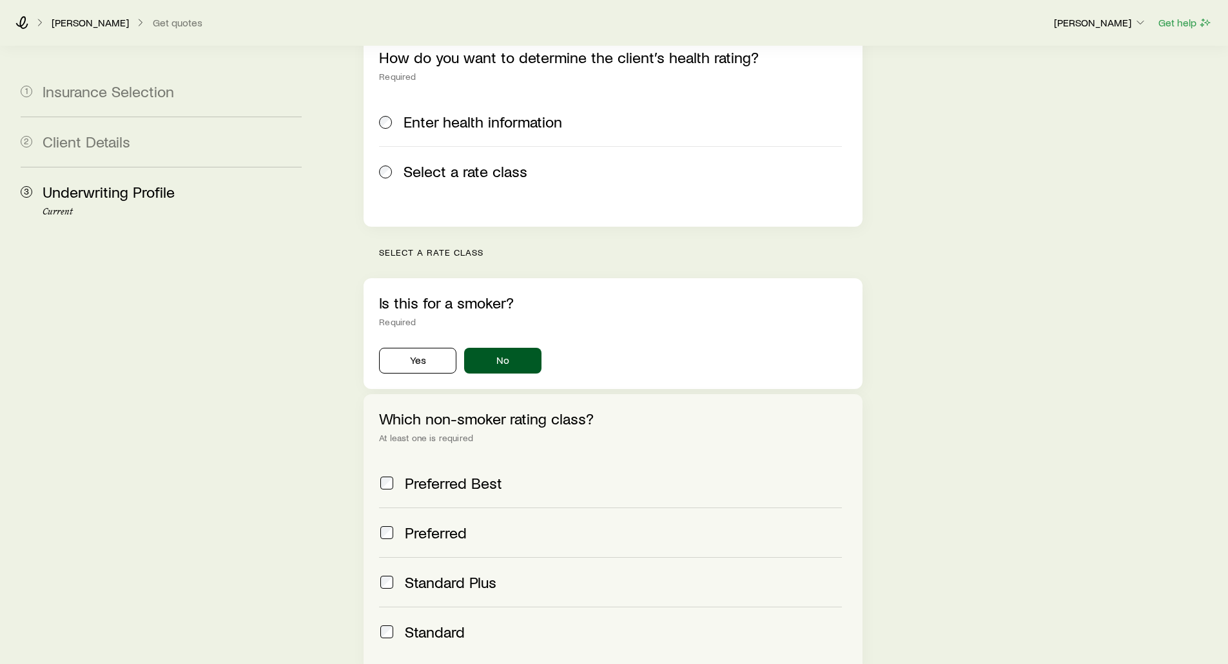
scroll to position [193, 0]
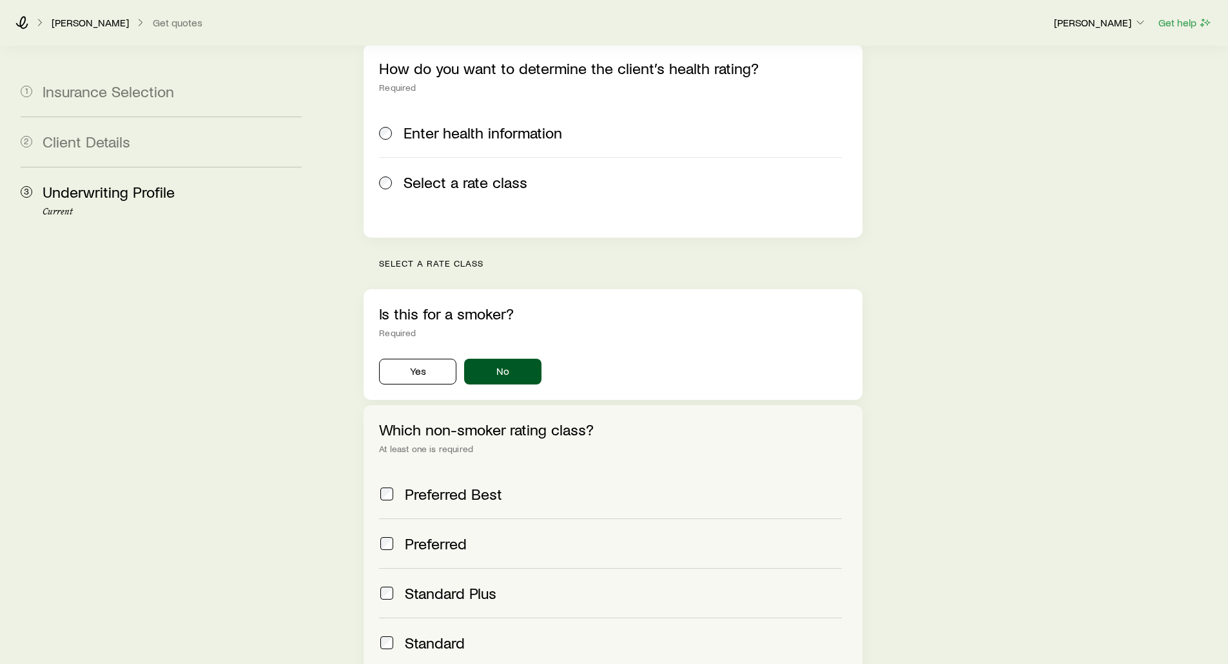
click at [386, 108] on label "Enter health information" at bounding box center [610, 132] width 462 height 49
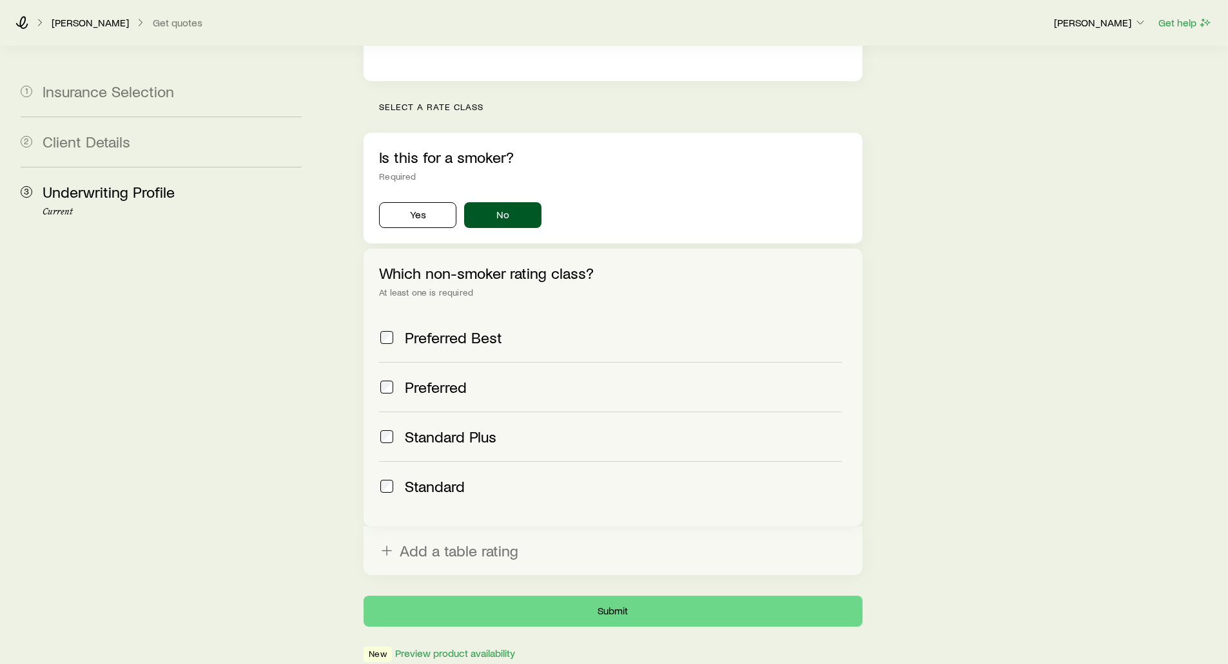
scroll to position [387, 0]
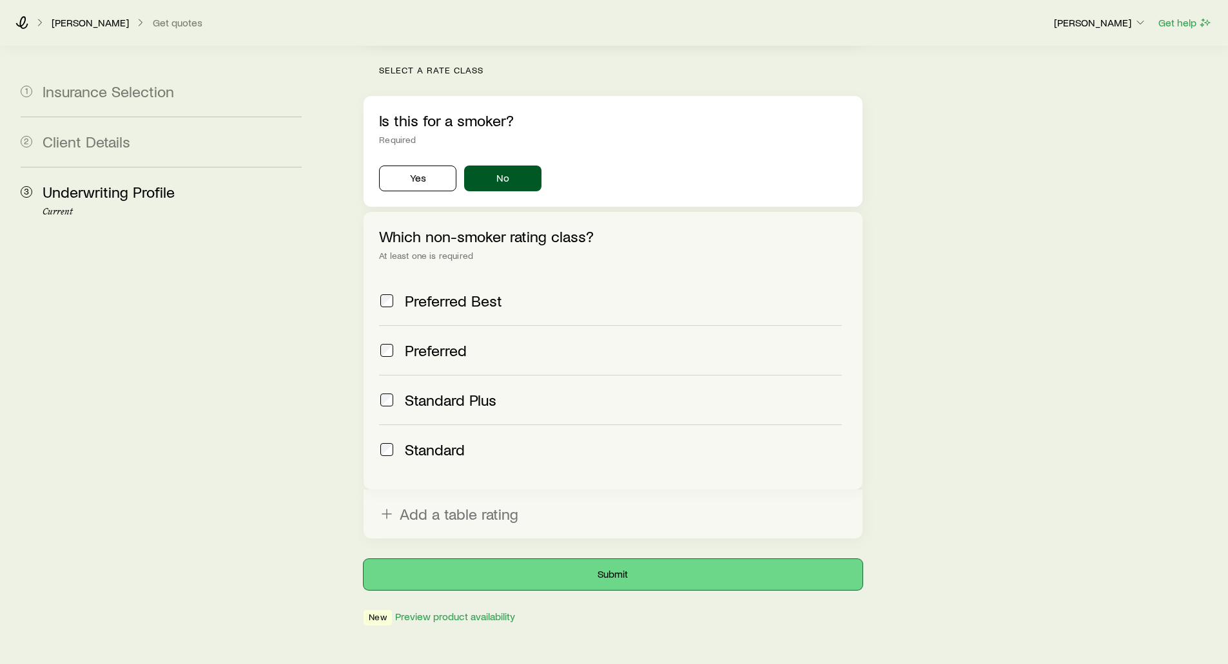
click at [617, 559] on button "Submit" at bounding box center [612, 574] width 498 height 31
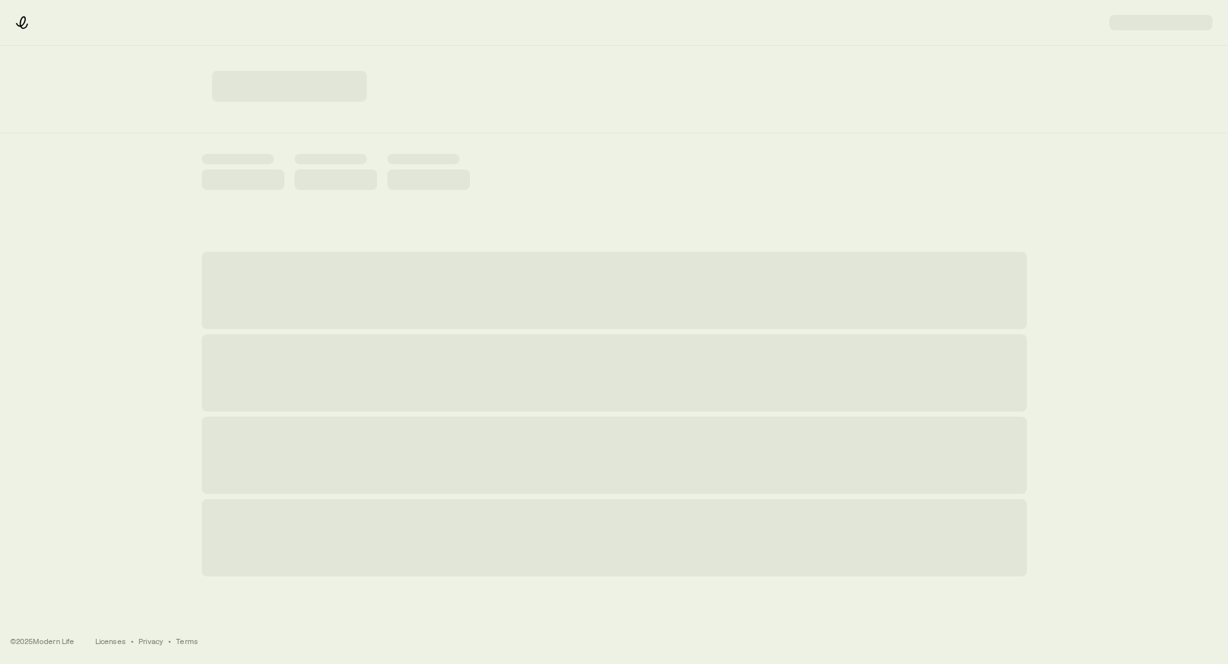
scroll to position [0, 0]
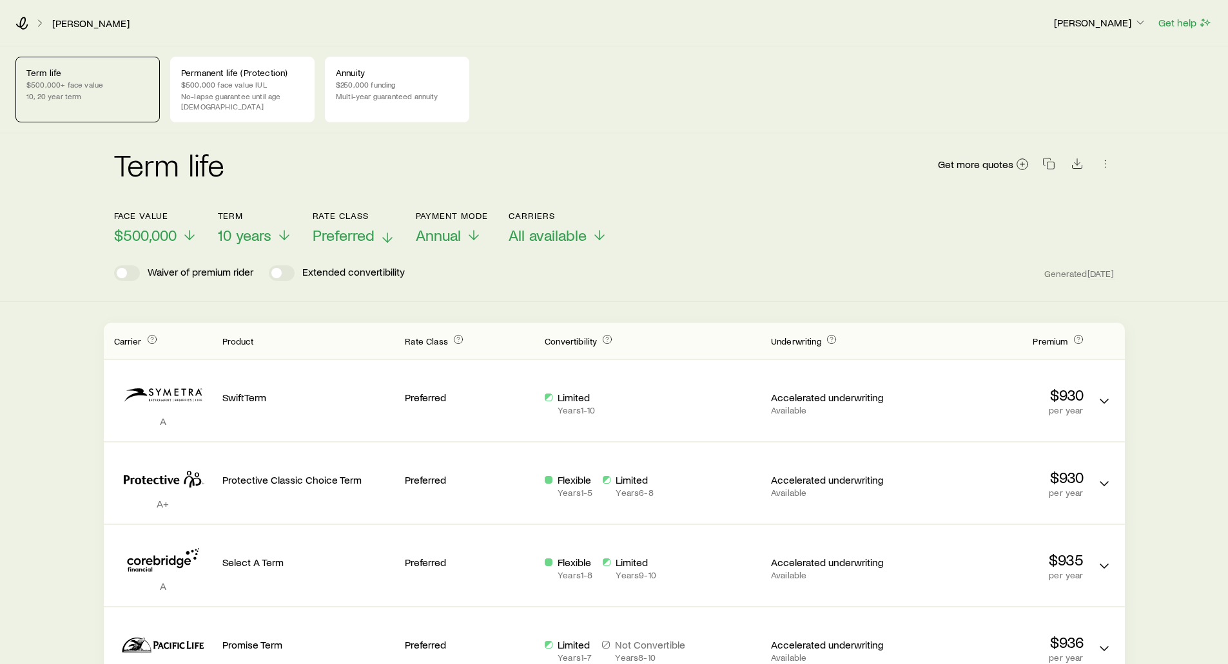
click at [341, 226] on span "Preferred" at bounding box center [344, 235] width 62 height 18
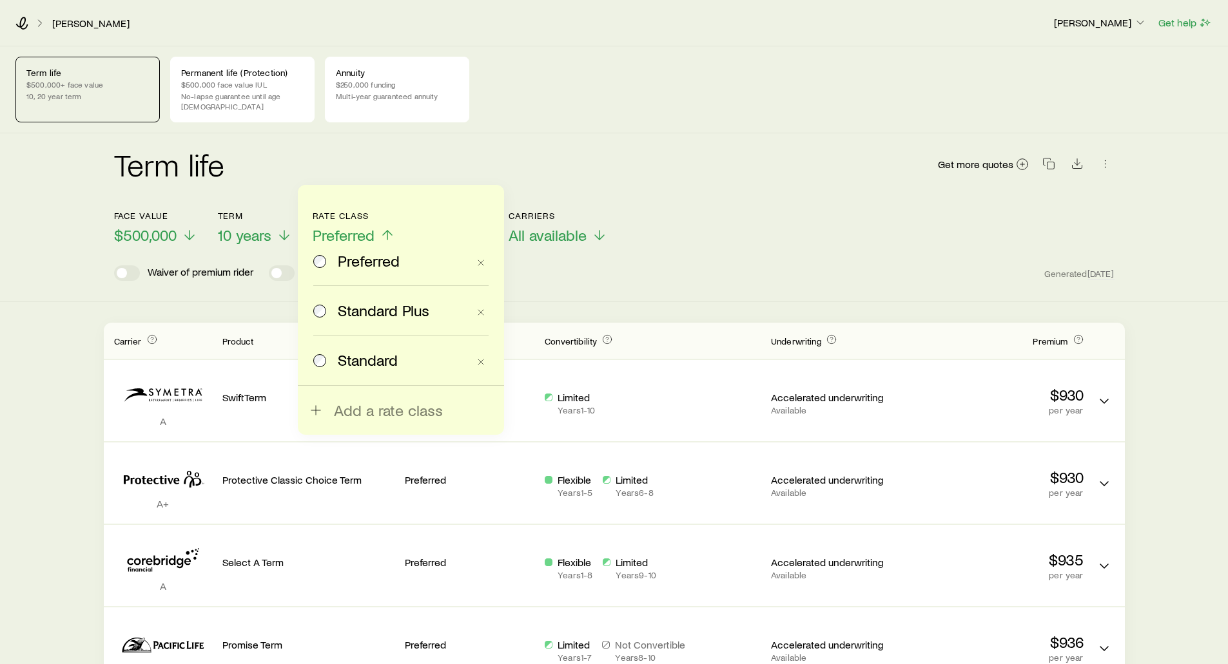
click at [253, 166] on div "Term life Get more quotes" at bounding box center [614, 172] width 1000 height 46
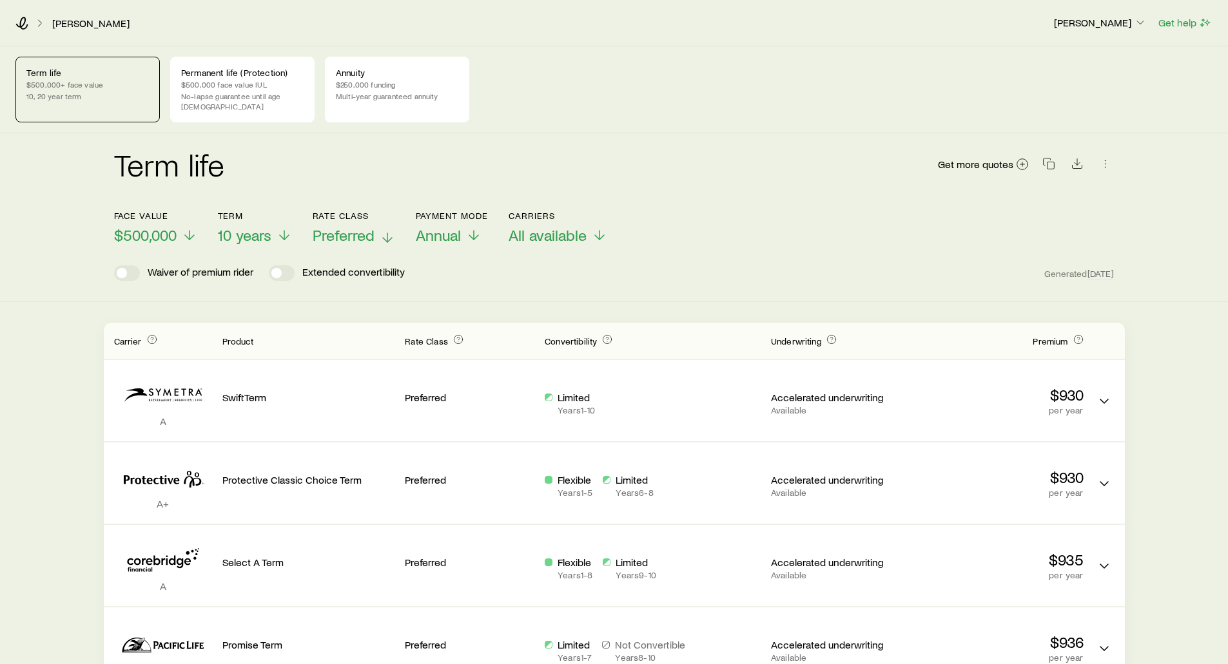
click at [333, 226] on span "Preferred" at bounding box center [344, 235] width 62 height 18
click at [682, 159] on div "Term life Get more quotes" at bounding box center [614, 172] width 1000 height 46
click at [440, 226] on span "Annual" at bounding box center [438, 235] width 45 height 18
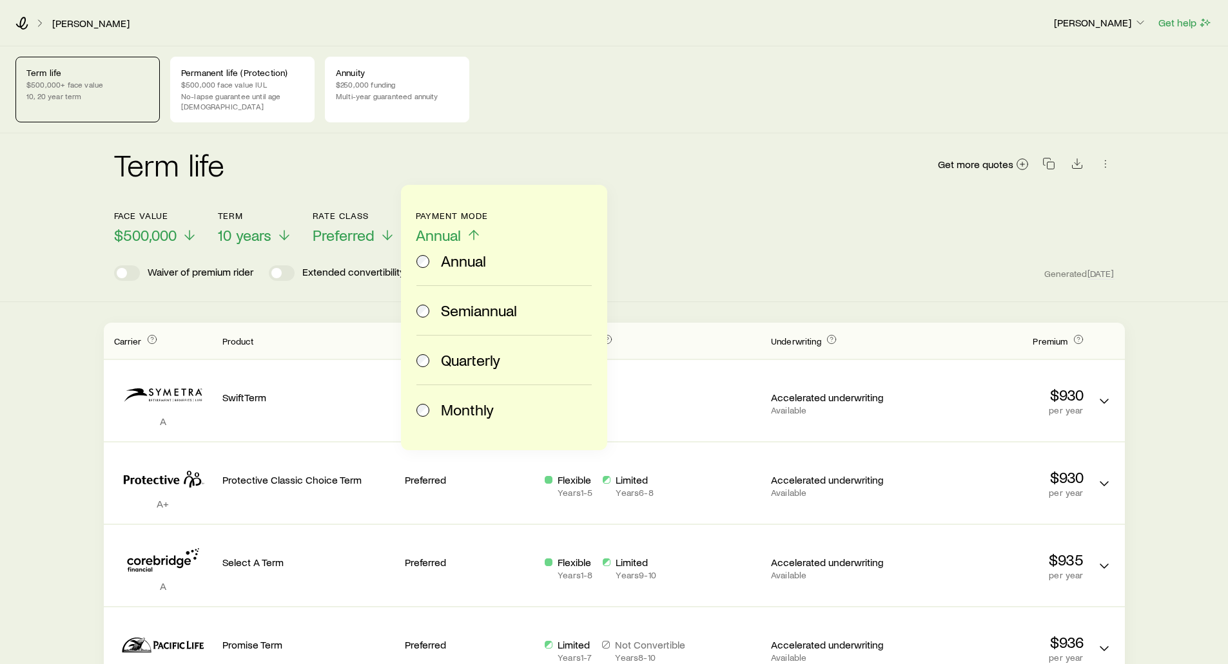
click at [440, 406] on div "Monthly" at bounding box center [501, 410] width 170 height 18
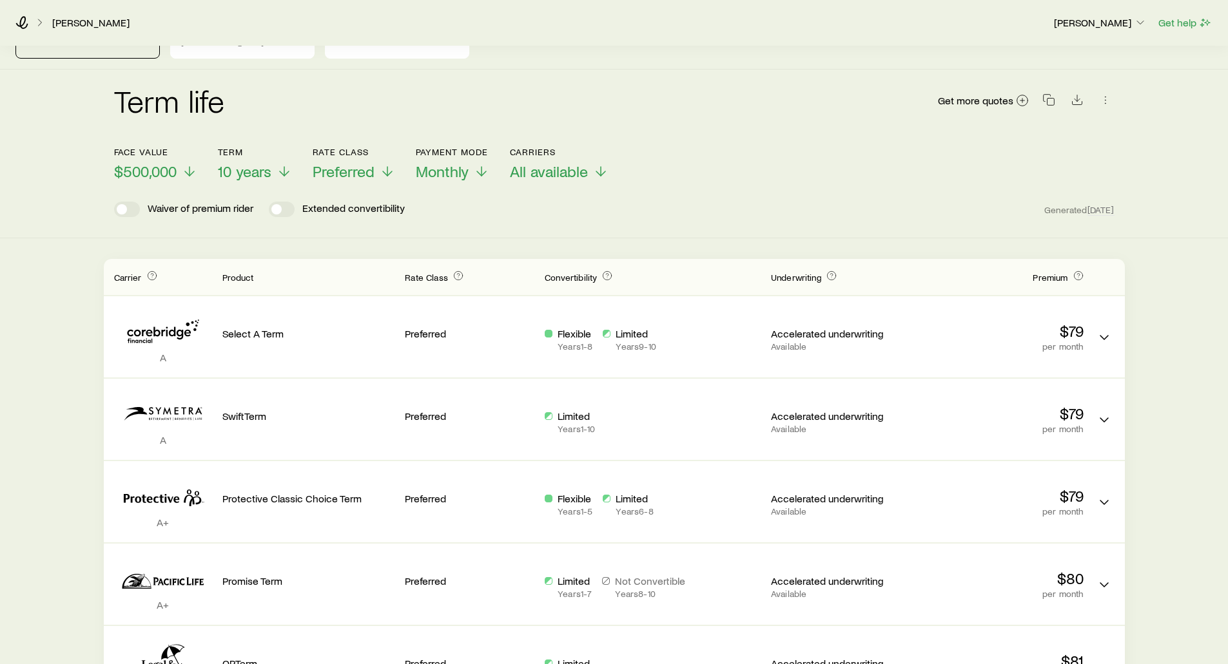
scroll to position [64, 0]
click at [362, 162] on span "Preferred" at bounding box center [344, 171] width 62 height 18
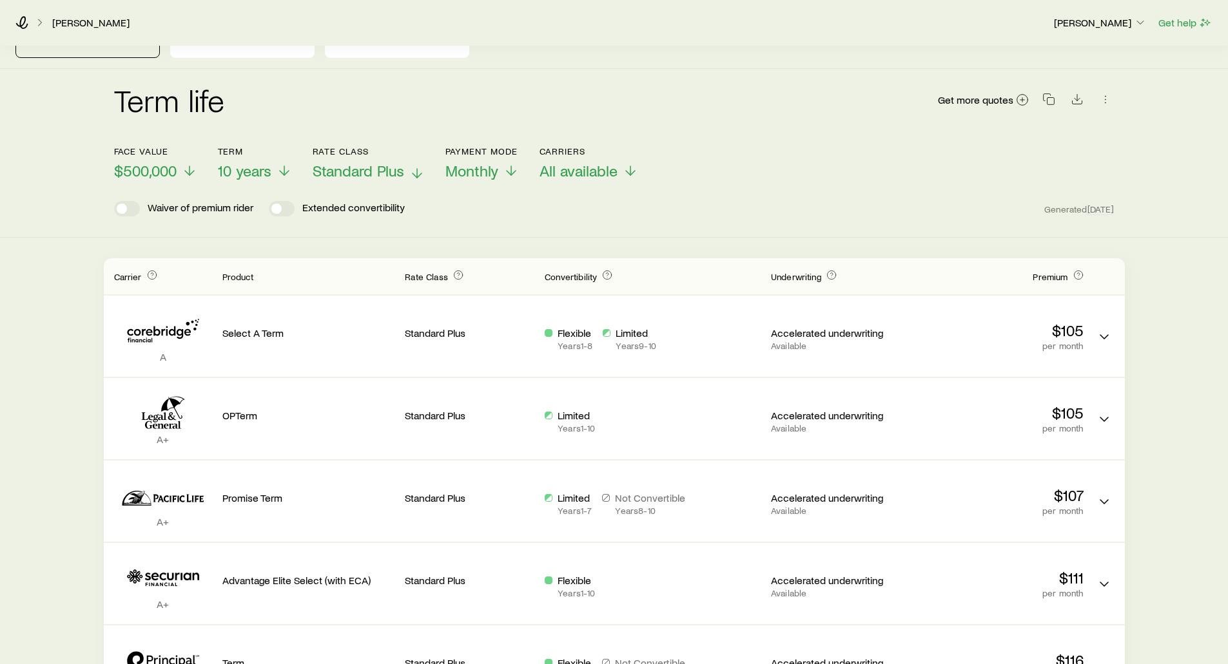
click at [349, 167] on span "Standard Plus" at bounding box center [359, 171] width 92 height 18
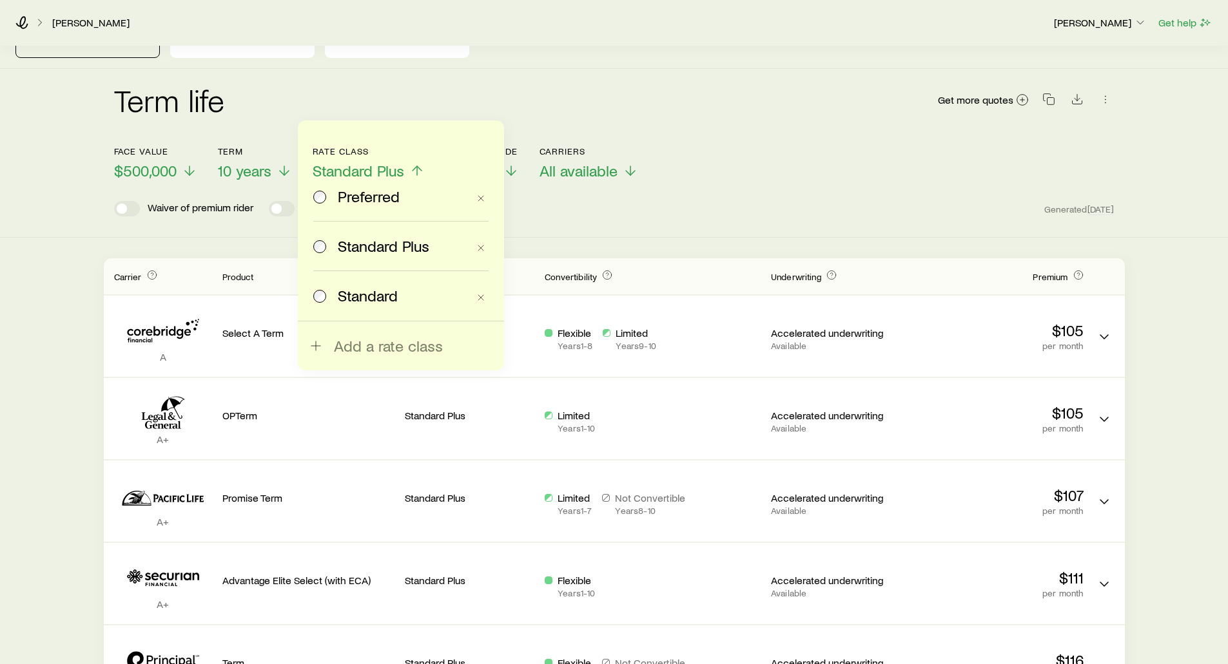
click at [342, 291] on span "Standard" at bounding box center [368, 296] width 60 height 18
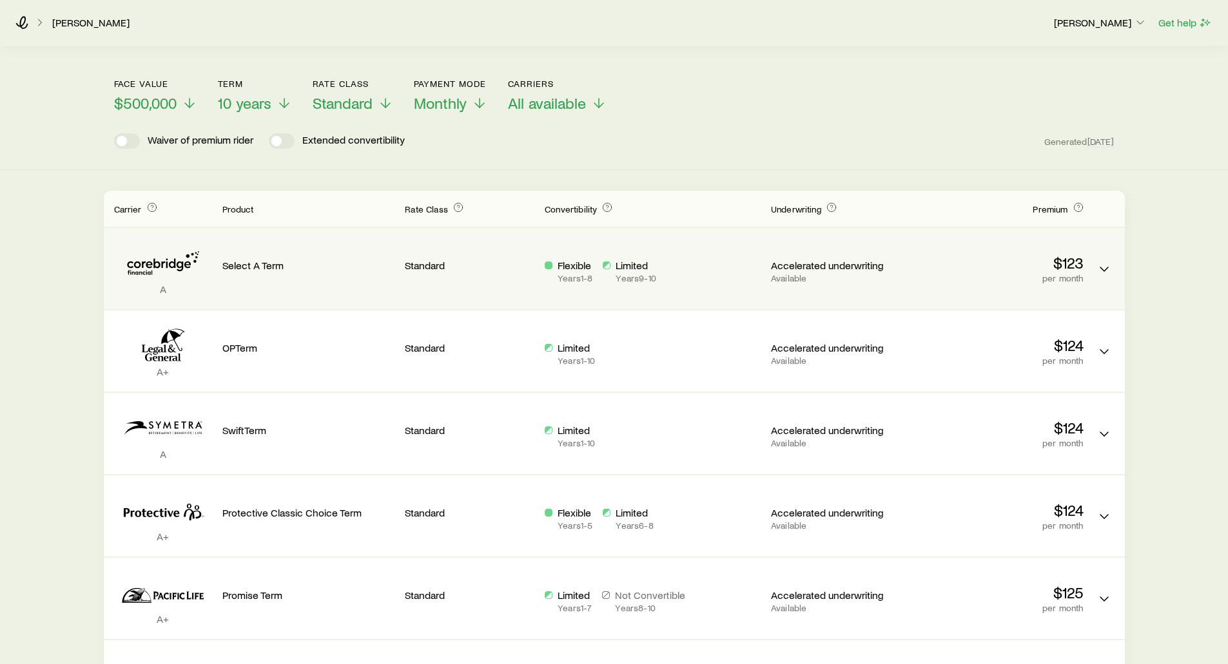
scroll to position [129, 0]
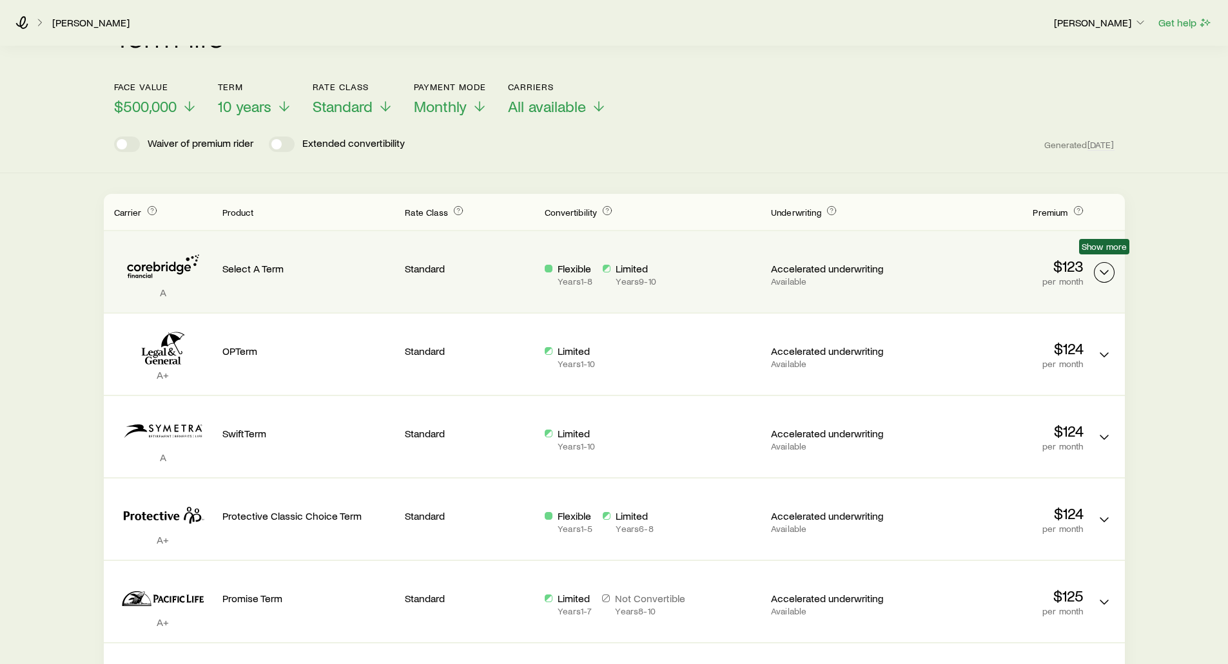
click at [1105, 265] on icon "Term quotes" at bounding box center [1103, 272] width 15 height 15
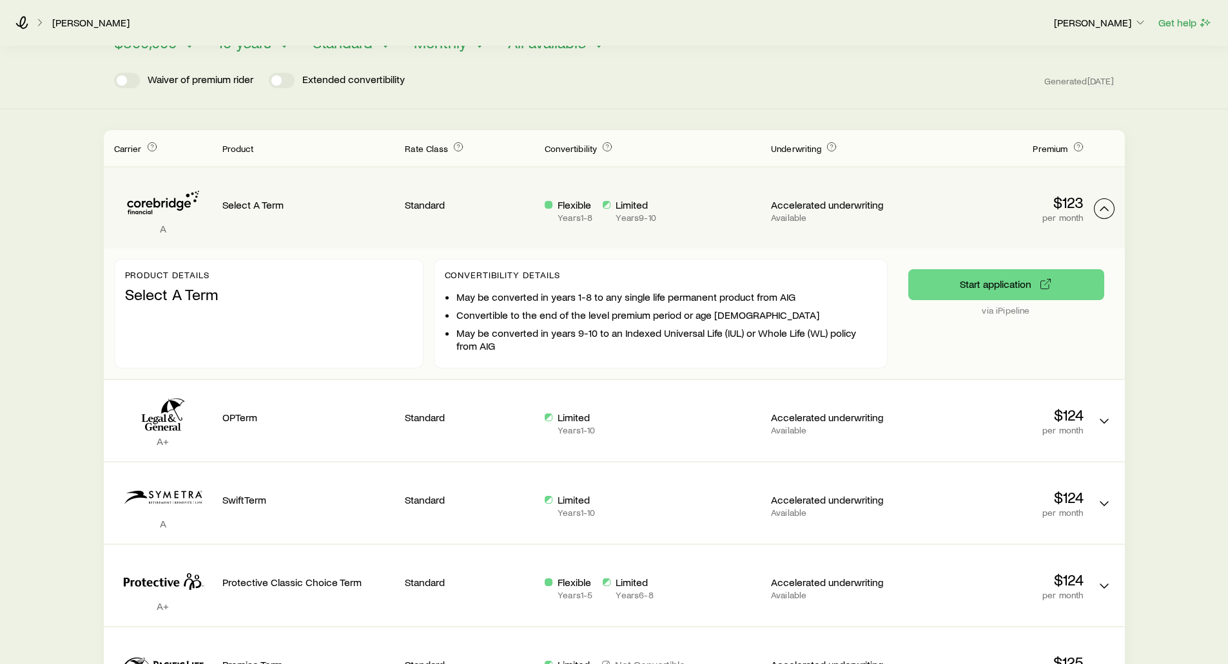
scroll to position [193, 0]
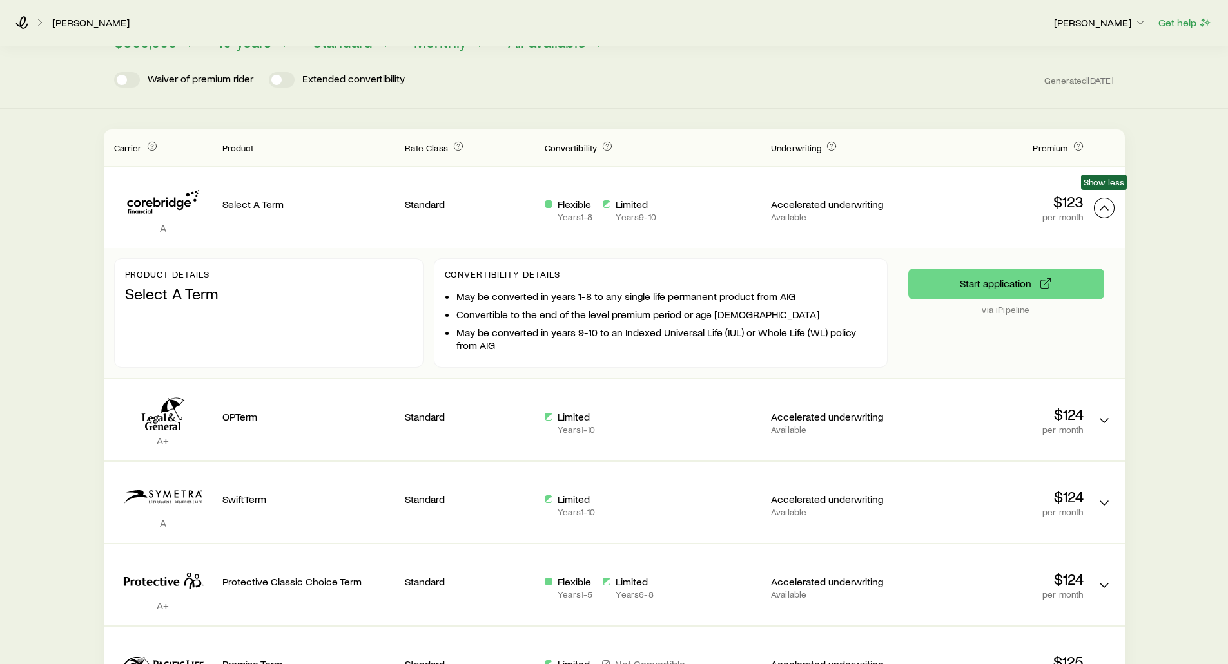
click at [1103, 200] on icon "Term quotes" at bounding box center [1103, 207] width 15 height 15
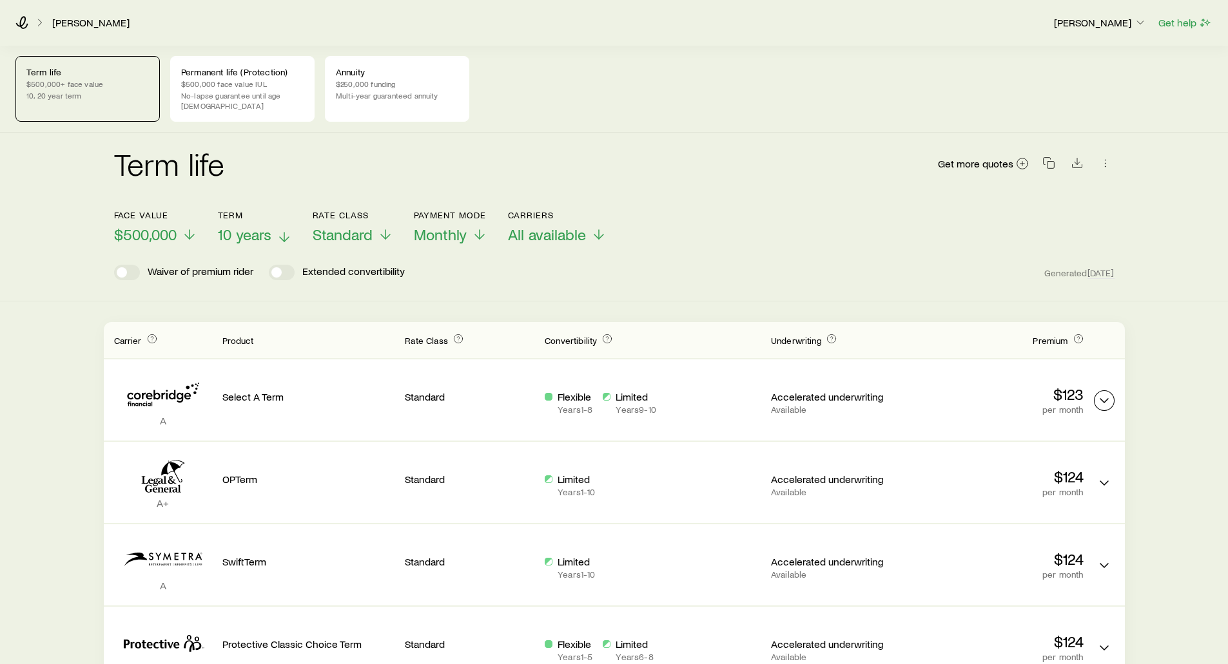
scroll to position [0, 0]
click at [141, 226] on span "$500,000" at bounding box center [145, 235] width 63 height 18
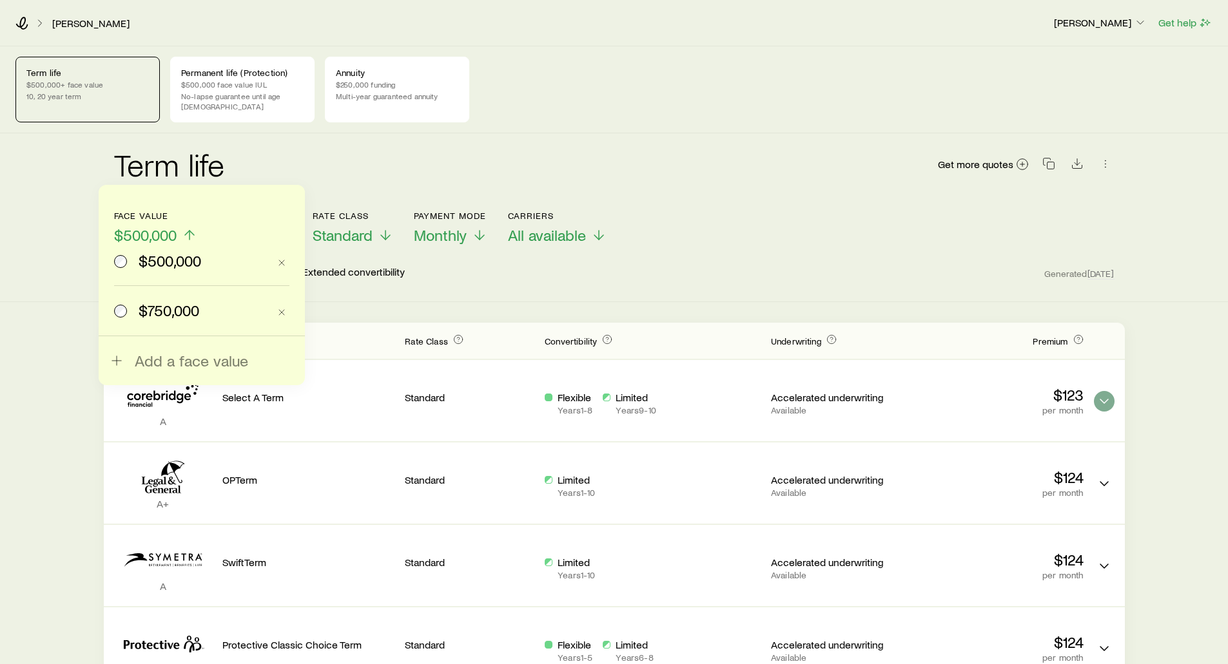
click at [131, 312] on div "$750,000" at bounding box center [191, 311] width 155 height 18
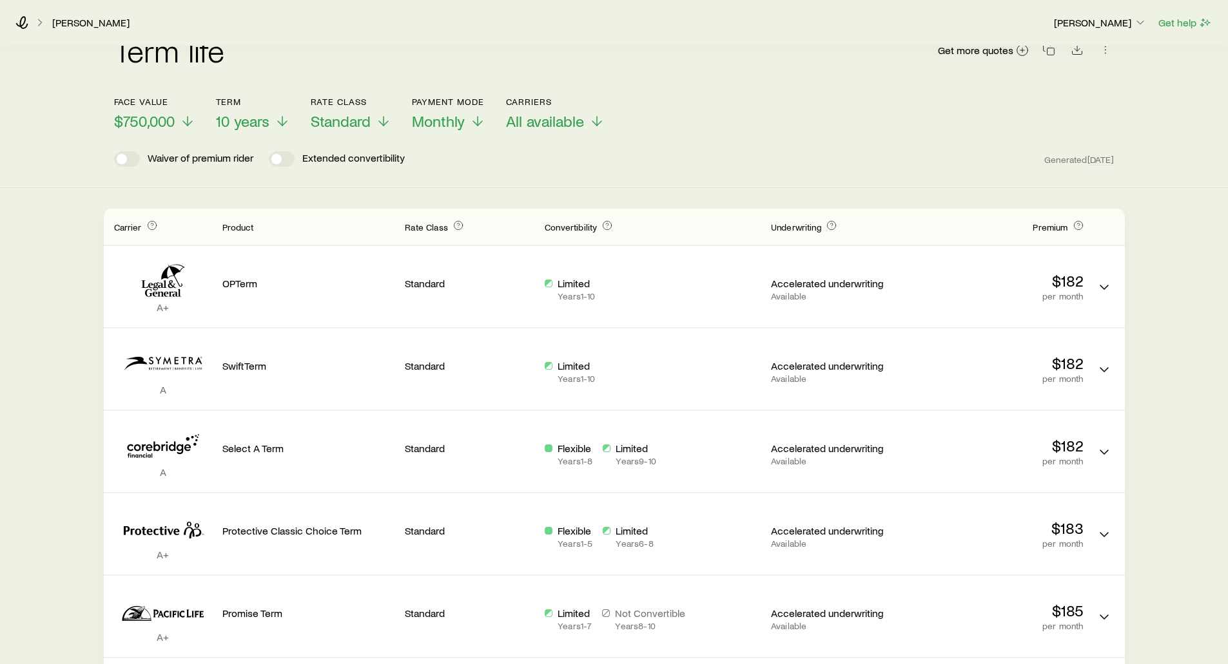
scroll to position [129, 0]
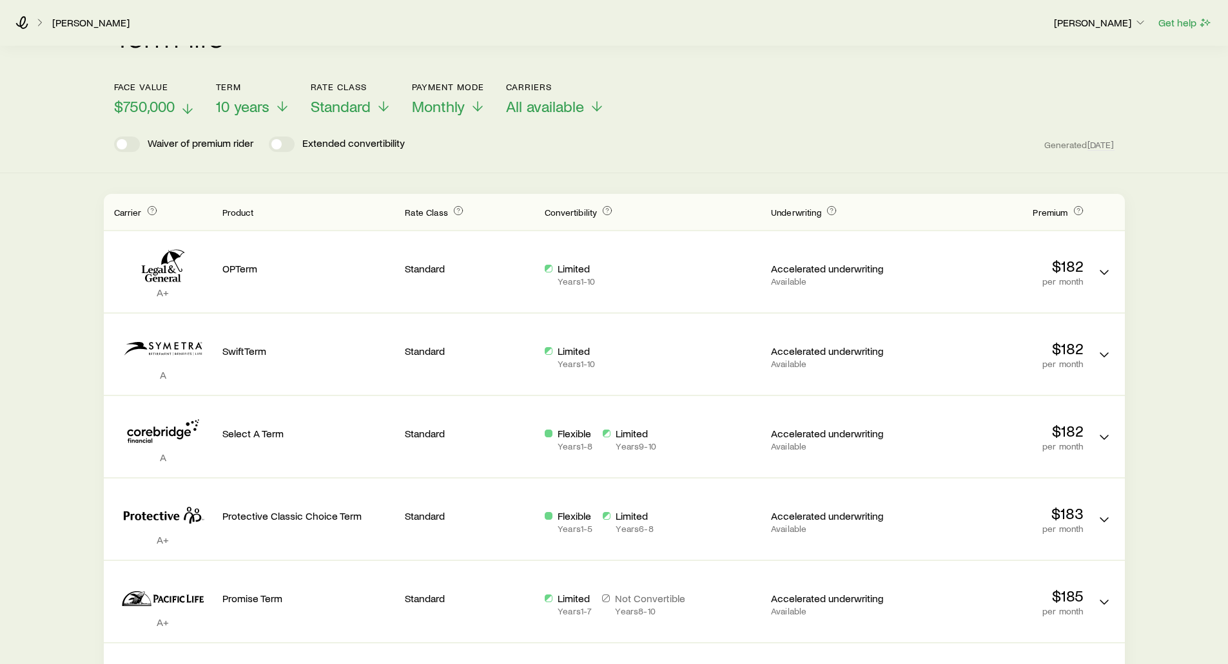
click at [130, 97] on span "$750,000" at bounding box center [144, 106] width 61 height 18
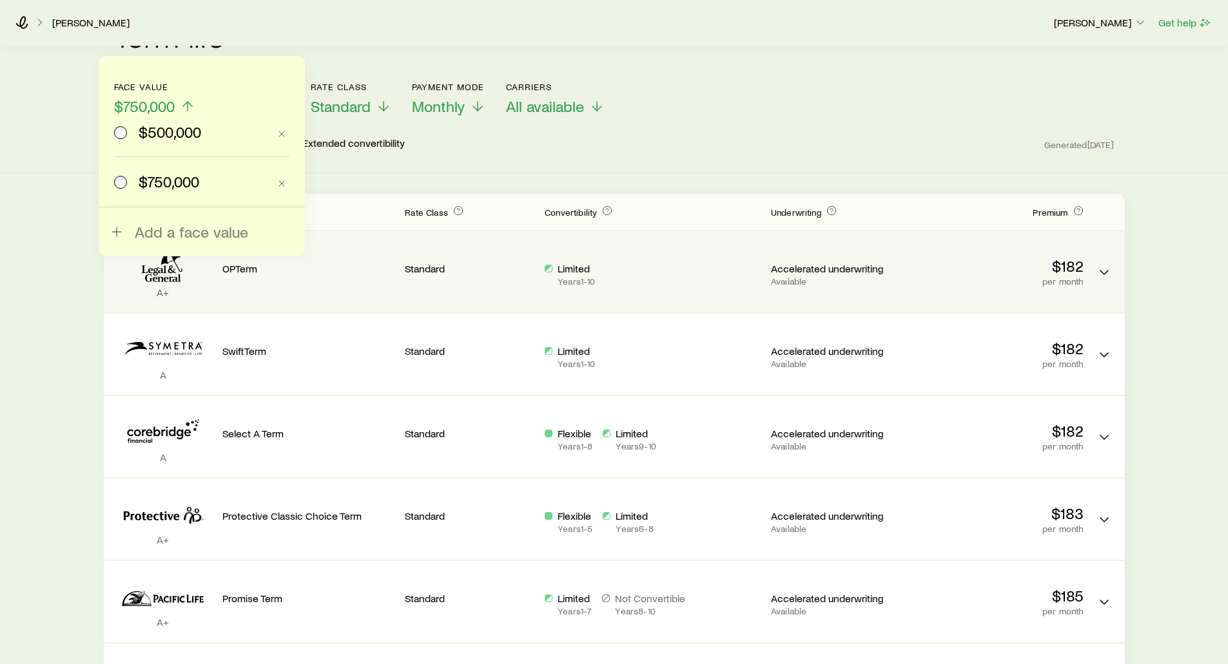
click at [139, 231] on span "Add a face value" at bounding box center [191, 232] width 113 height 18
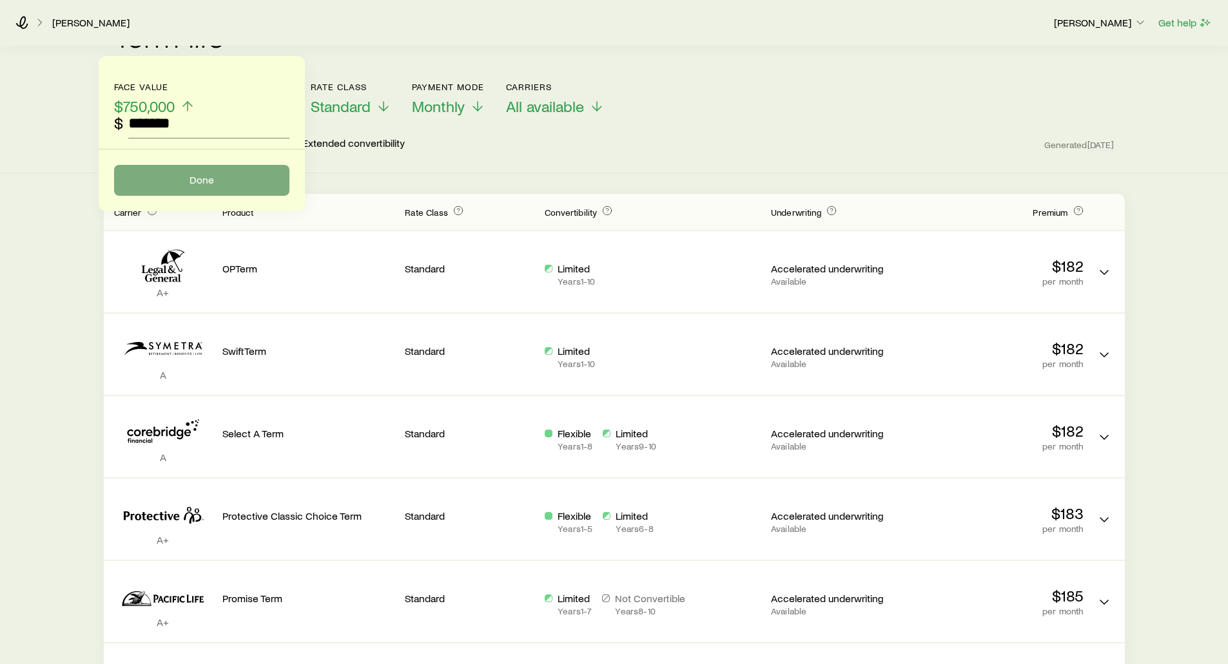
type input "*******"
click at [200, 191] on button "Done" at bounding box center [201, 180] width 175 height 31
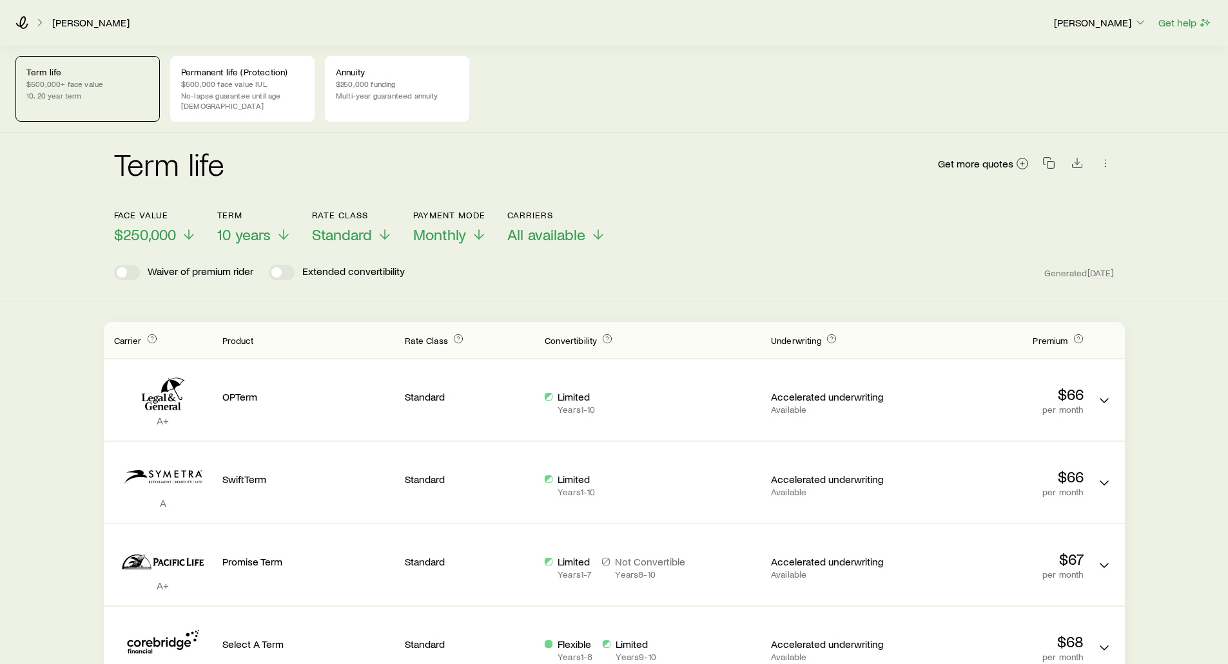
scroll to position [0, 0]
click at [252, 92] on p "No-lapse guarantee until age [DEMOGRAPHIC_DATA]" at bounding box center [242, 101] width 122 height 21
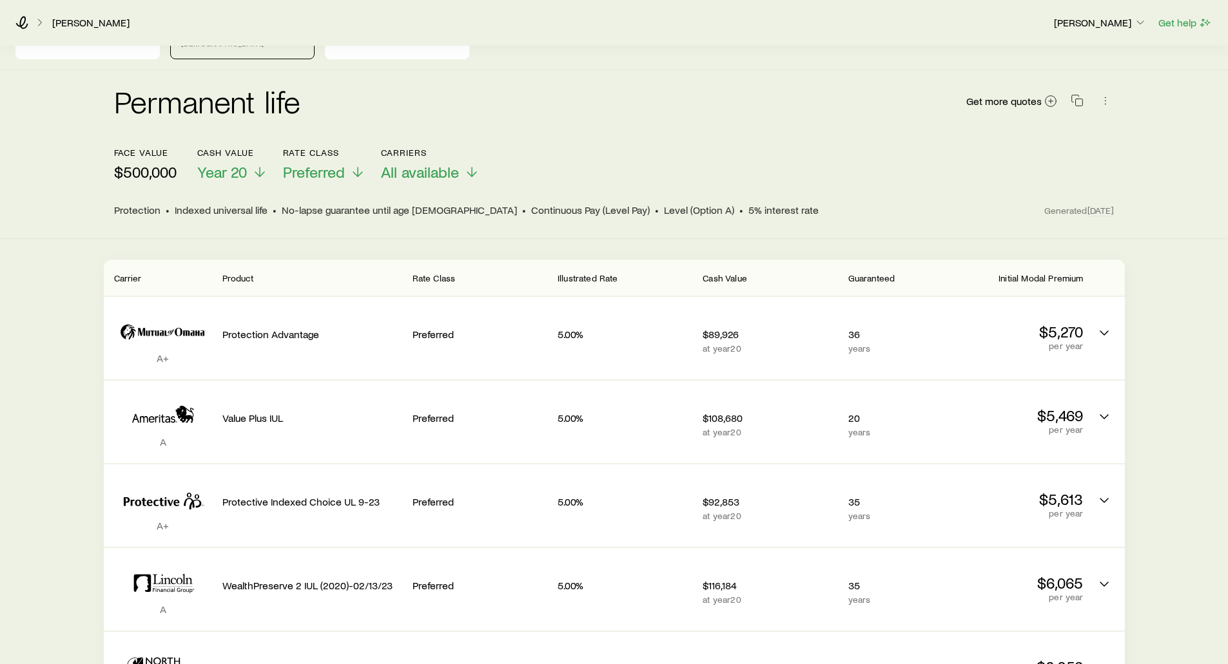
scroll to position [64, 0]
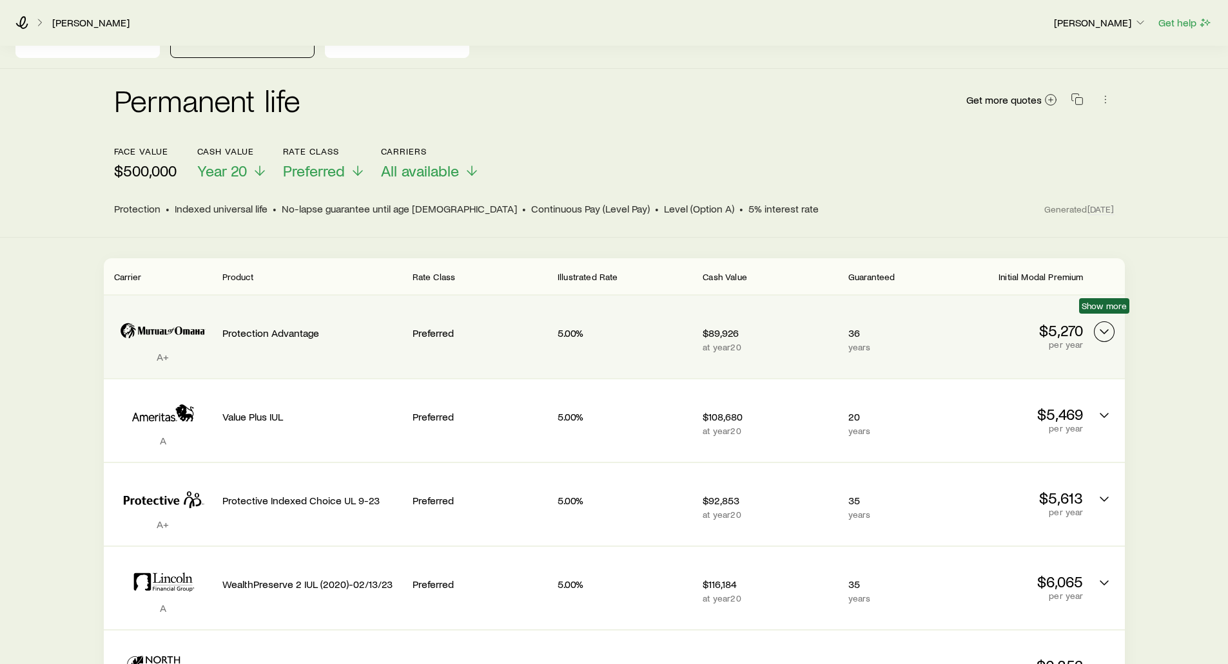
click at [1104, 325] on icon "Permanent quotes" at bounding box center [1103, 331] width 15 height 15
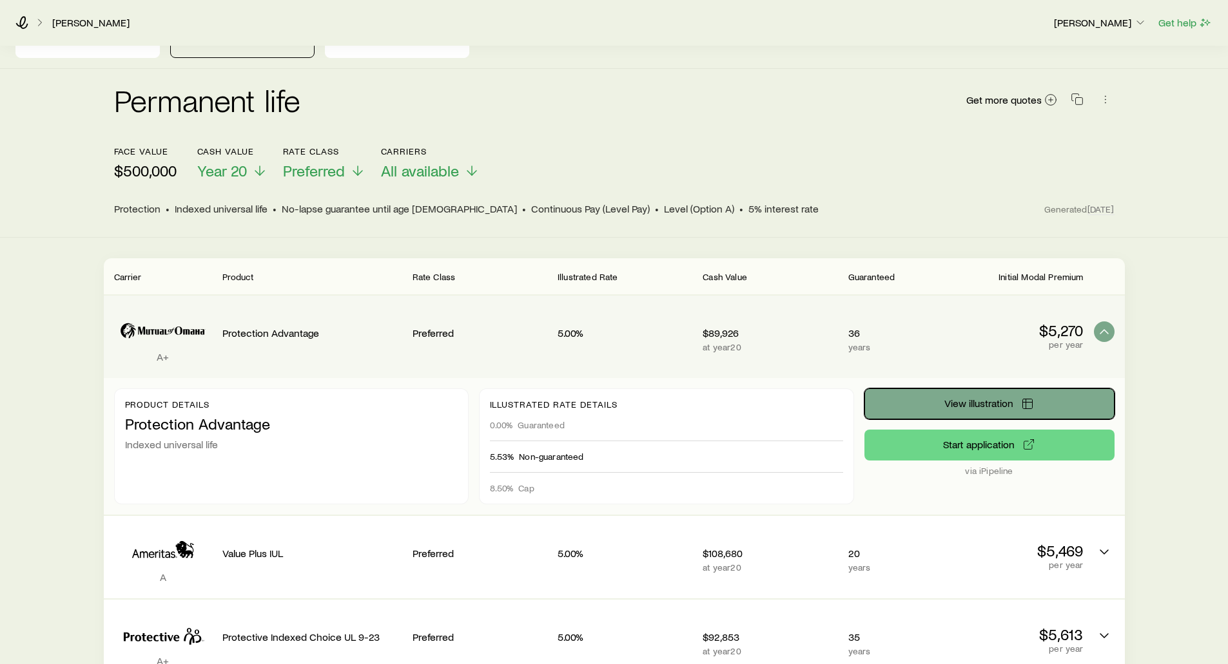
click at [969, 398] on span "View illustration" at bounding box center [978, 403] width 69 height 10
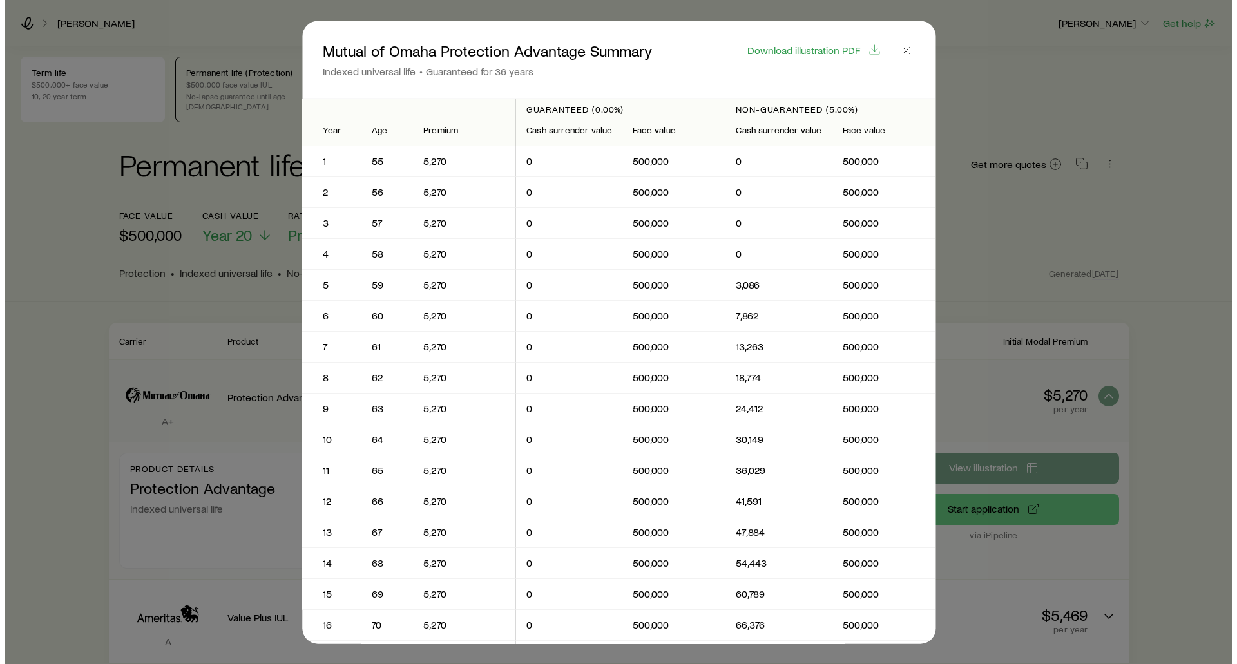
scroll to position [0, 0]
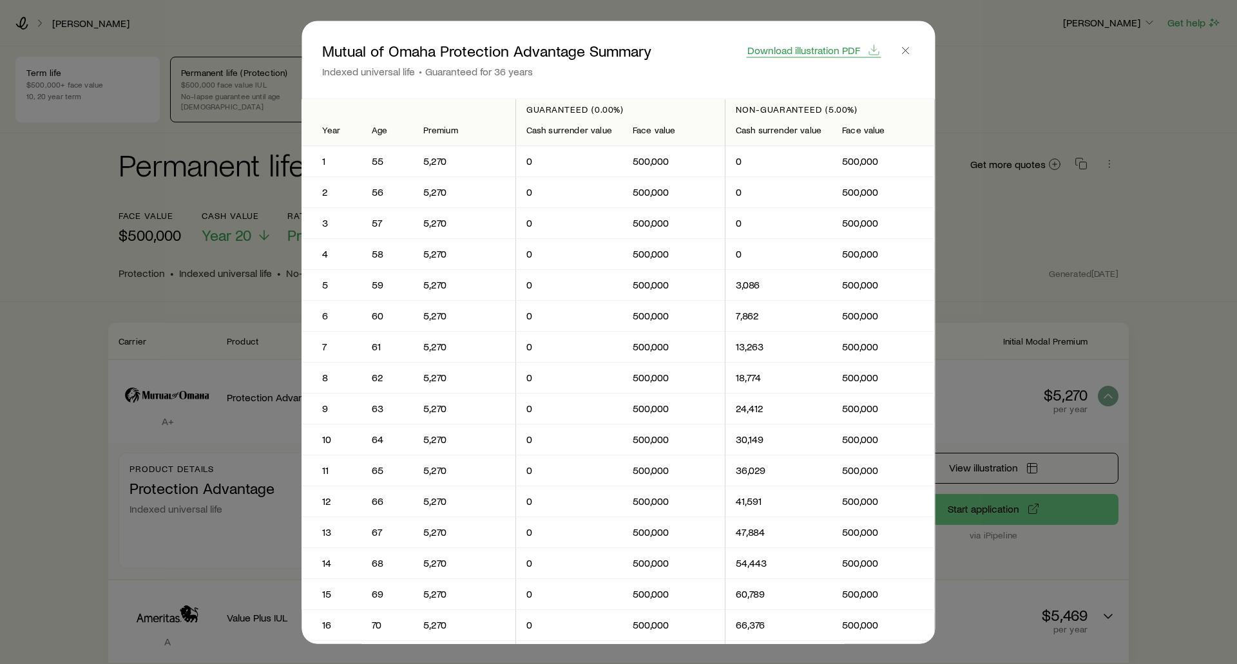
click at [789, 52] on span "Download illustration PDF" at bounding box center [804, 49] width 113 height 10
click at [919, 44] on header "Mutual of Omaha Protection Advantage Summary Indexed universal life Guaranteed …" at bounding box center [618, 59] width 633 height 77
click at [912, 49] on icon "button" at bounding box center [906, 50] width 13 height 13
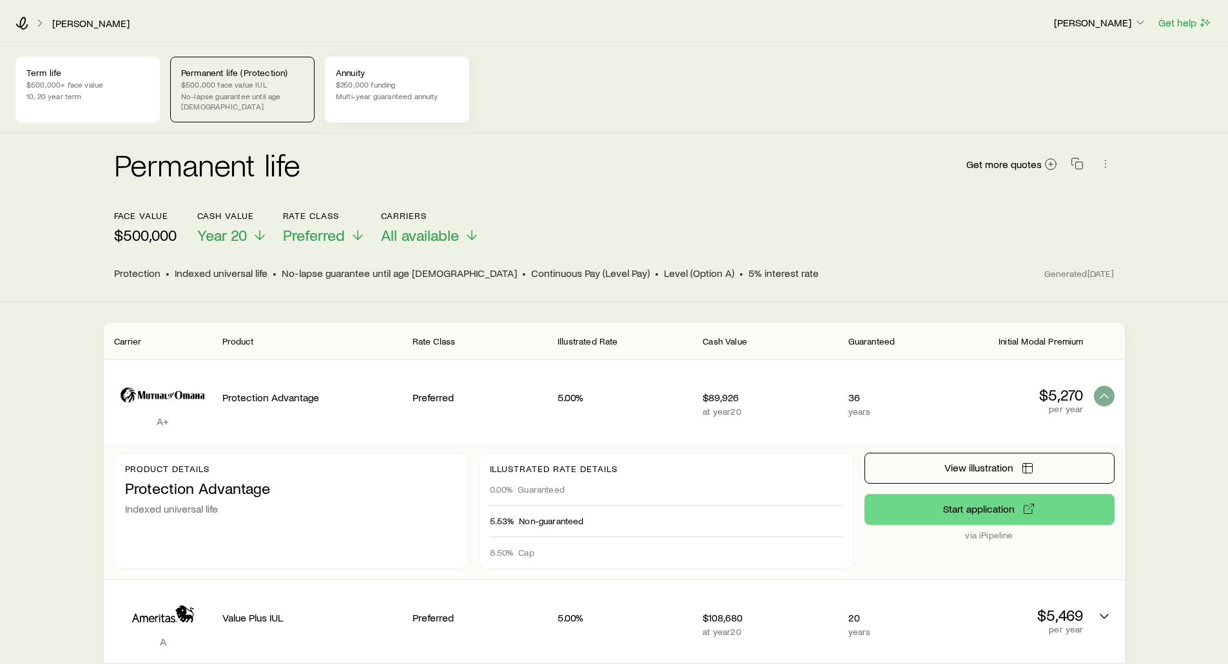
click at [384, 74] on p "Annuity" at bounding box center [397, 73] width 122 height 10
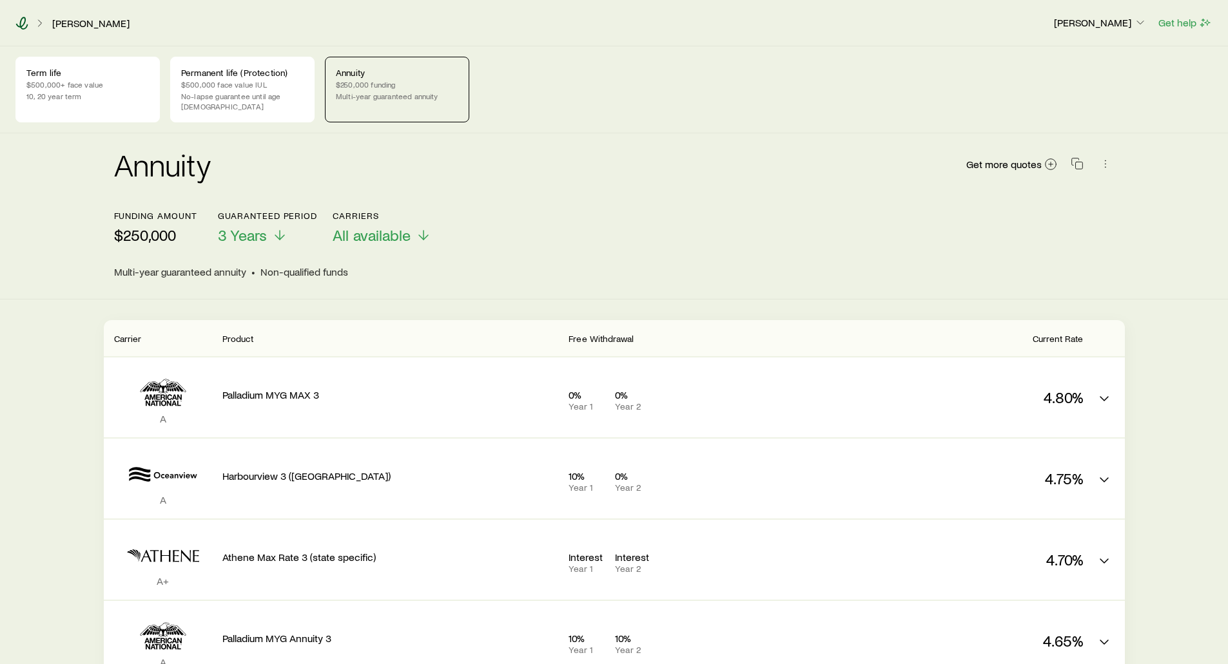
click at [23, 24] on icon at bounding box center [22, 23] width 12 height 13
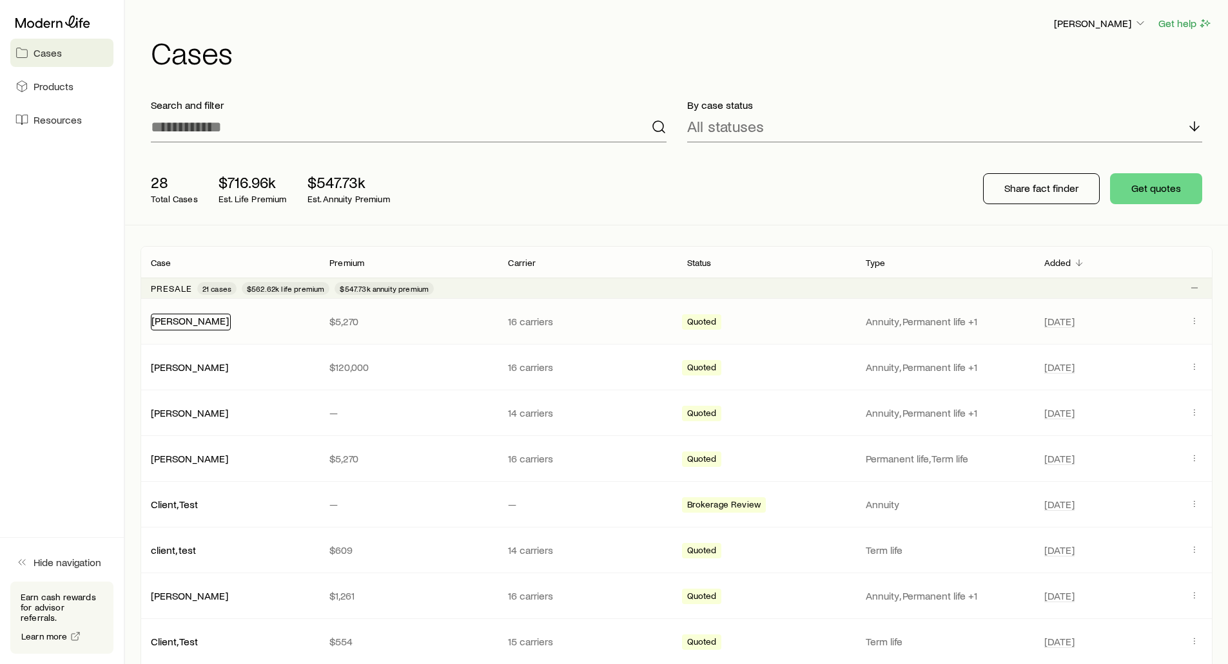
click at [168, 322] on link "[PERSON_NAME]" at bounding box center [189, 320] width 77 height 12
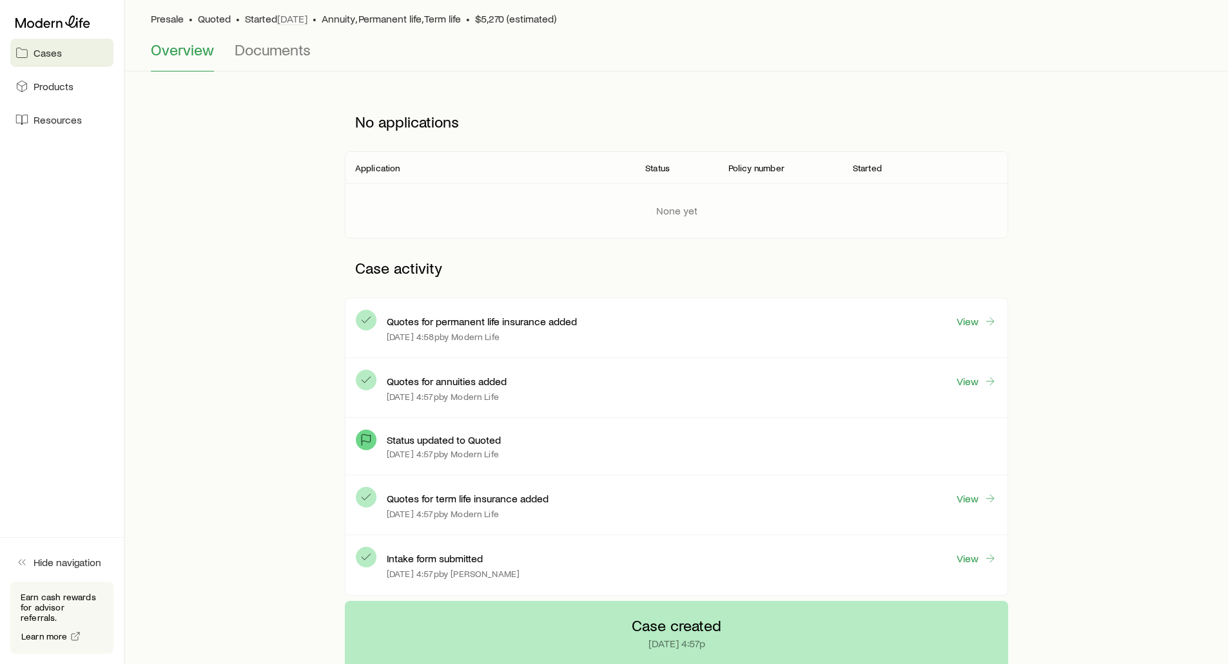
scroll to position [64, 0]
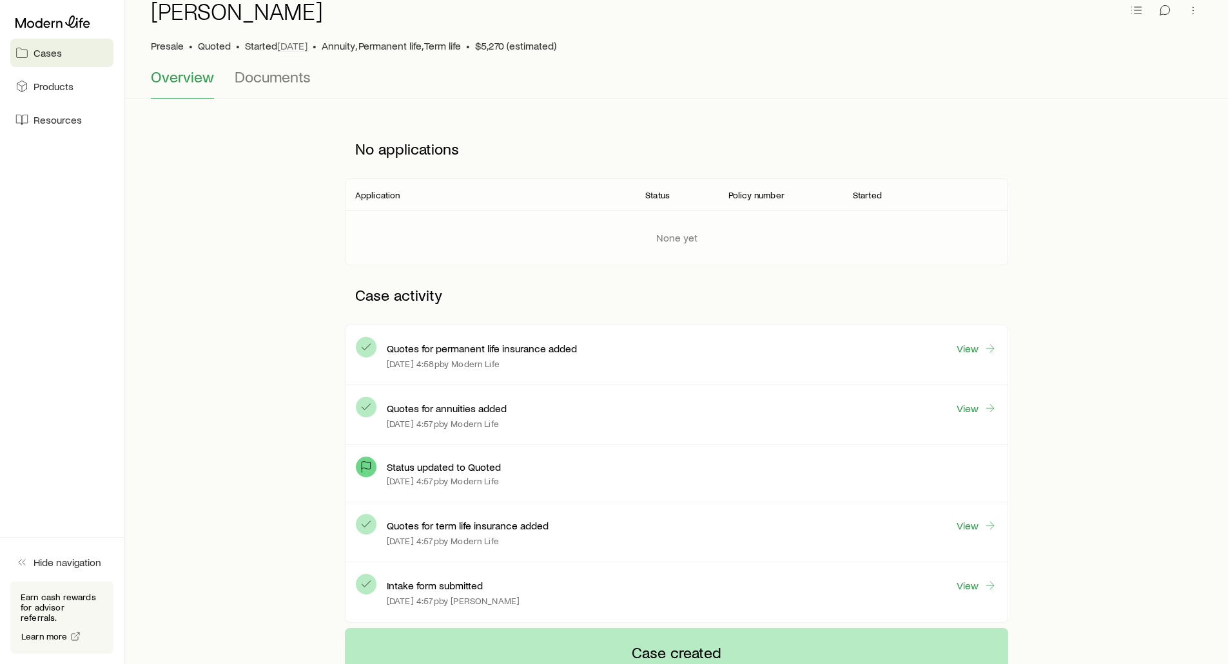
click at [71, 30] on div at bounding box center [61, 21] width 103 height 23
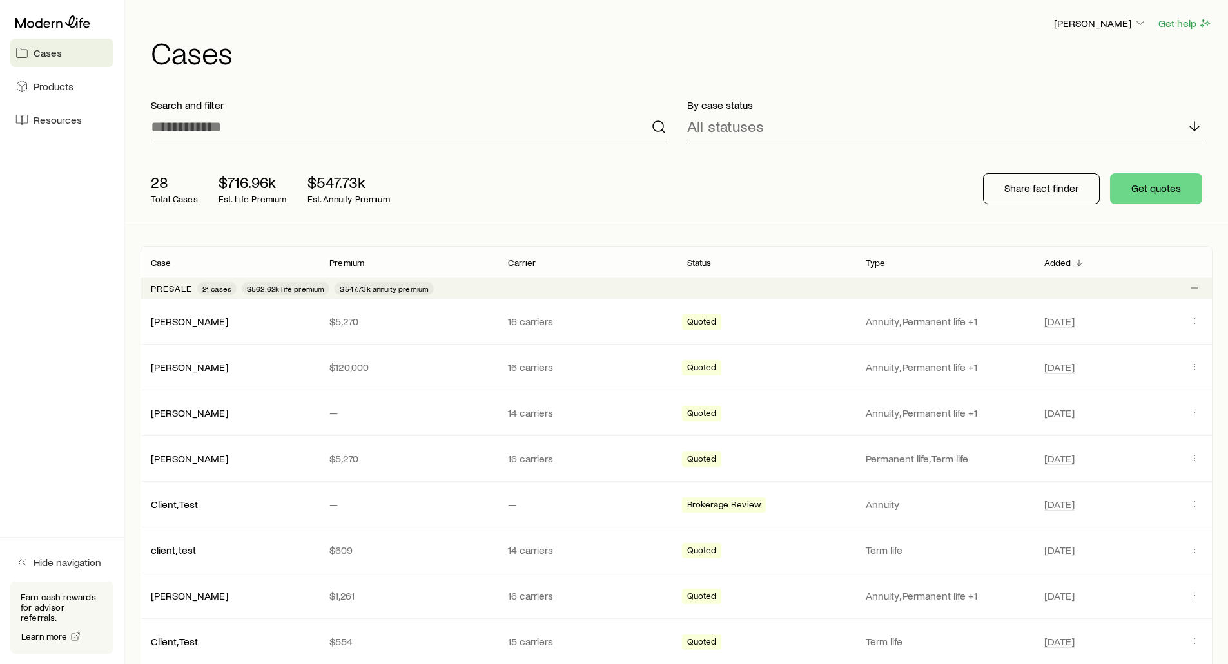
click at [485, 48] on h1 "Cases" at bounding box center [681, 52] width 1061 height 31
click at [53, 119] on span "Resources" at bounding box center [58, 119] width 48 height 13
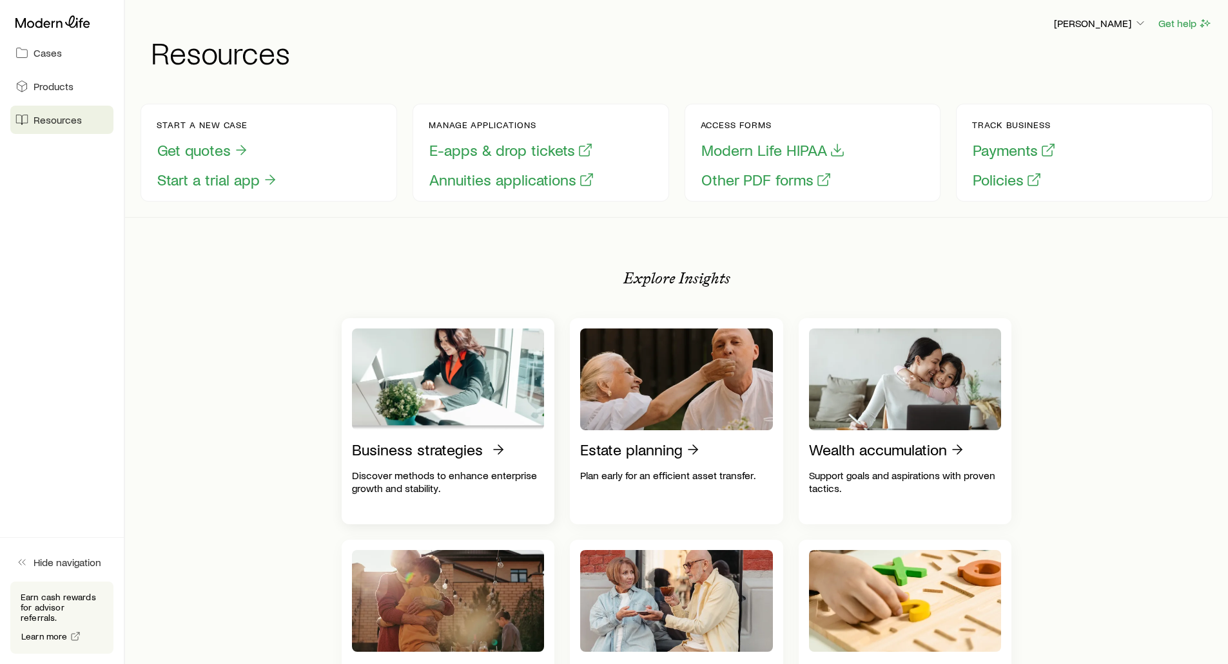
click at [461, 459] on p "Business strategies" at bounding box center [417, 450] width 131 height 18
click at [48, 50] on span "Cases" at bounding box center [48, 52] width 28 height 13
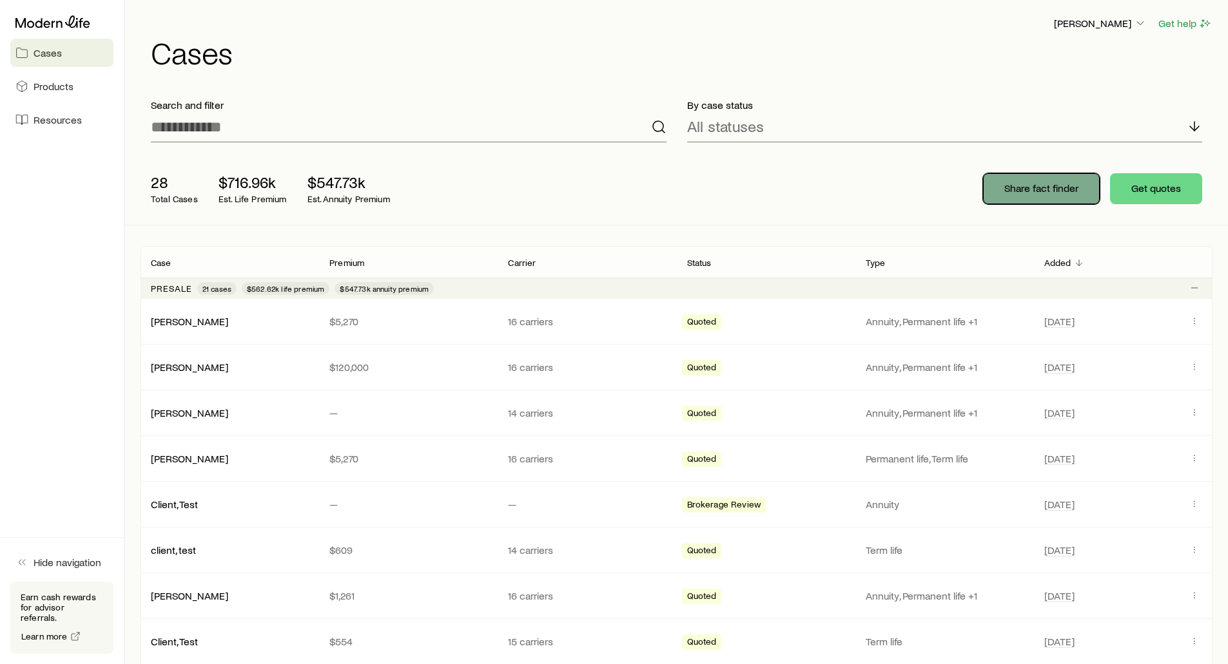
click at [1021, 188] on p "Share fact finder" at bounding box center [1041, 188] width 74 height 13
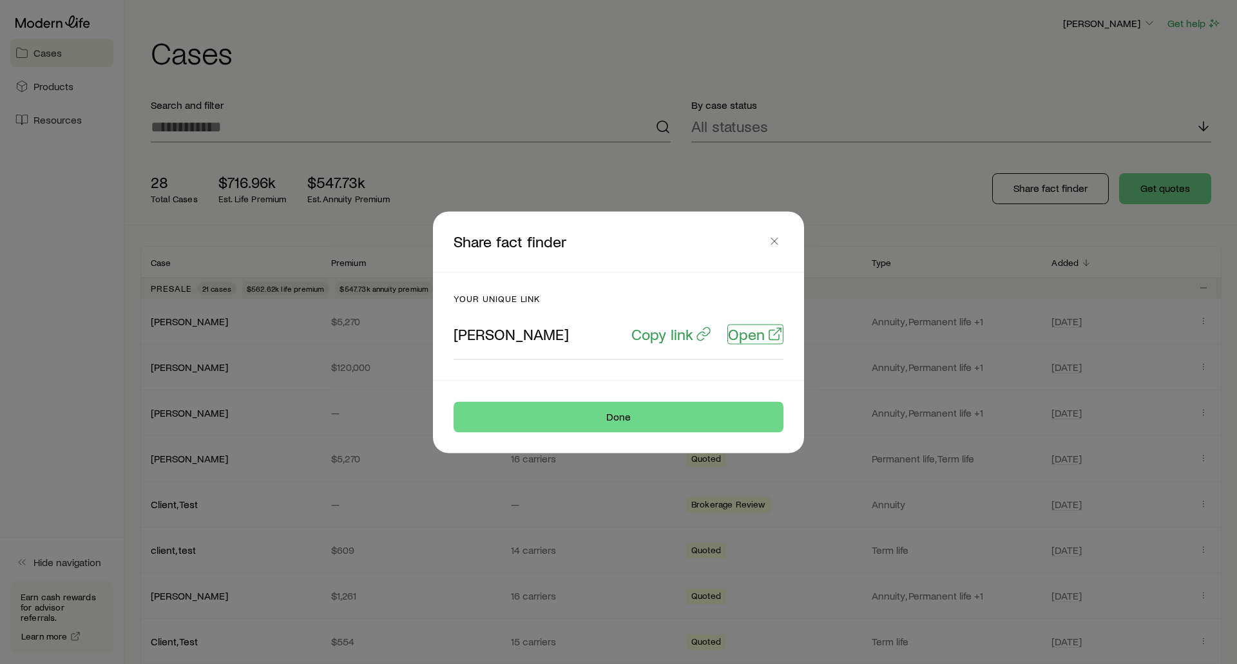
click at [747, 332] on p "Open" at bounding box center [746, 334] width 37 height 18
click at [650, 334] on p "Copy link" at bounding box center [663, 334] width 62 height 18
click at [771, 244] on icon "button" at bounding box center [774, 241] width 13 height 13
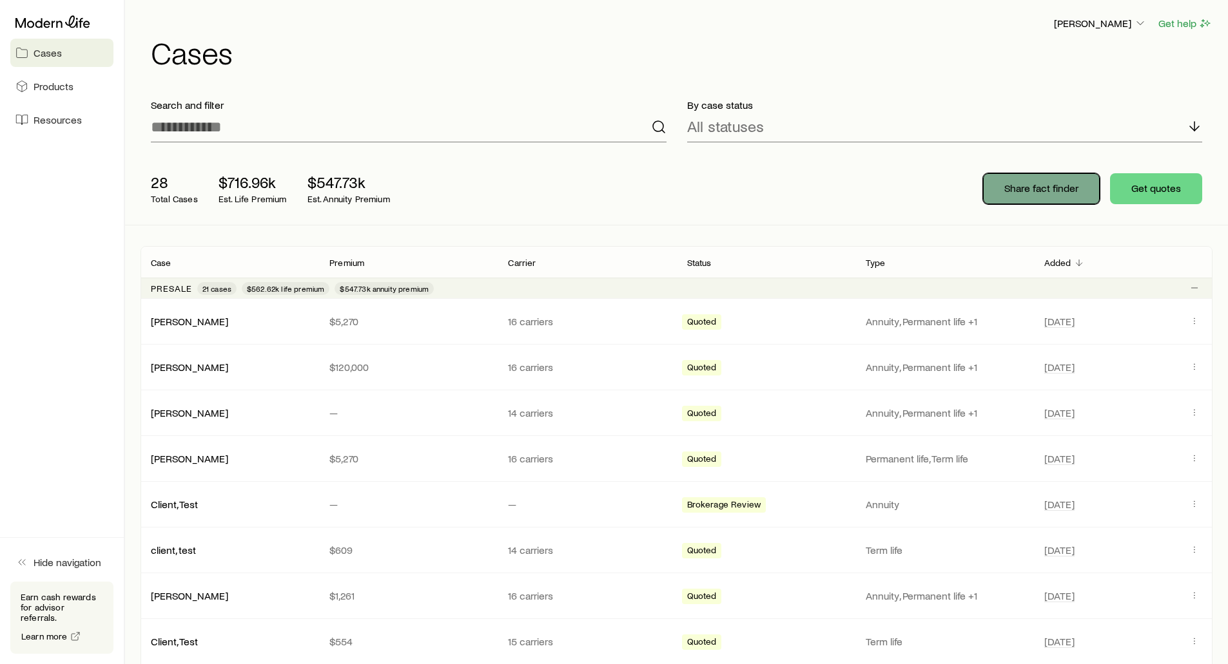
click at [1027, 192] on p "Share fact finder" at bounding box center [1041, 188] width 74 height 13
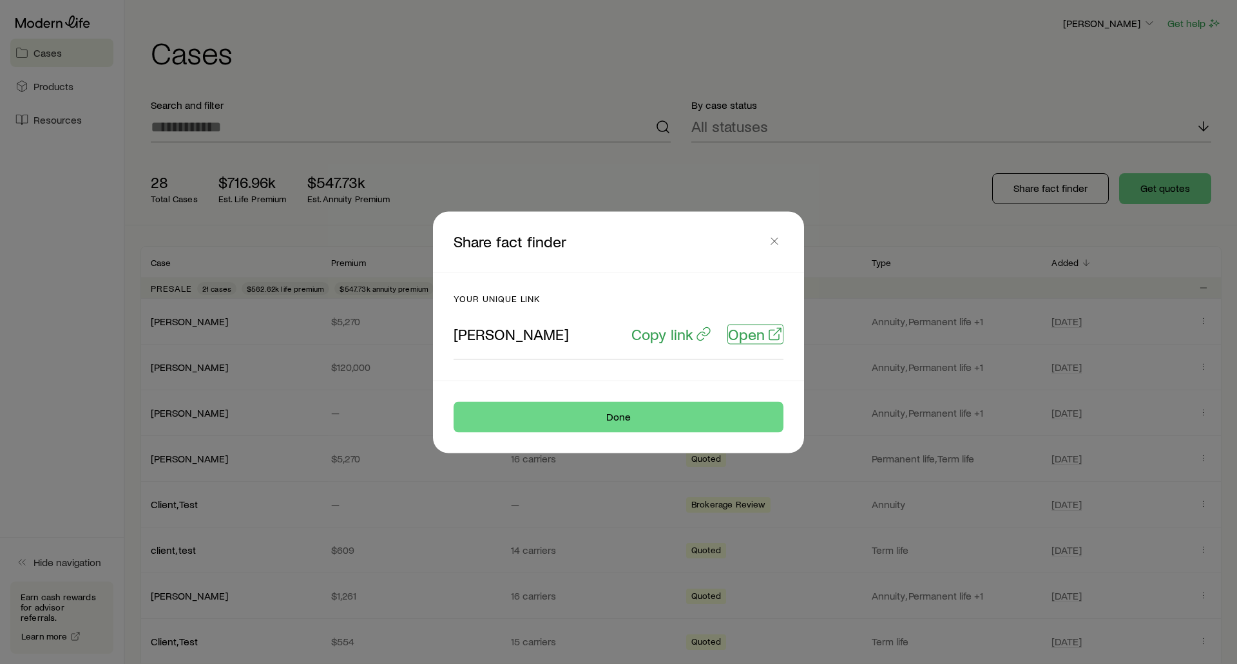
click at [749, 333] on p "Open" at bounding box center [746, 334] width 37 height 18
click at [773, 240] on line "button" at bounding box center [774, 241] width 6 height 6
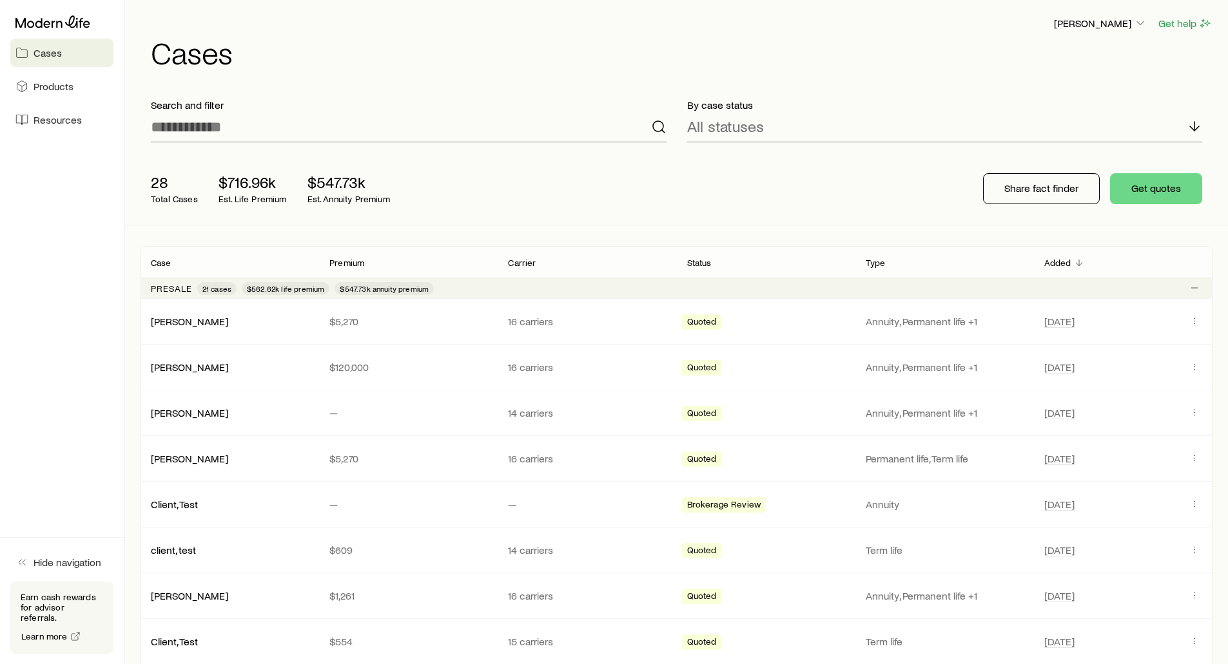
click at [699, 184] on div "28 Total Cases $716.96k Est. Life Premium $547.73k Est. Annuity Premium Share f…" at bounding box center [676, 189] width 1072 height 72
click at [1073, 19] on p "[PERSON_NAME]" at bounding box center [1100, 23] width 93 height 13
click at [1029, 157] on span "Sign out" at bounding box center [1038, 155] width 35 height 13
